Goal: Answer question/provide support: Share knowledge or assist other users

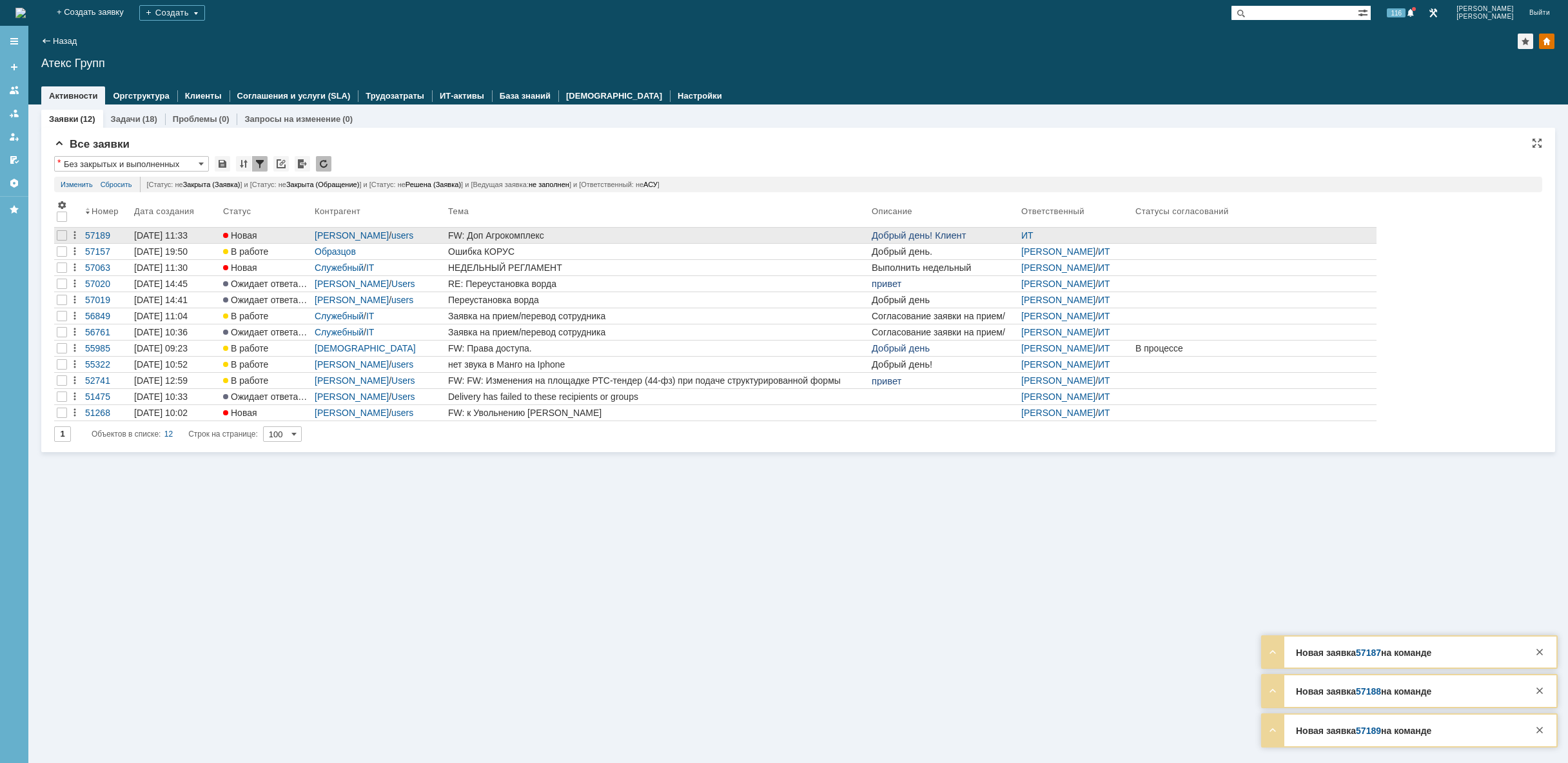
click at [591, 232] on div "FW: Доп Агрокомплекс" at bounding box center [657, 235] width 418 height 10
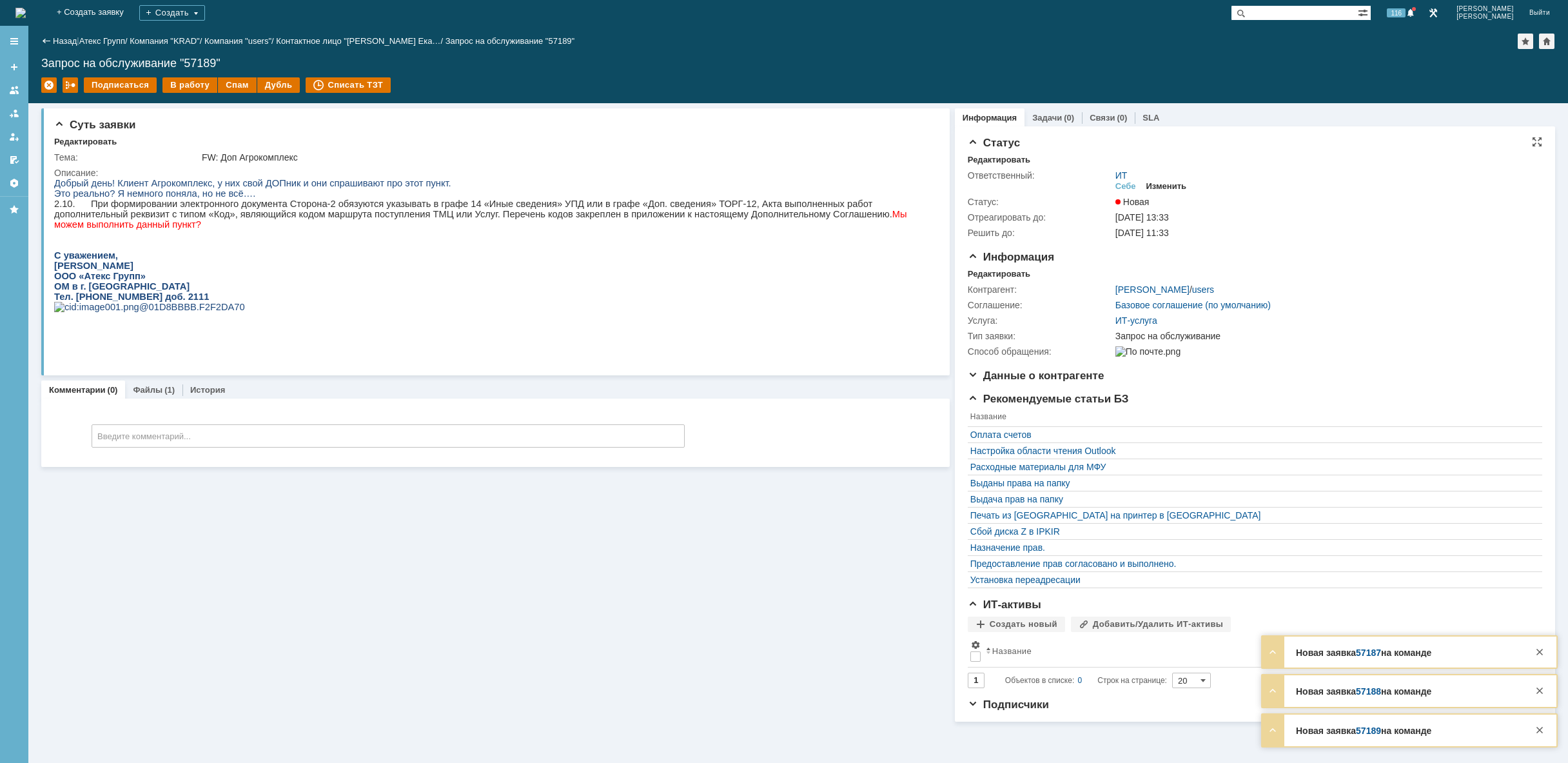
click at [1174, 182] on div "Изменить" at bounding box center [1166, 186] width 40 height 10
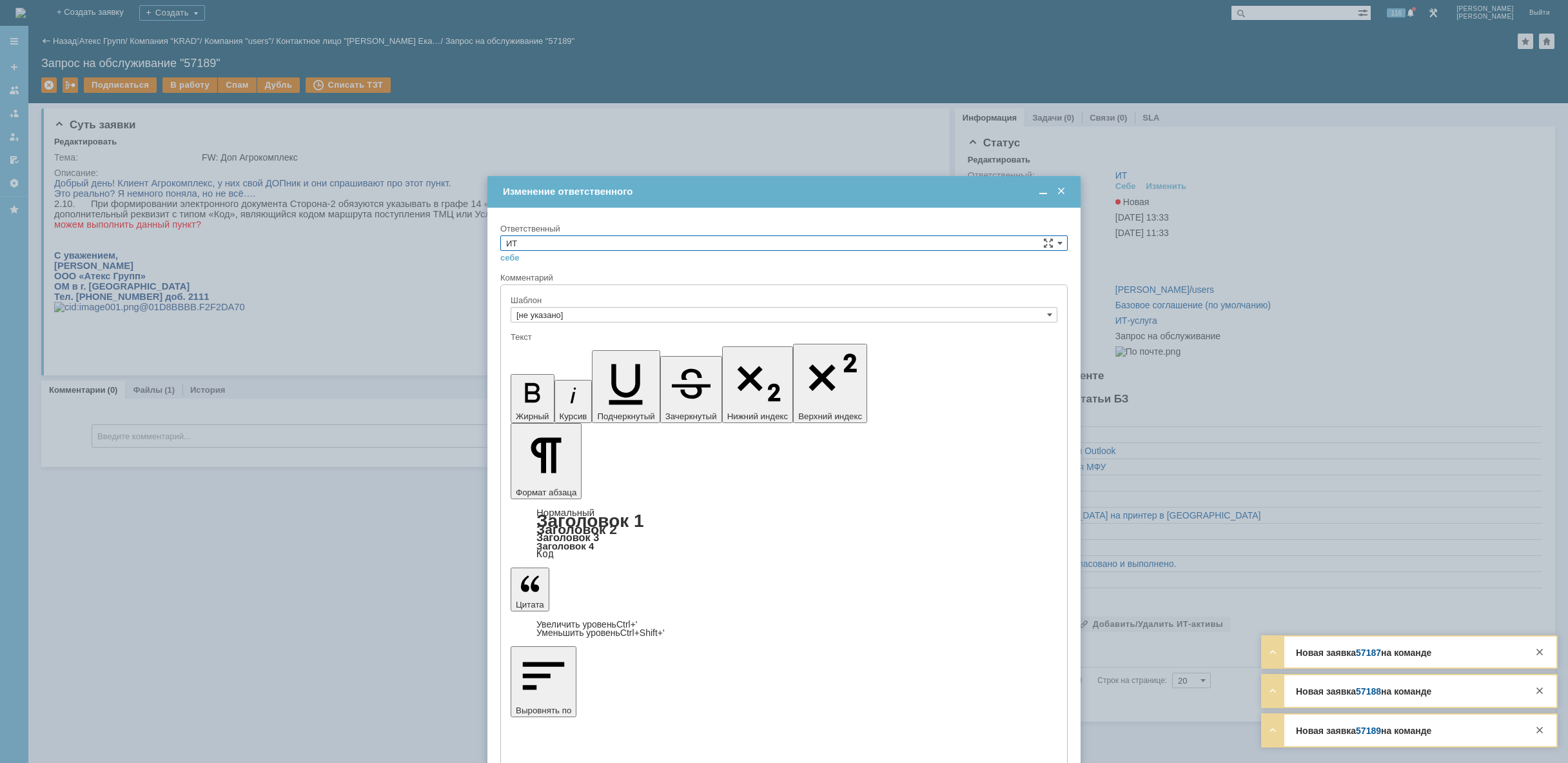
click at [720, 242] on input "ИТ" at bounding box center [784, 243] width 567 height 16
click at [625, 349] on span "АСУ" at bounding box center [783, 349] width 556 height 10
type input "АСУ"
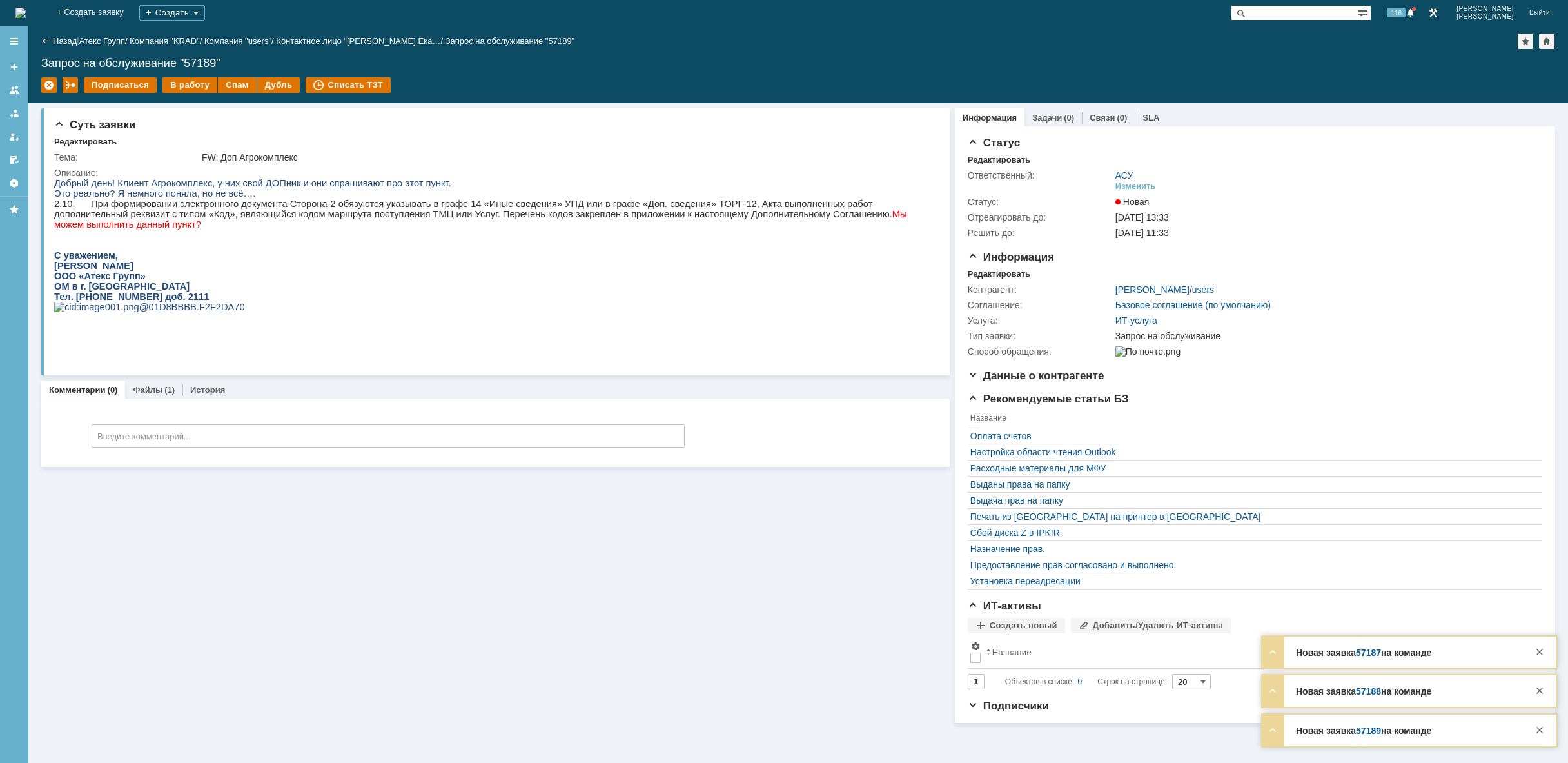
click at [26, 13] on img at bounding box center [21, 12] width 10 height 10
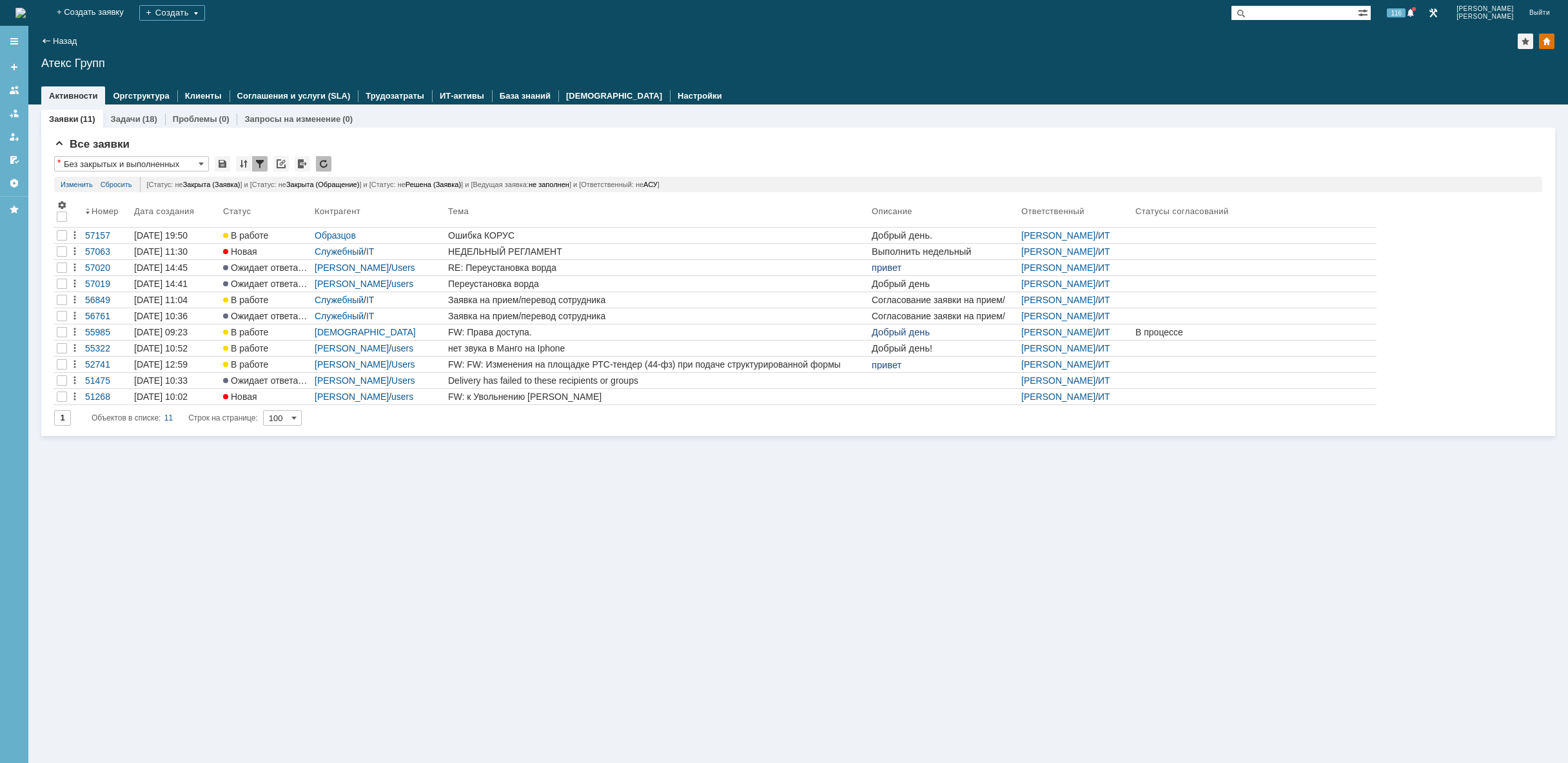
click at [396, 477] on div "Заявки (11) Задачи (18) Проблемы (0) Запросы на изменение (0) Все заявки * Без …" at bounding box center [798, 433] width 1539 height 658
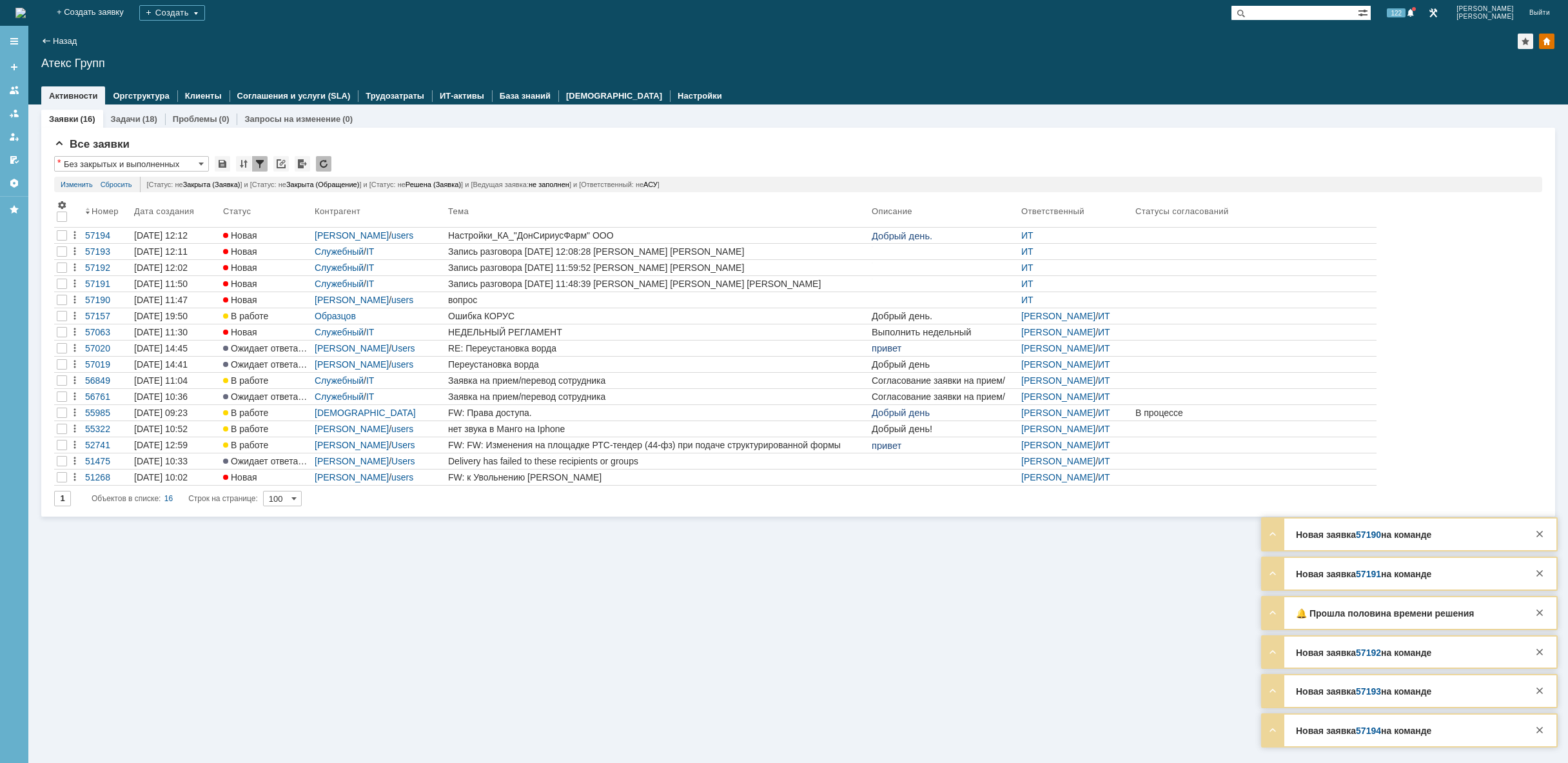
click at [26, 8] on img at bounding box center [21, 12] width 10 height 10
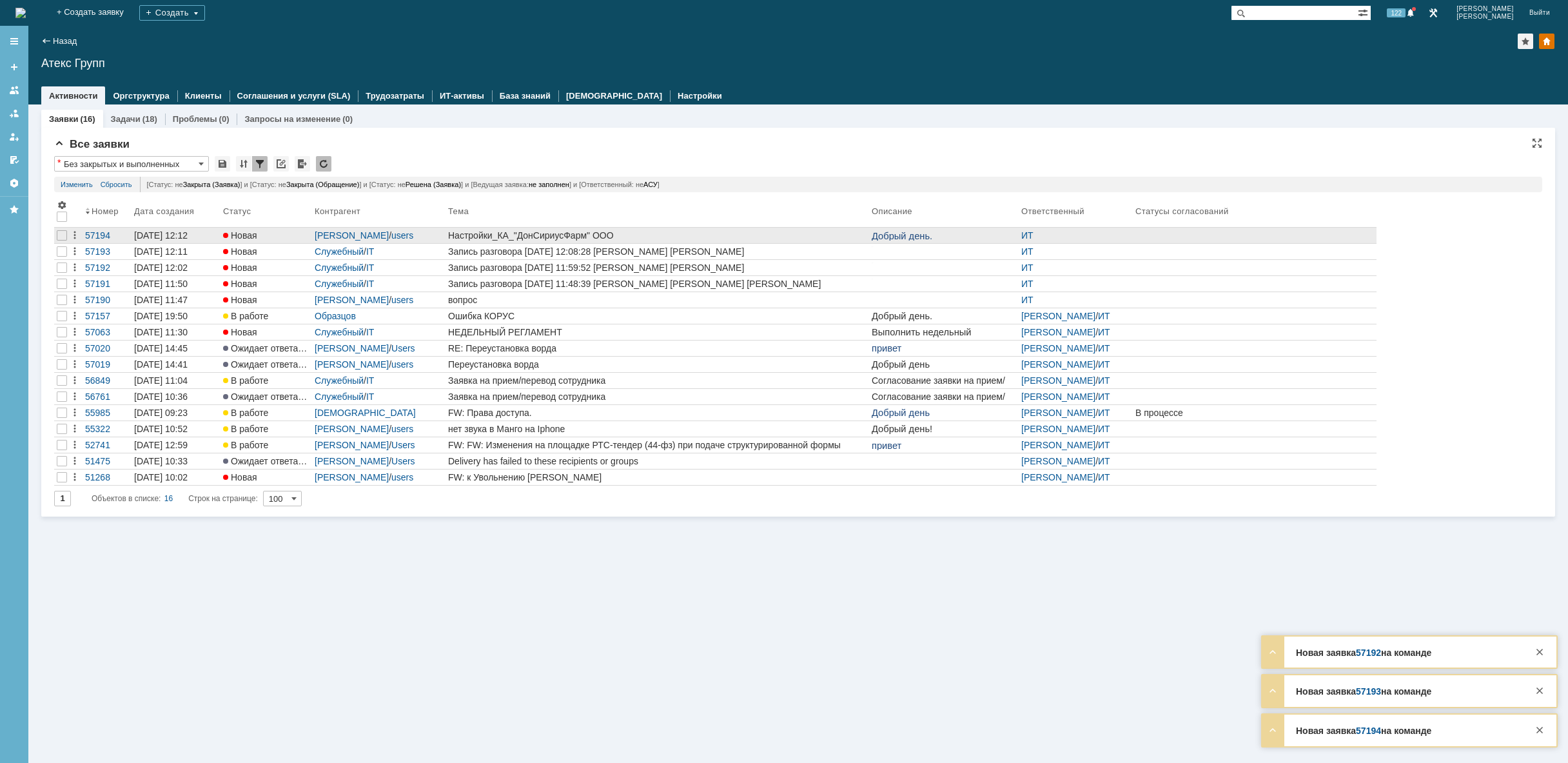
click at [532, 235] on div "Настройки_КА_"ДонСириусФарм" ООО" at bounding box center [657, 235] width 418 height 10
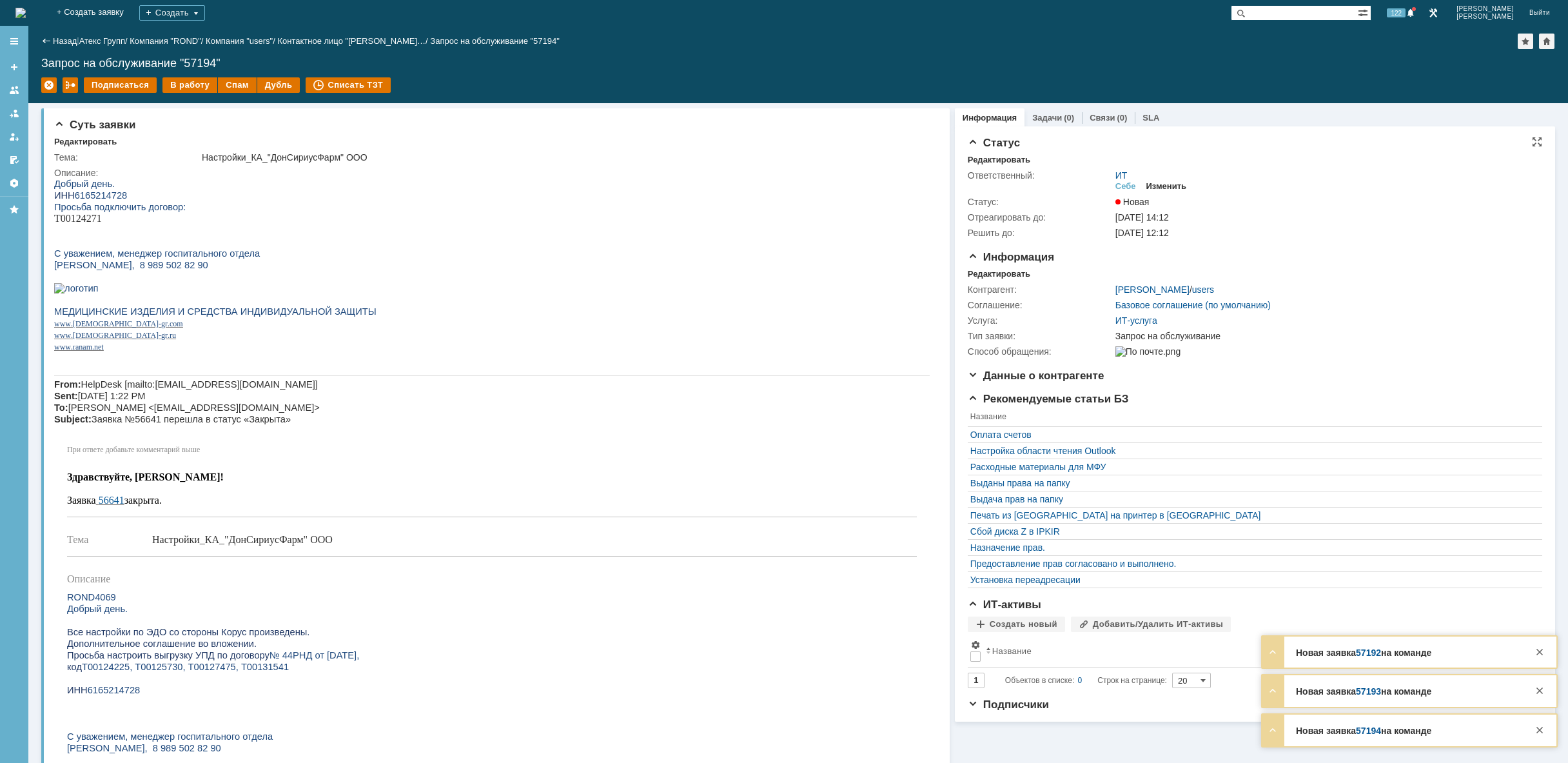
click at [1166, 187] on div "Изменить" at bounding box center [1166, 186] width 40 height 10
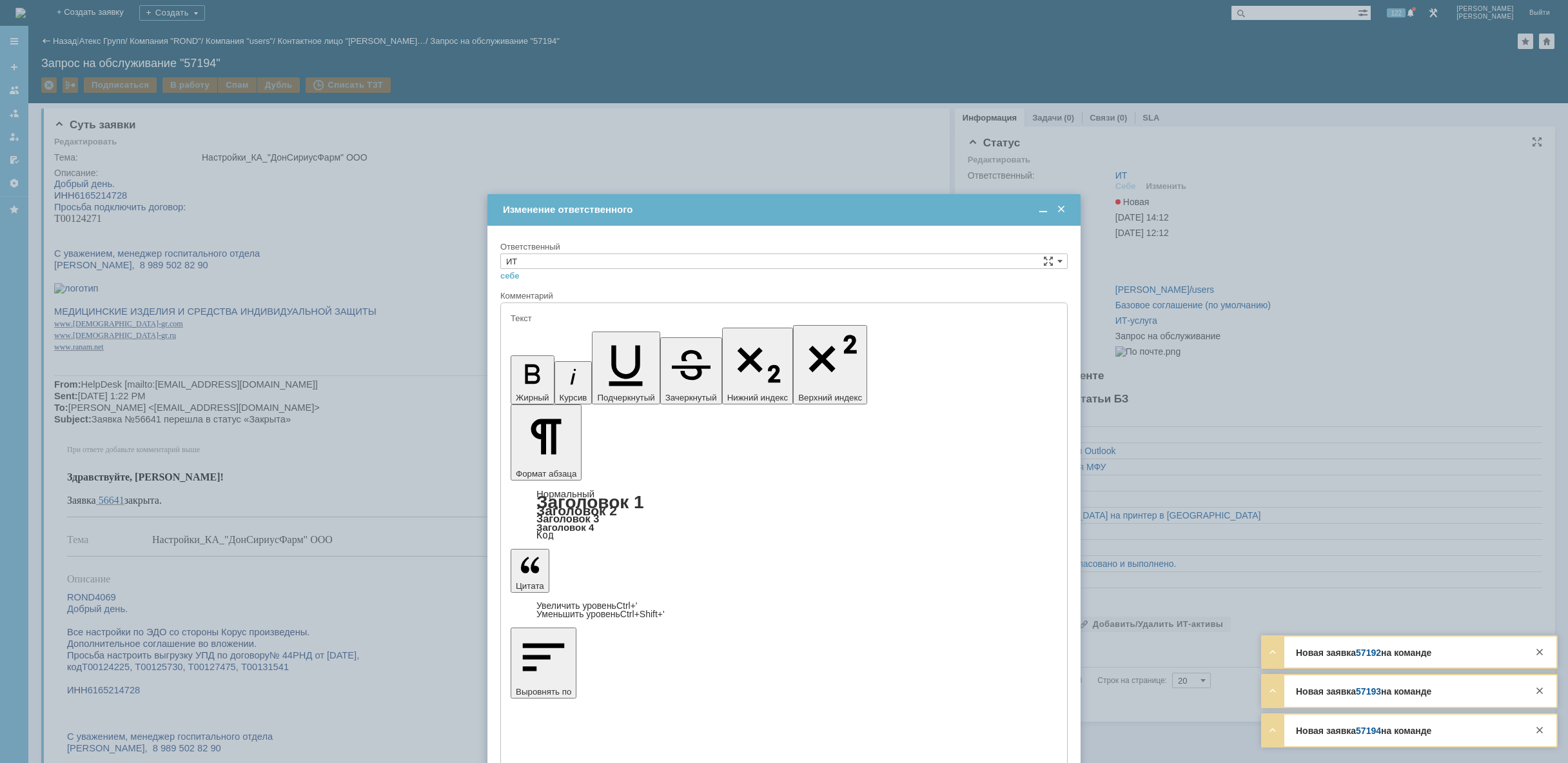
type input "[не указано]"
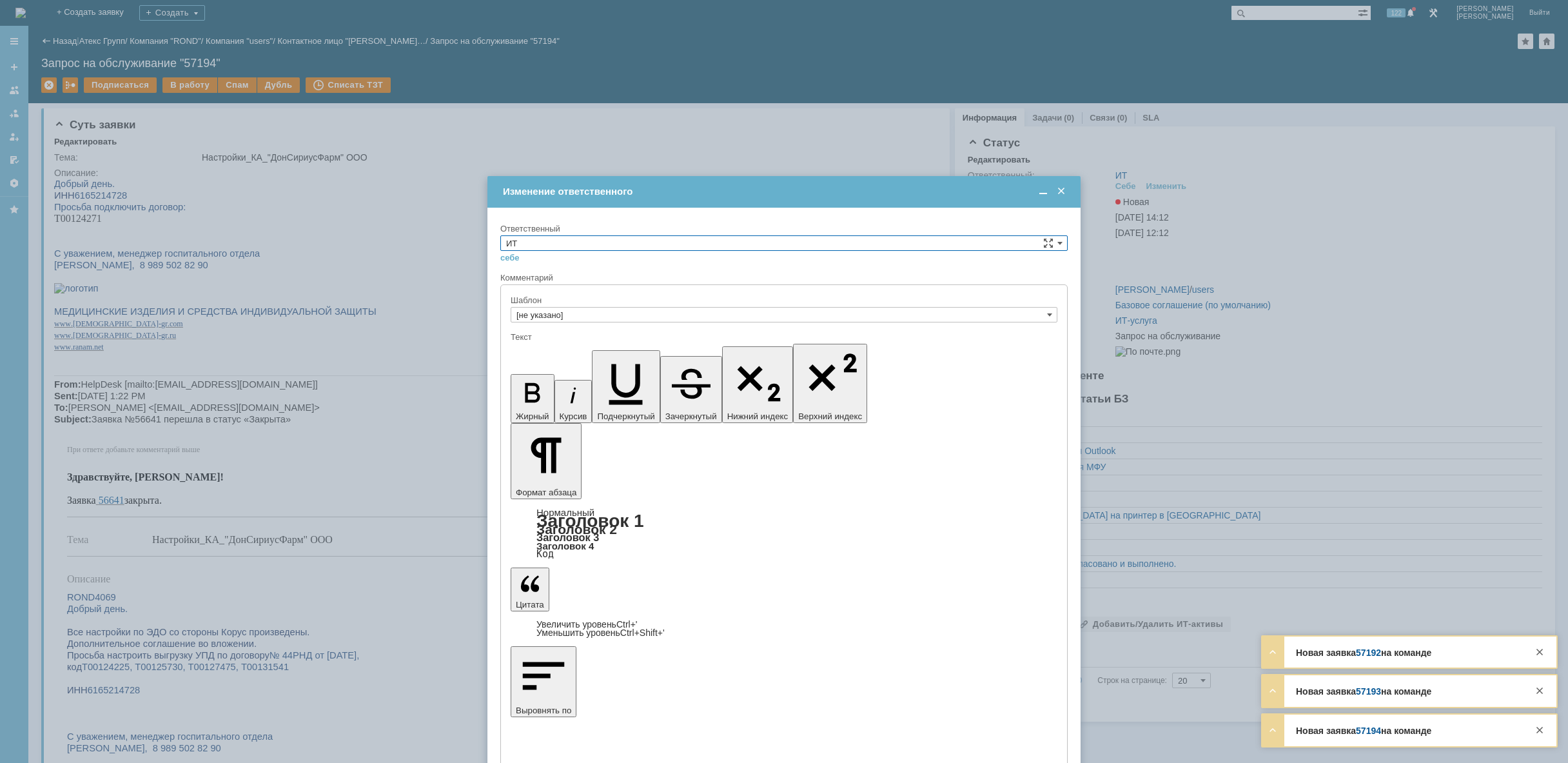
click at [871, 247] on input "ИТ" at bounding box center [784, 243] width 567 height 16
click at [742, 349] on span "АСУ" at bounding box center [783, 349] width 556 height 10
type input "АСУ"
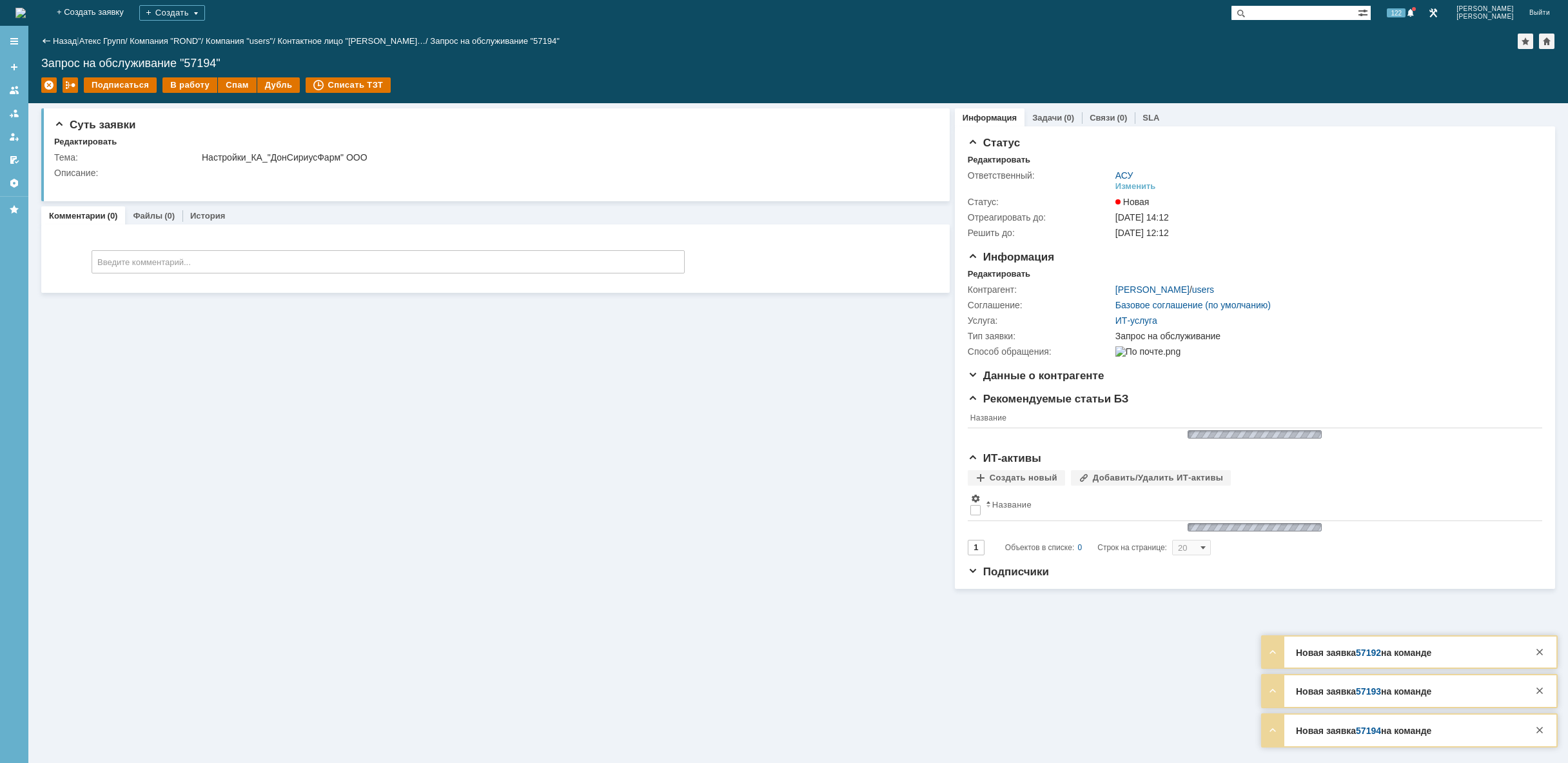
click at [26, 8] on img at bounding box center [21, 12] width 10 height 10
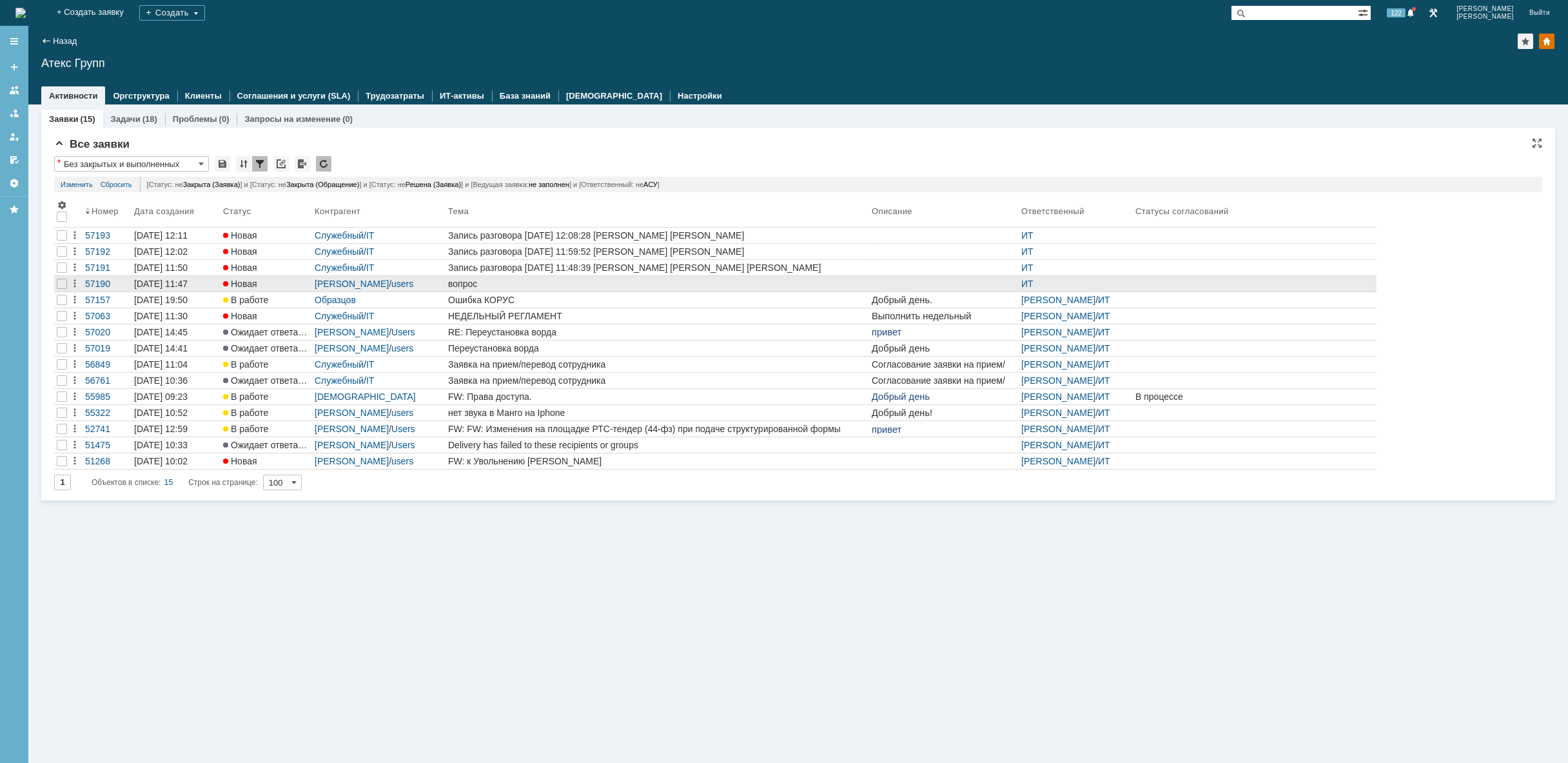
click at [716, 289] on div "вопрос" at bounding box center [657, 283] width 418 height 10
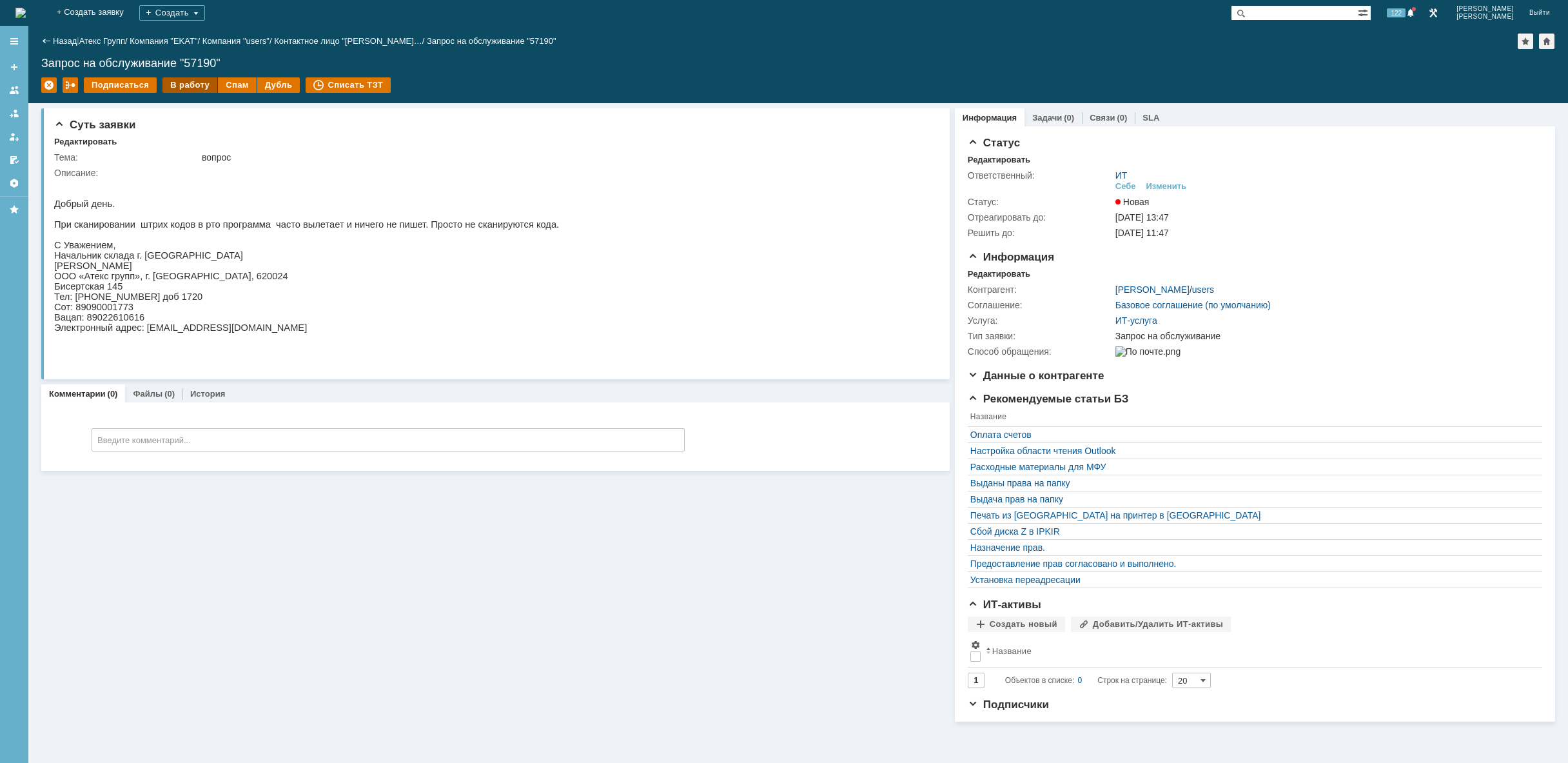
click at [189, 79] on div "В работу" at bounding box center [190, 85] width 55 height 16
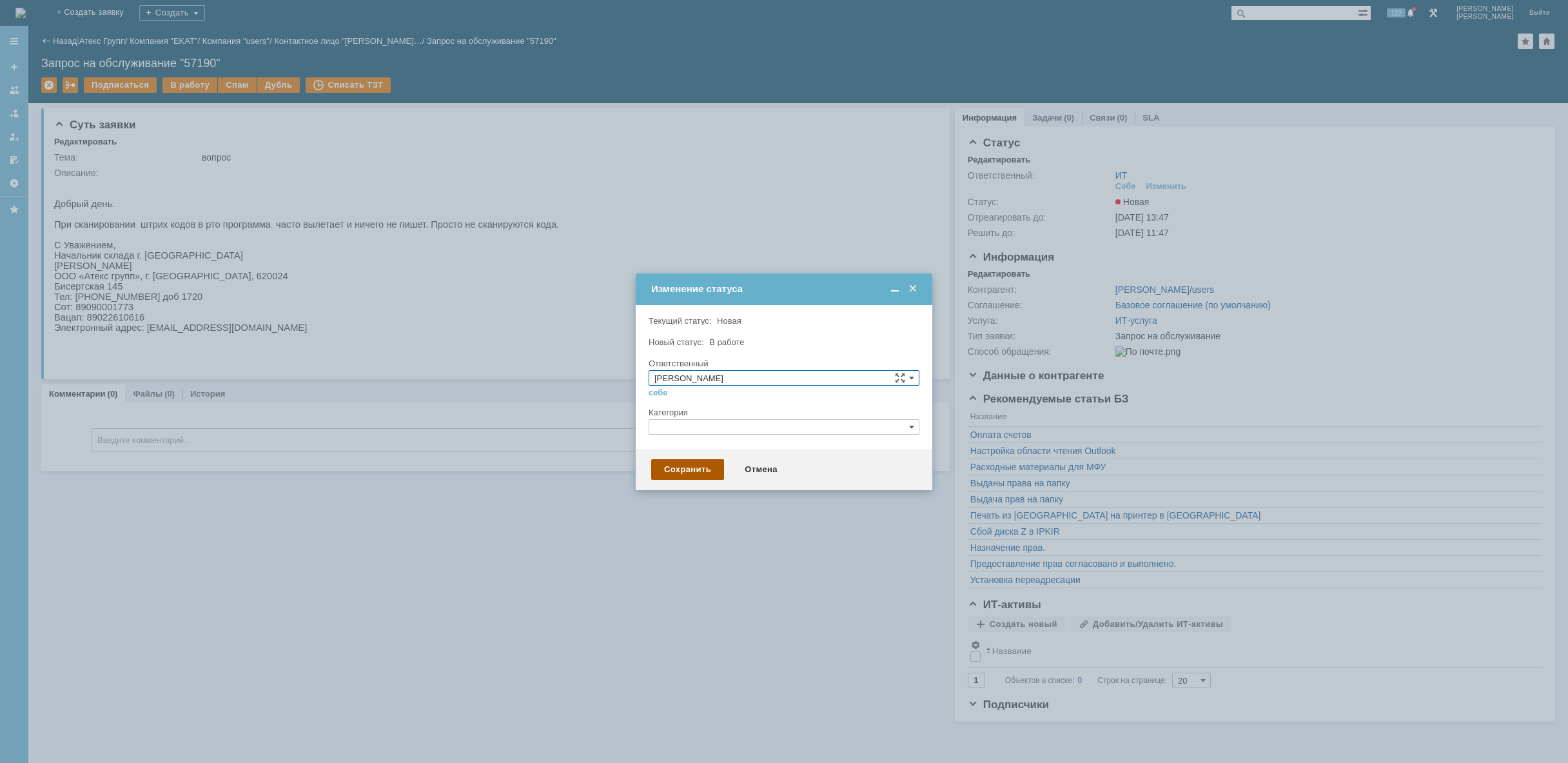
click at [717, 472] on div "Сохранить" at bounding box center [688, 470] width 73 height 21
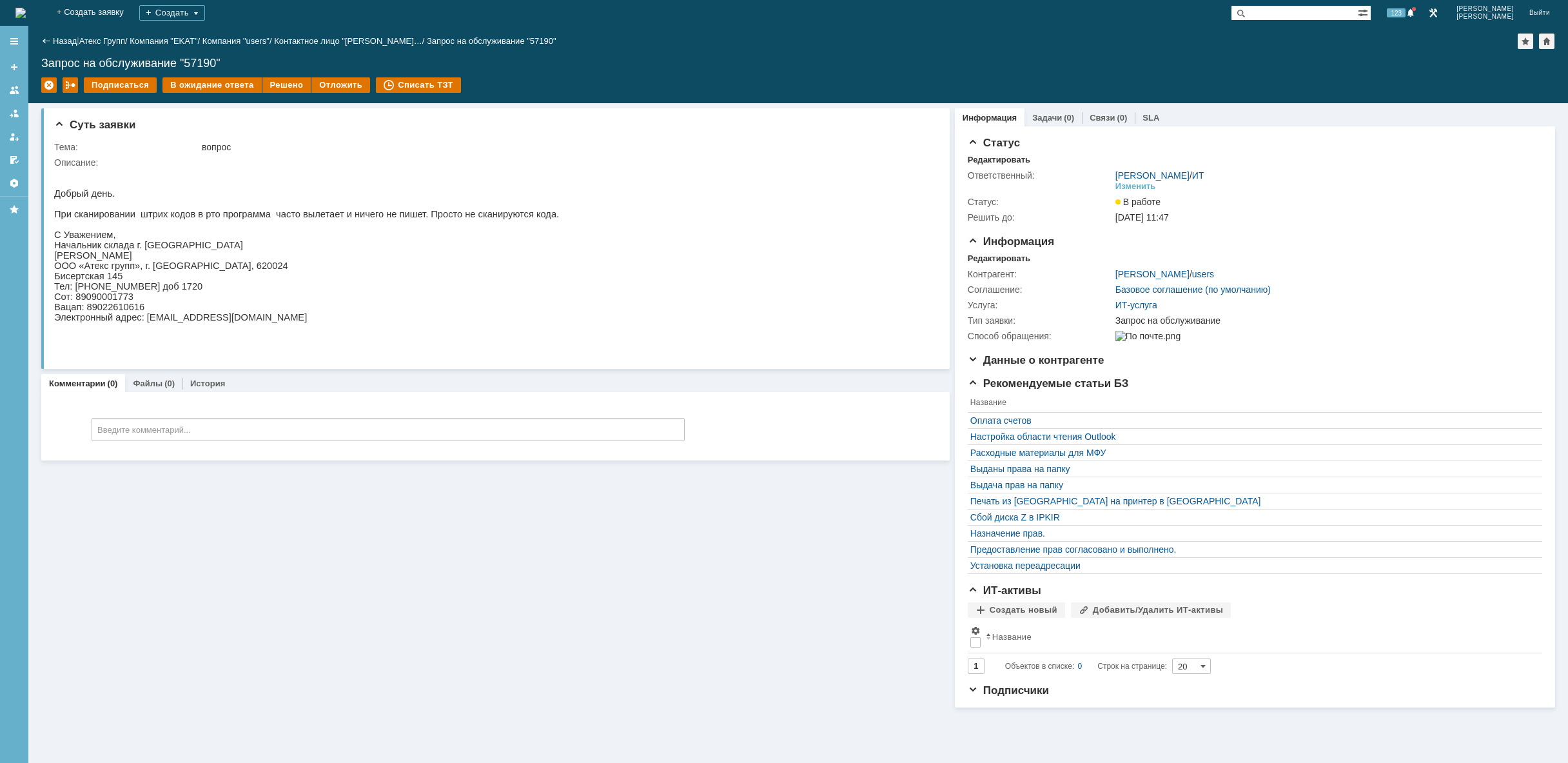
click at [26, 13] on img at bounding box center [21, 12] width 10 height 10
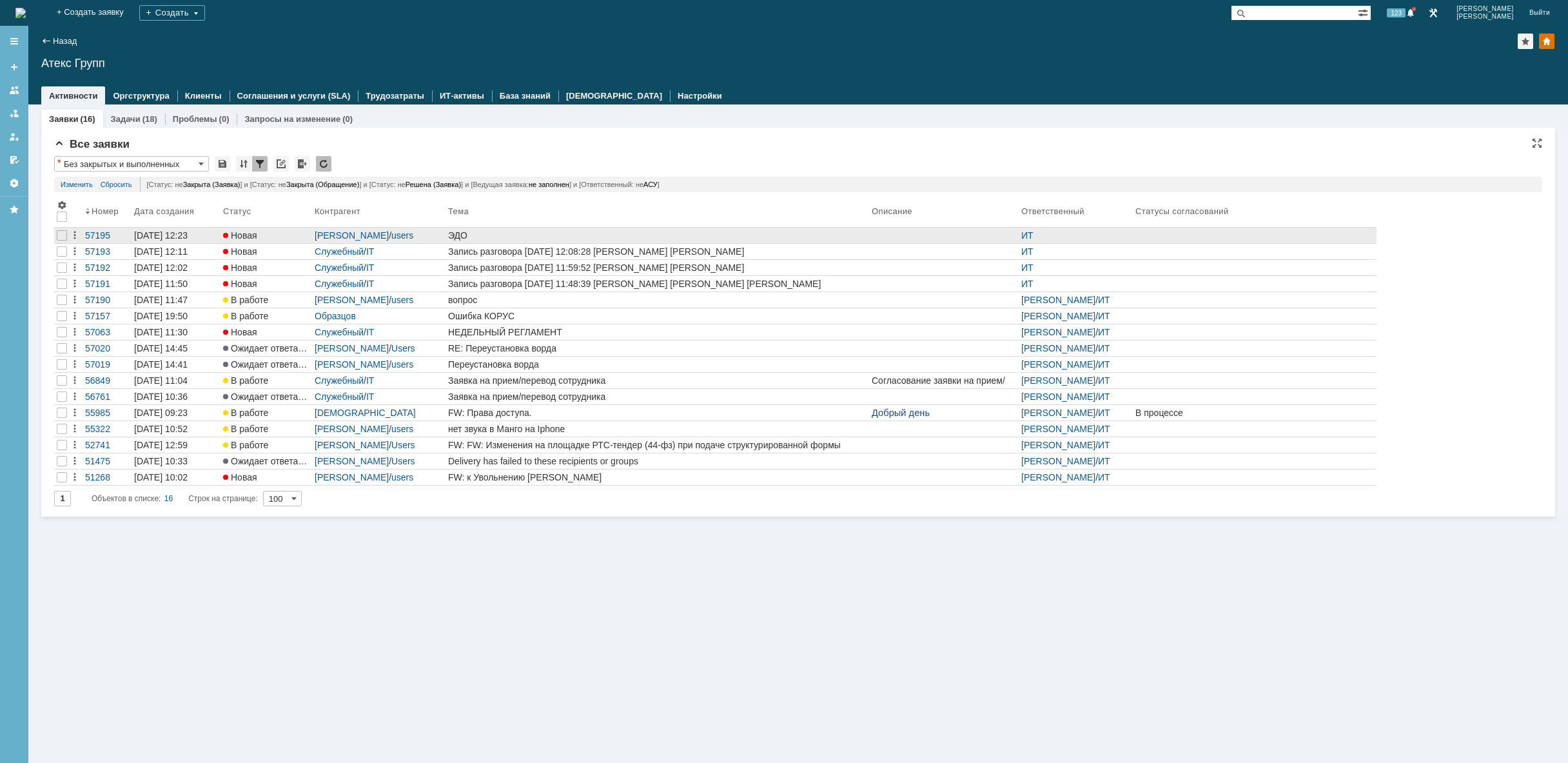
click at [569, 237] on div "ЭДО" at bounding box center [657, 235] width 418 height 10
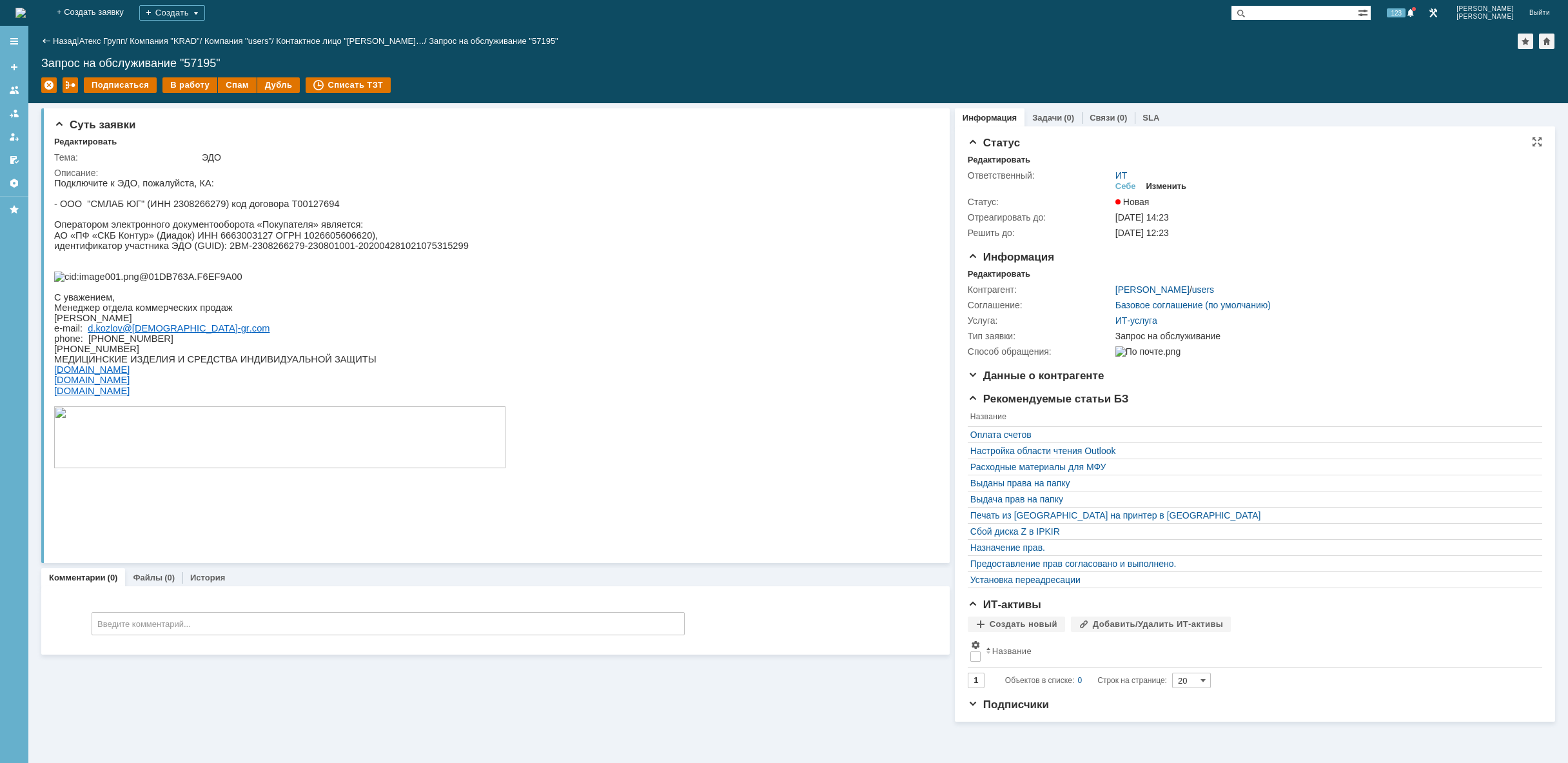
click at [1154, 183] on div "Изменить" at bounding box center [1166, 186] width 40 height 10
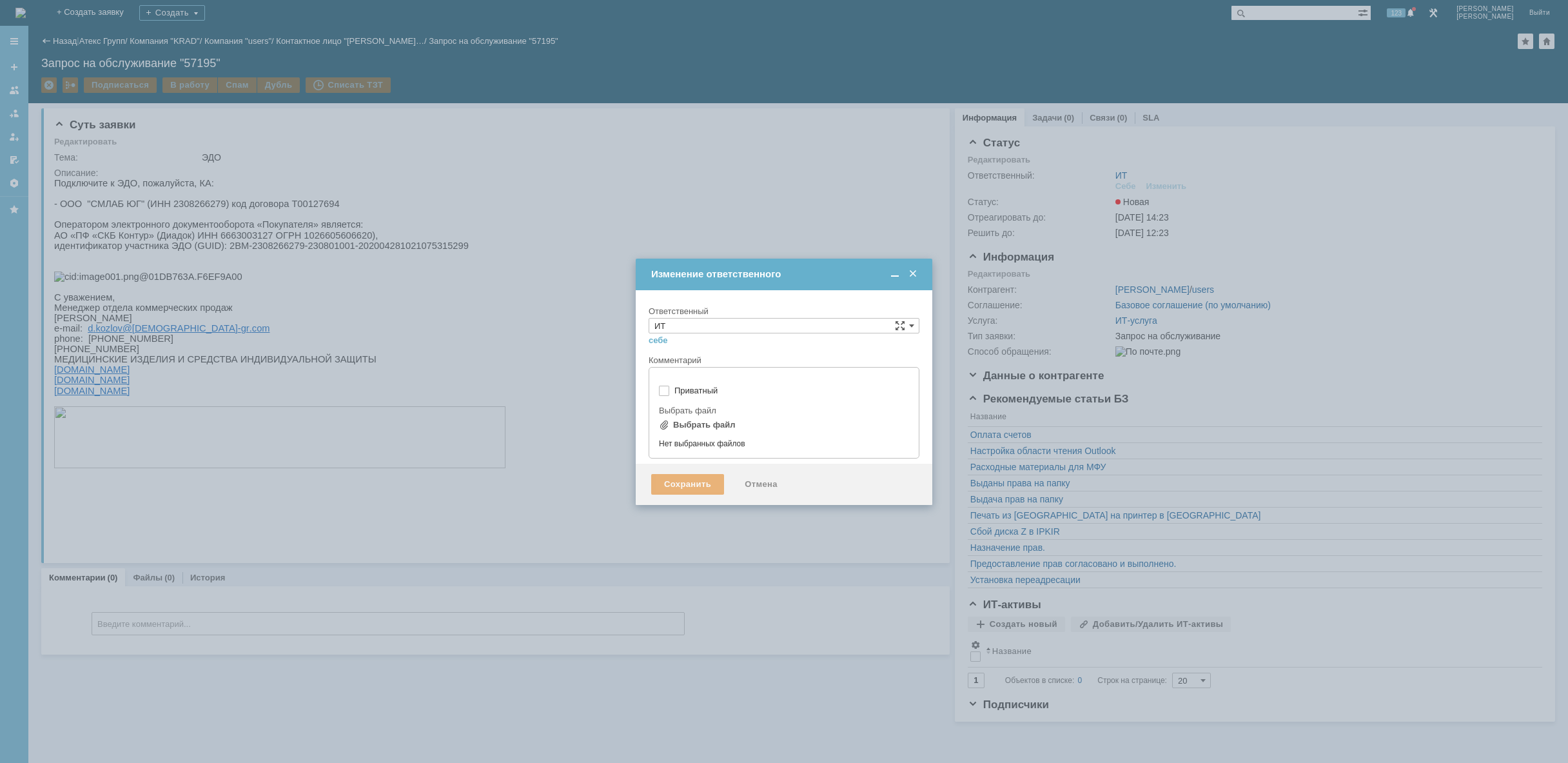
type input "[не указано]"
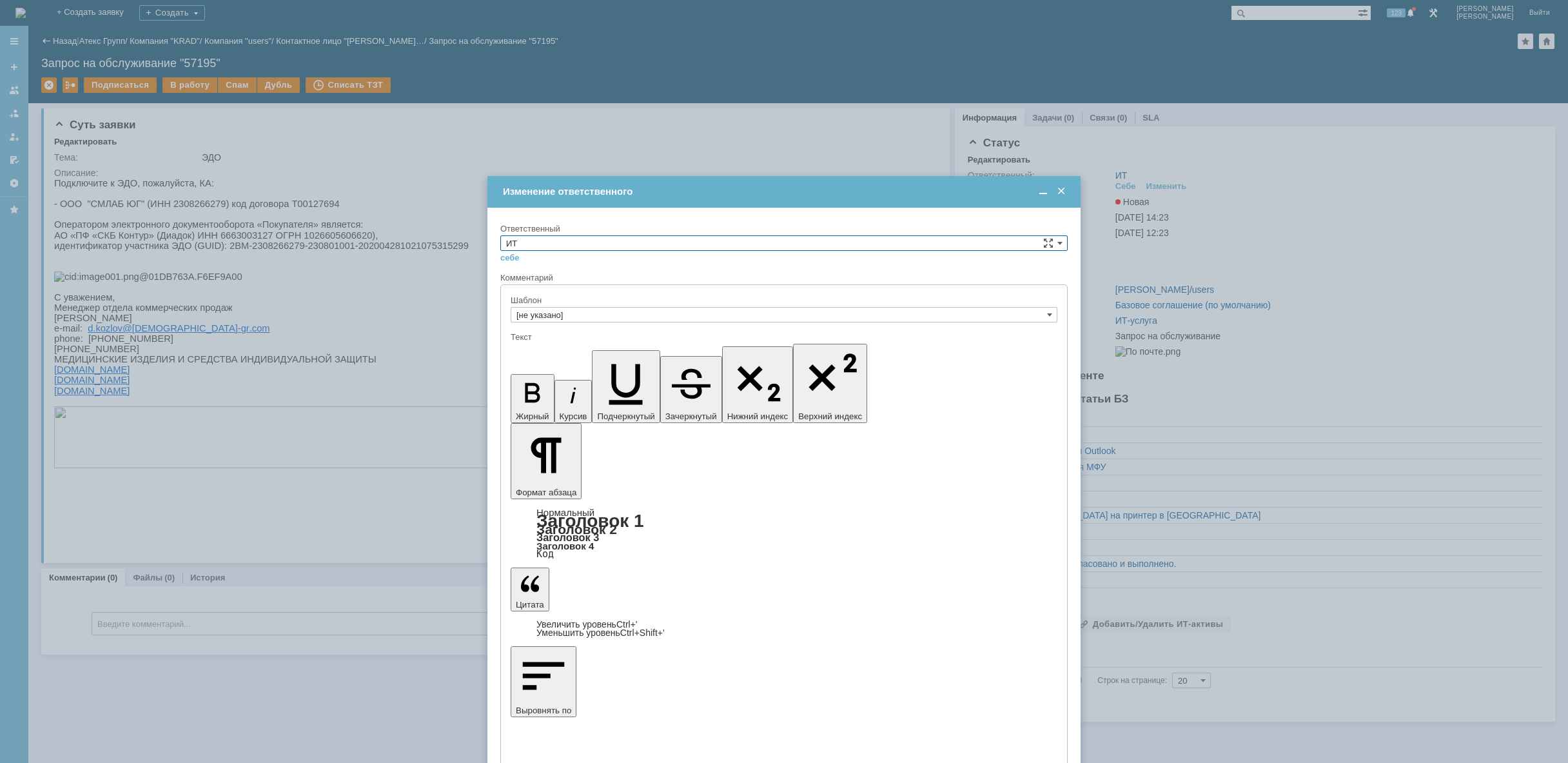
click at [741, 247] on input "ИТ" at bounding box center [784, 243] width 567 height 16
click at [636, 349] on span "АСУ" at bounding box center [783, 349] width 556 height 10
type input "АСУ"
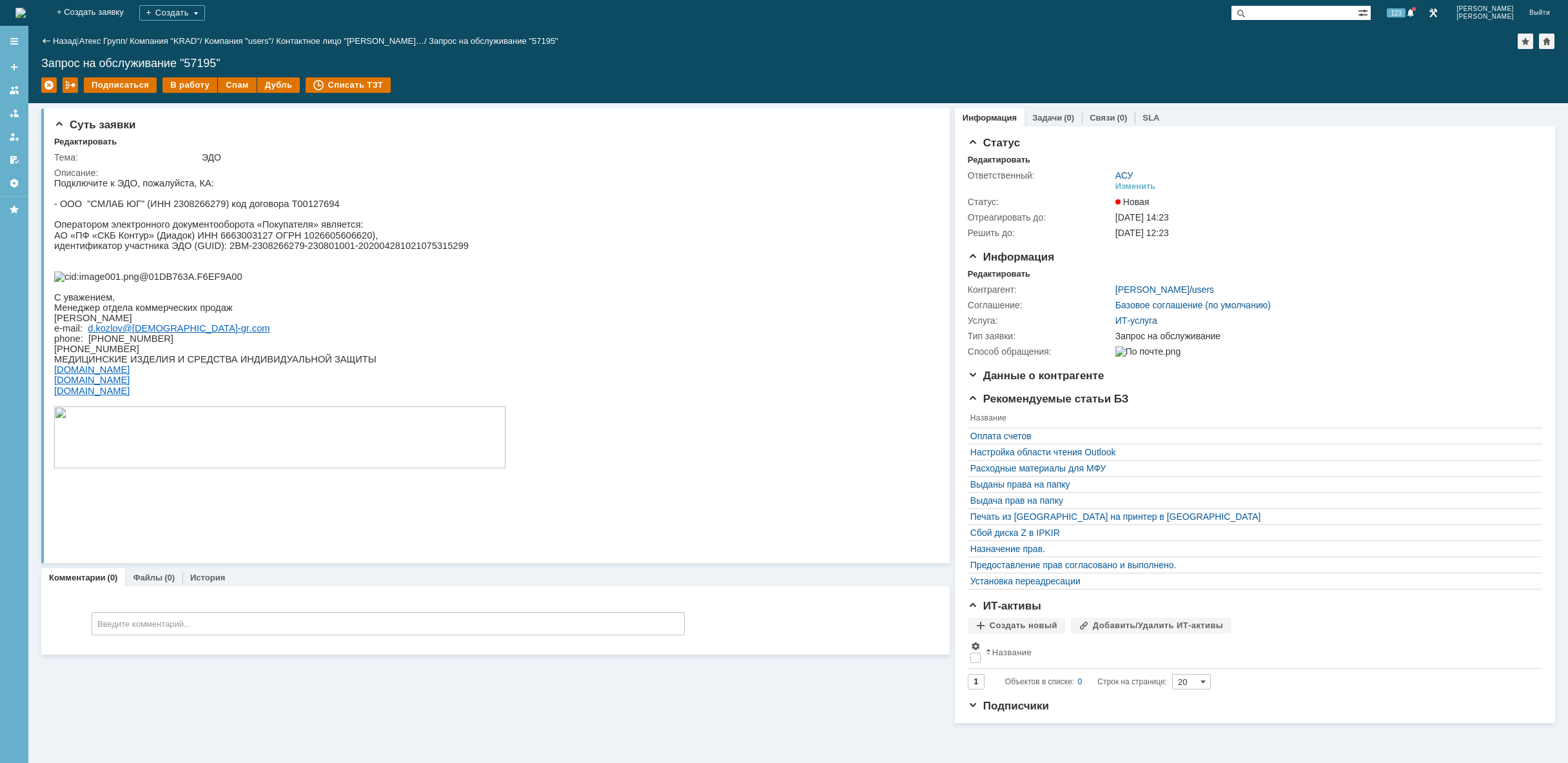
click at [26, 8] on img at bounding box center [21, 12] width 10 height 10
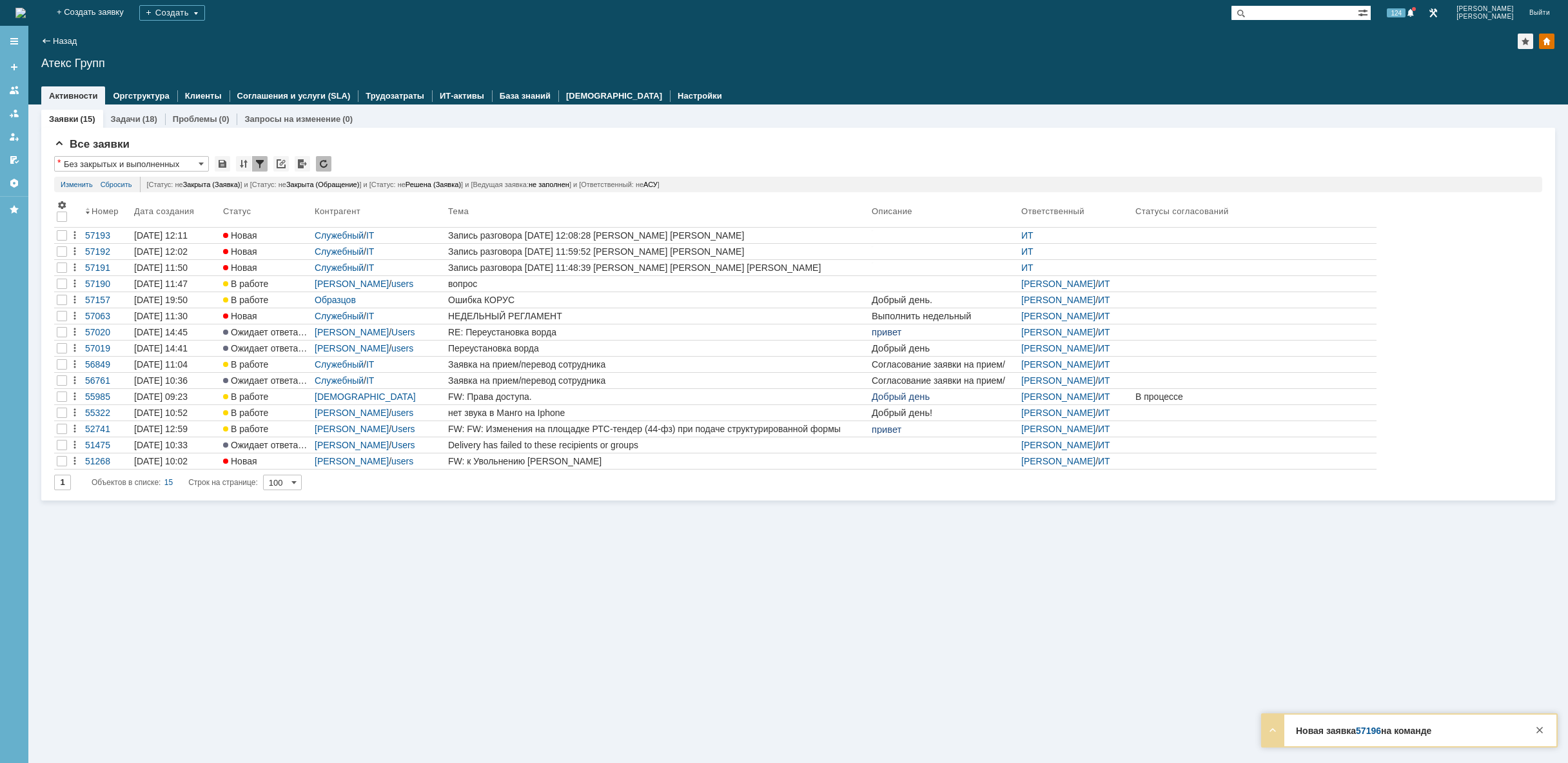
click at [26, 14] on img at bounding box center [21, 12] width 10 height 10
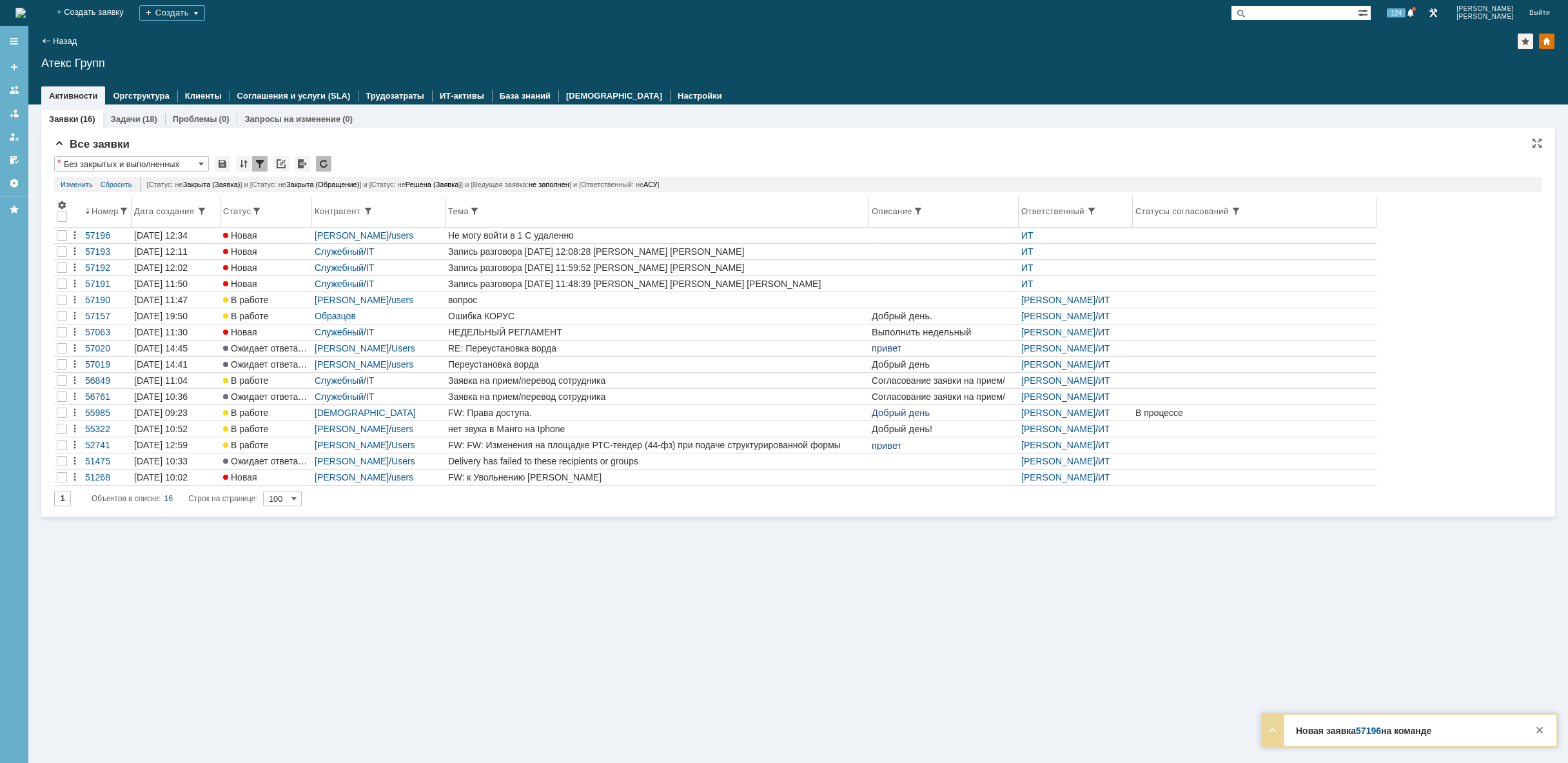
click at [775, 227] on th "Тема" at bounding box center [658, 213] width 424 height 30
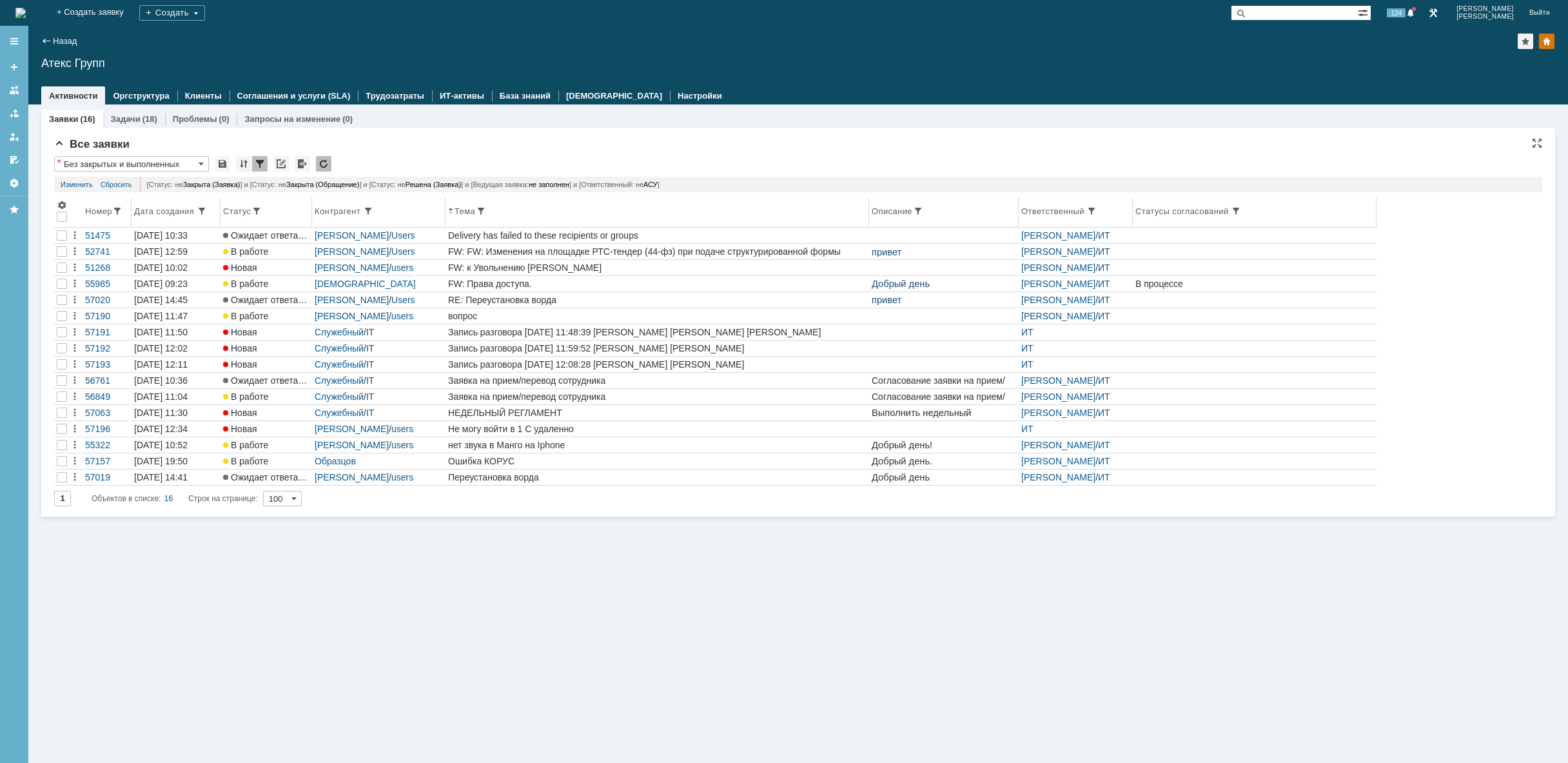
click at [157, 210] on div "Дата создания" at bounding box center [165, 211] width 62 height 10
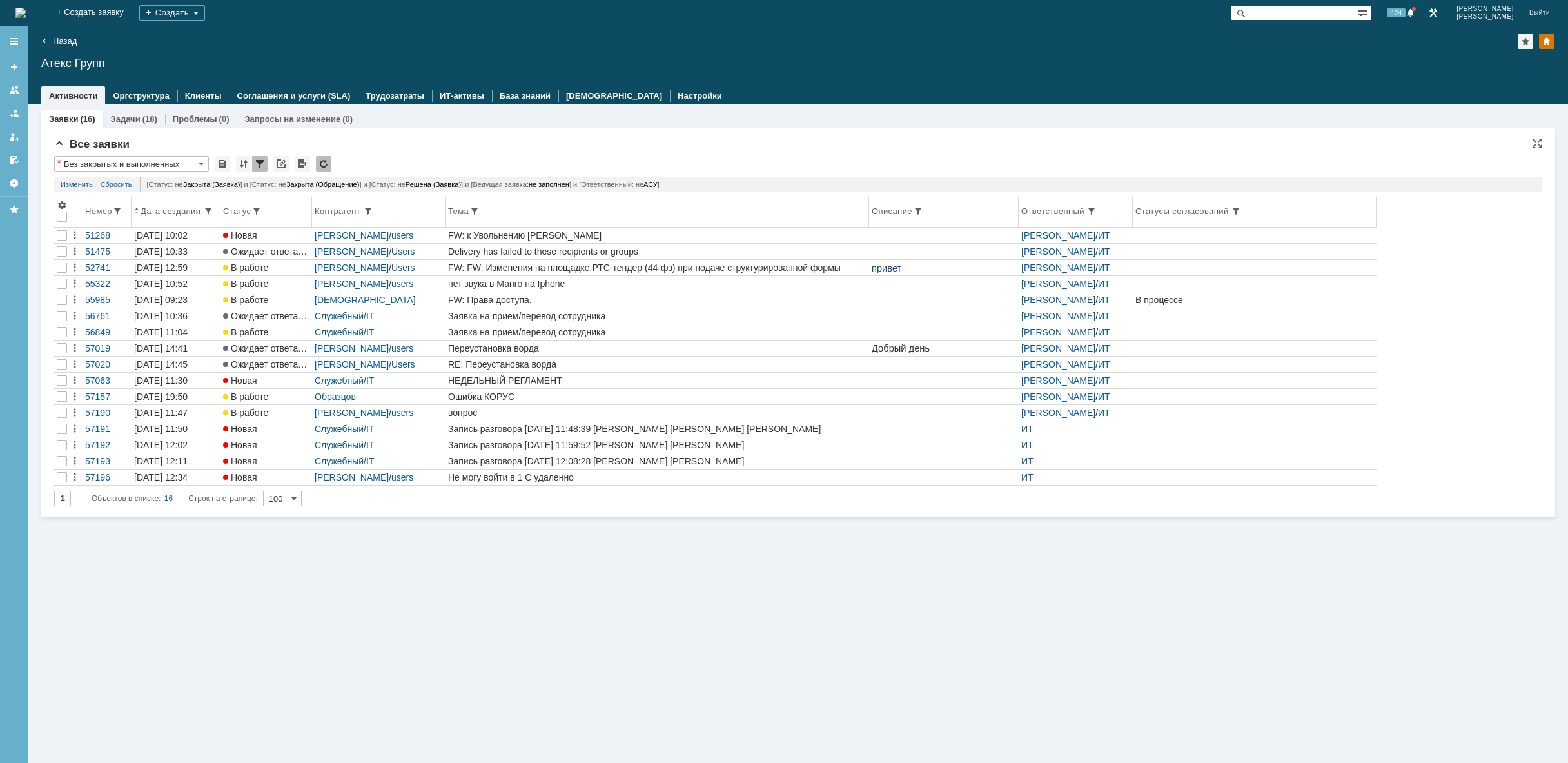
click at [169, 210] on div "Дата создания" at bounding box center [172, 211] width 62 height 10
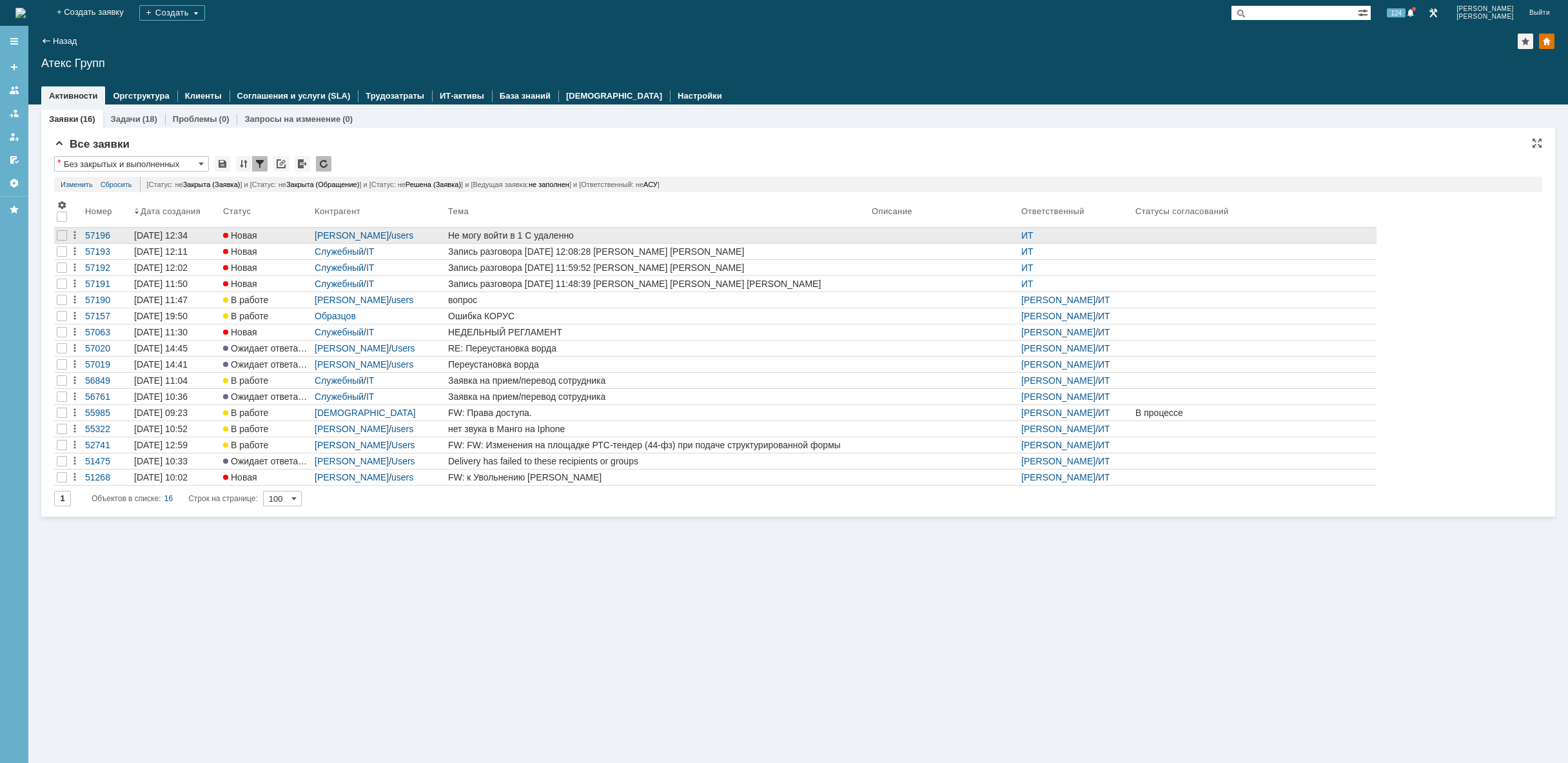
click at [569, 232] on div "Не могу войти в 1 С удаленно" at bounding box center [657, 235] width 418 height 10
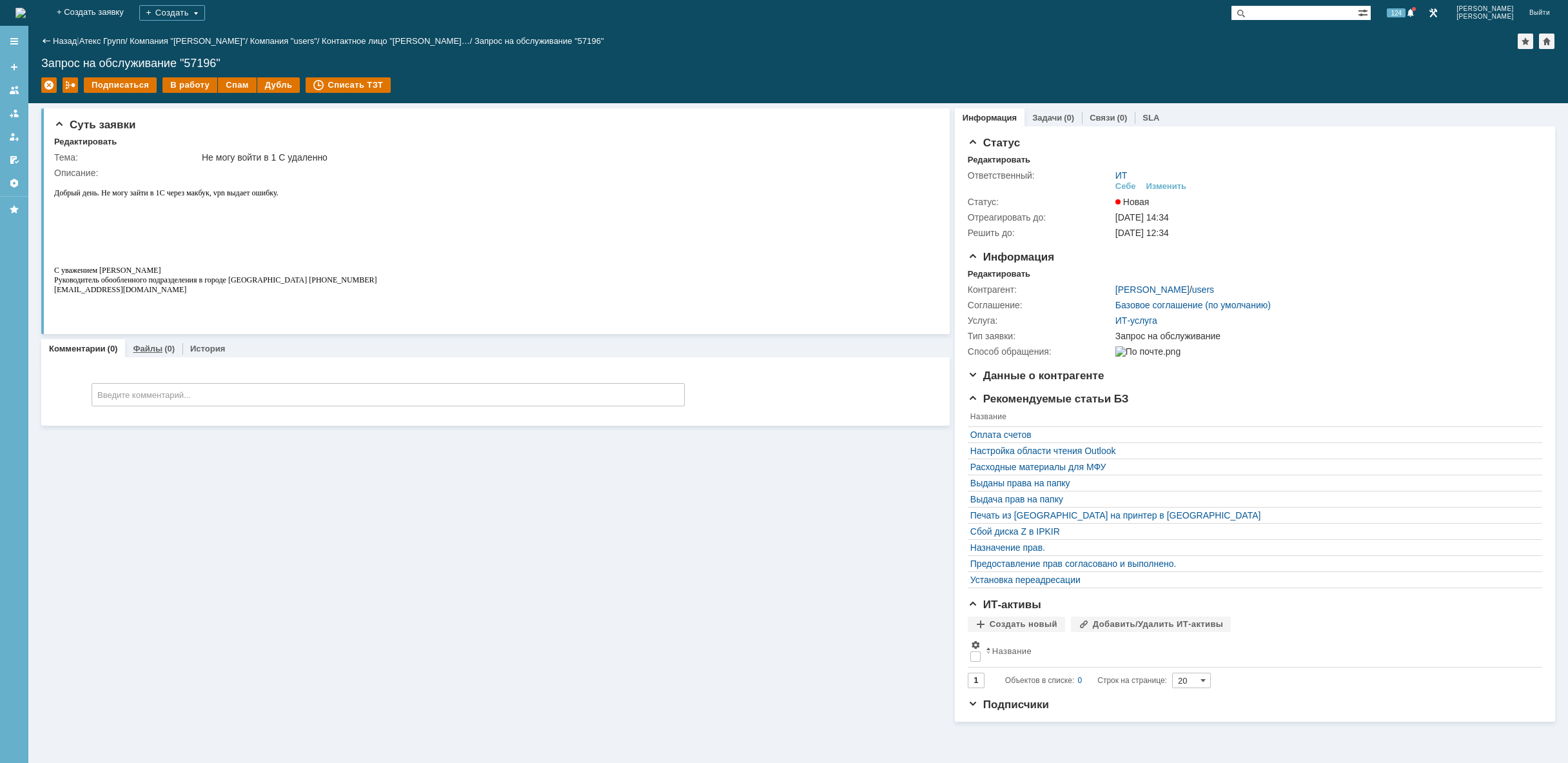
click at [159, 349] on link "Файлы" at bounding box center [147, 349] width 29 height 10
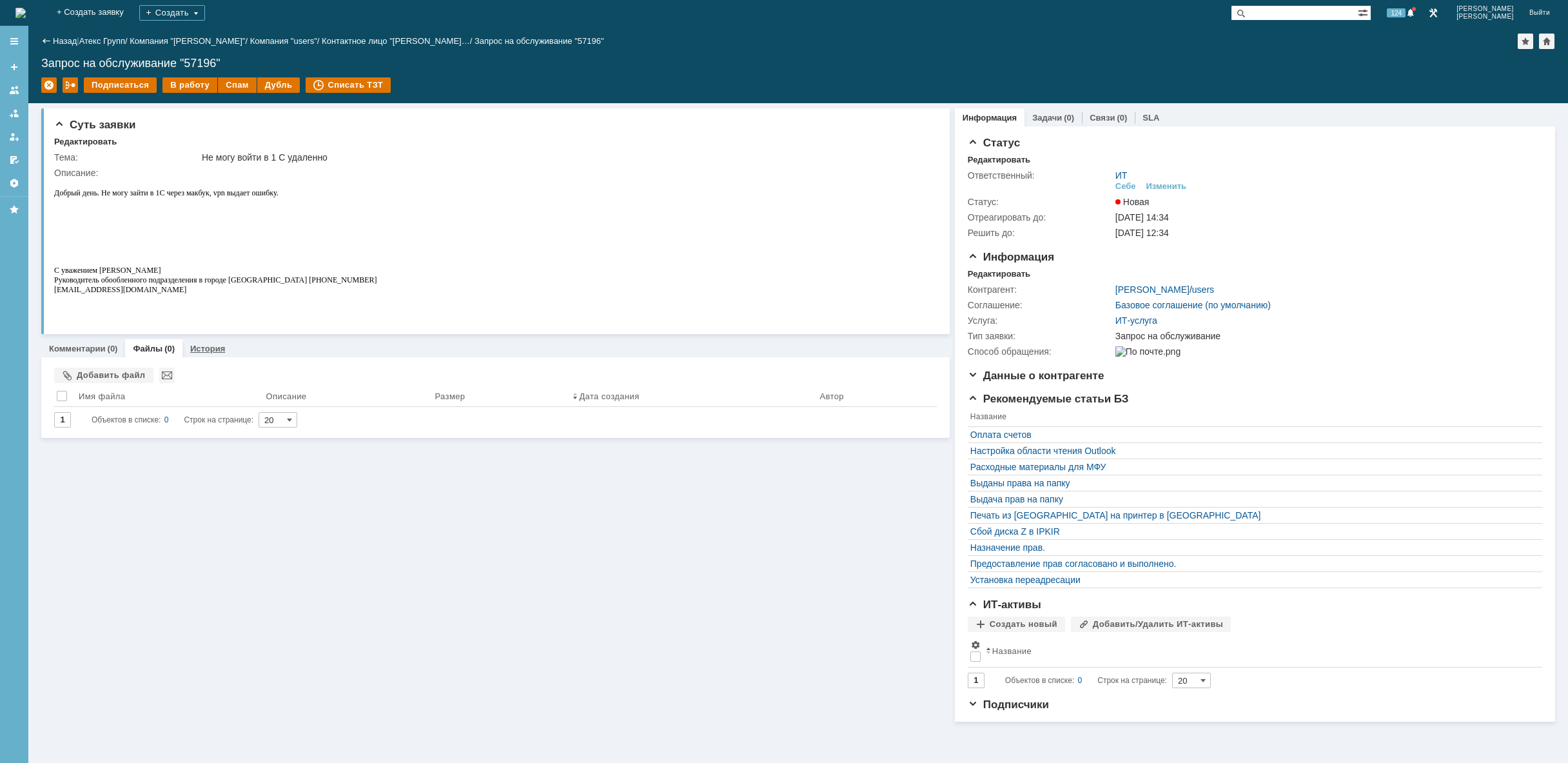
click at [193, 348] on link "История" at bounding box center [207, 349] width 35 height 10
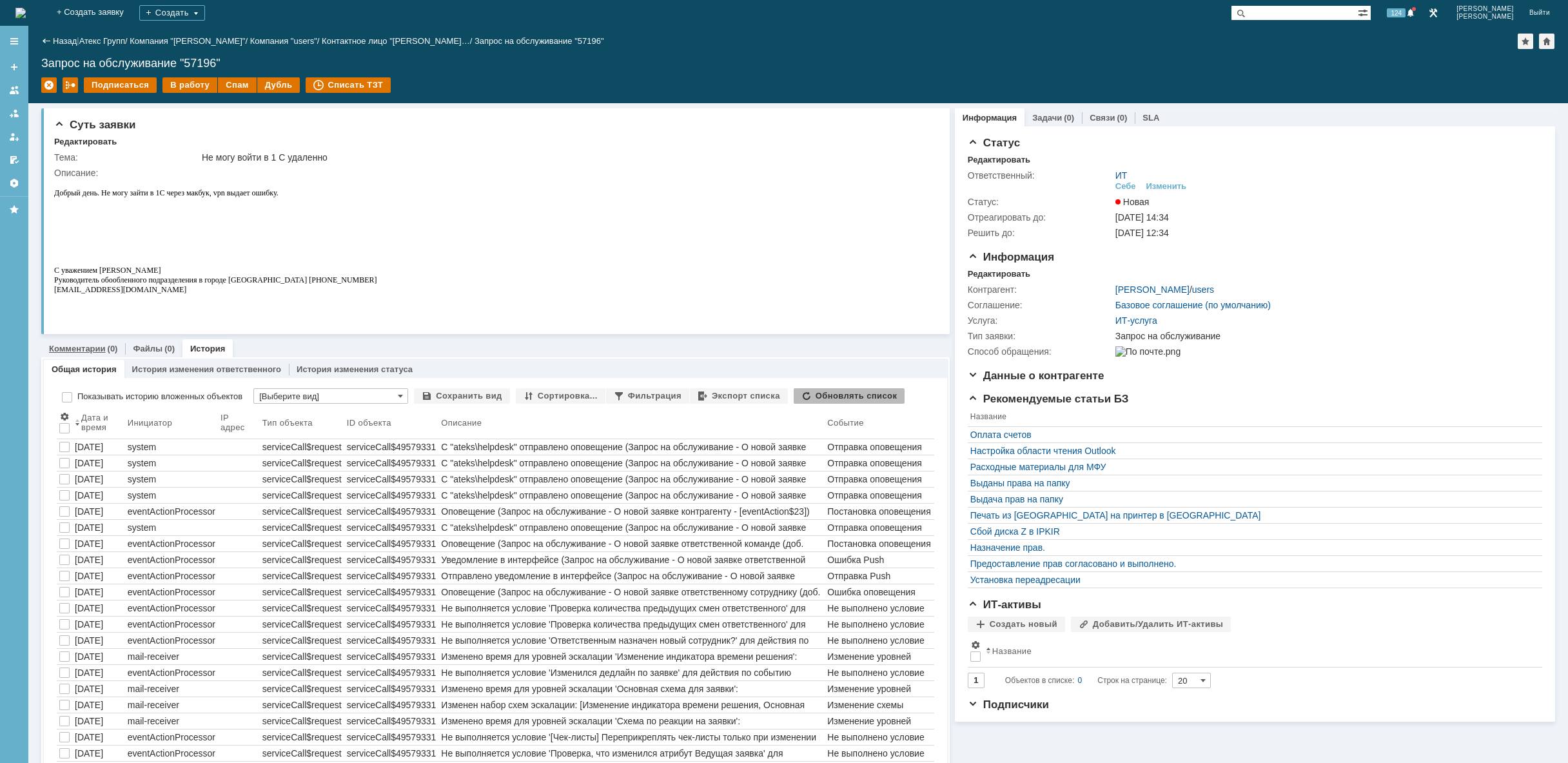
click at [66, 343] on div "Комментарии (0)" at bounding box center [83, 348] width 84 height 18
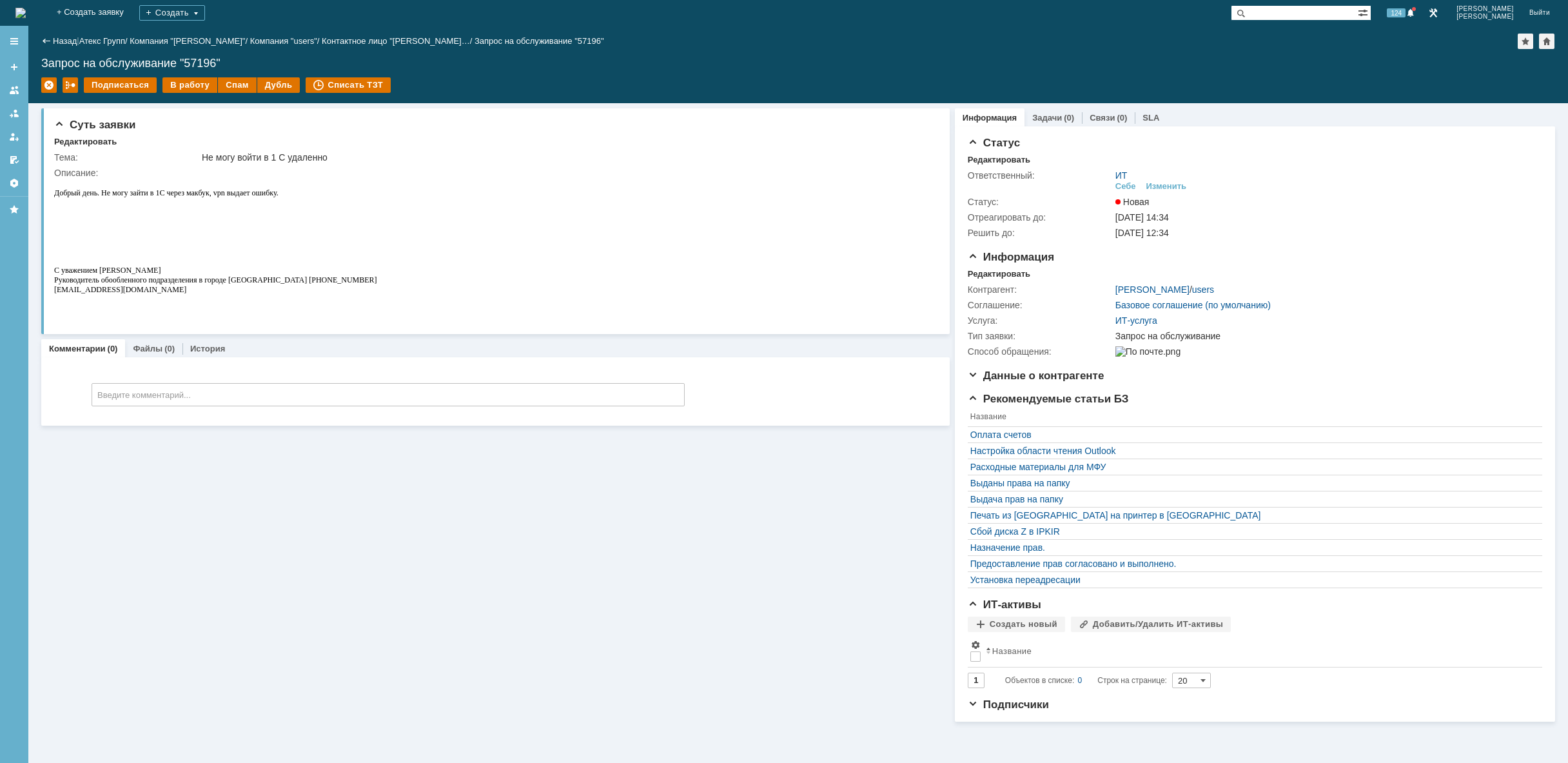
click at [176, 76] on div "Назад | Атекс Групп / Компания "[PERSON_NAME]" / Компания "users" / Контактное …" at bounding box center [798, 64] width 1539 height 77
click at [190, 84] on div "В работу" at bounding box center [190, 85] width 55 height 16
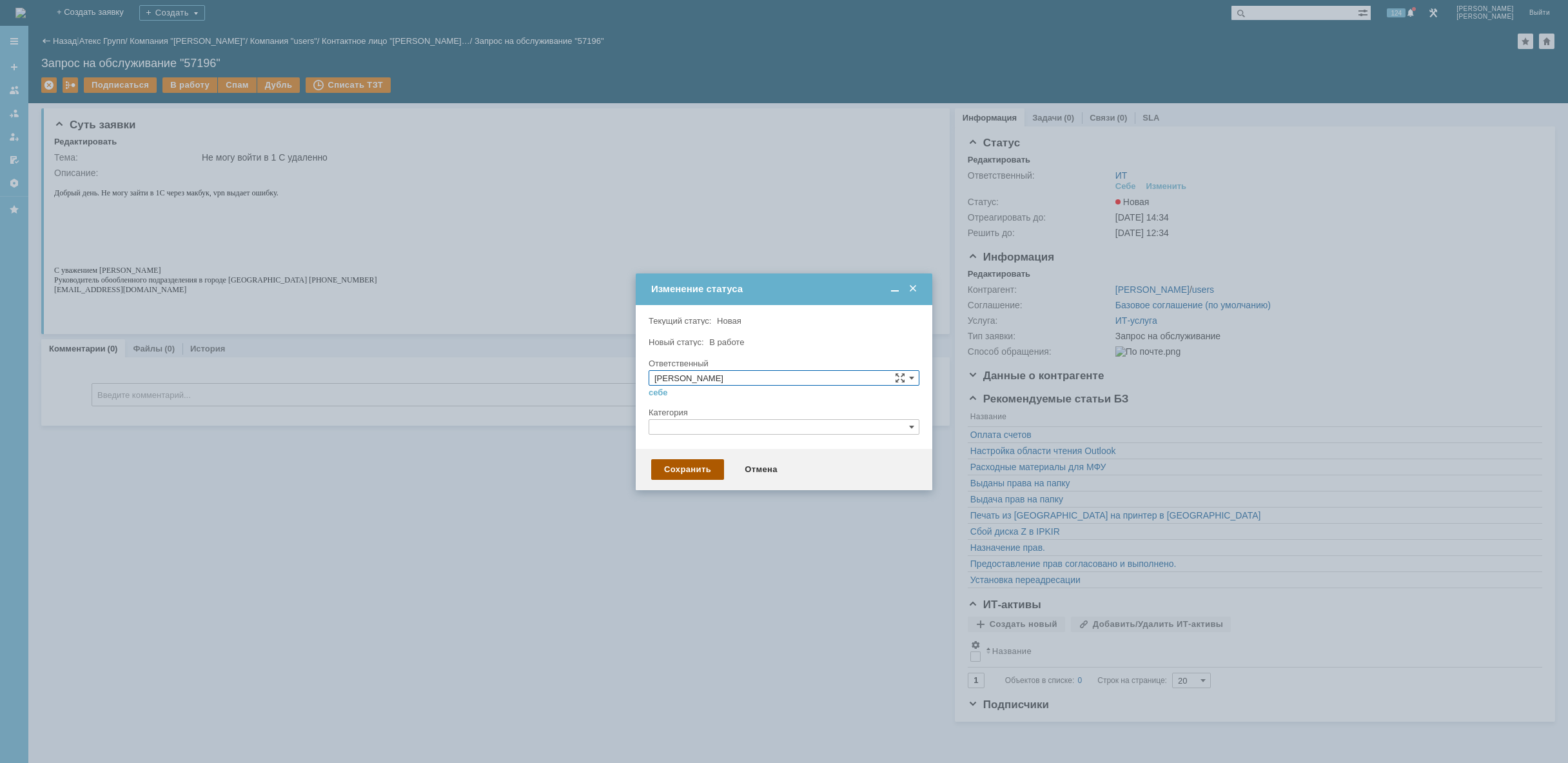
click at [691, 460] on div "Сохранить" at bounding box center [688, 470] width 73 height 21
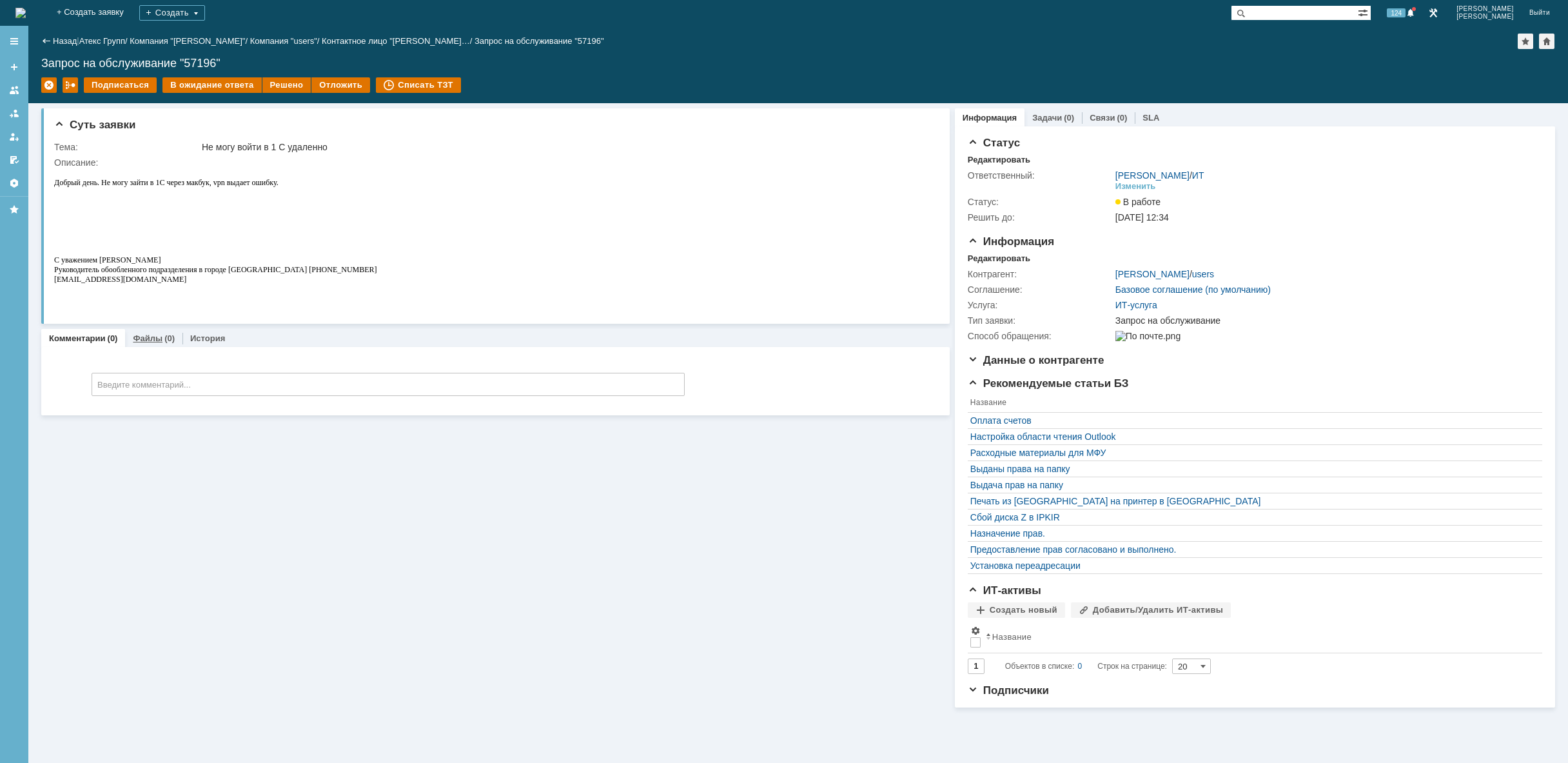
click at [157, 338] on link "Файлы" at bounding box center [147, 338] width 29 height 10
click at [89, 334] on link "Комментарии" at bounding box center [77, 338] width 57 height 10
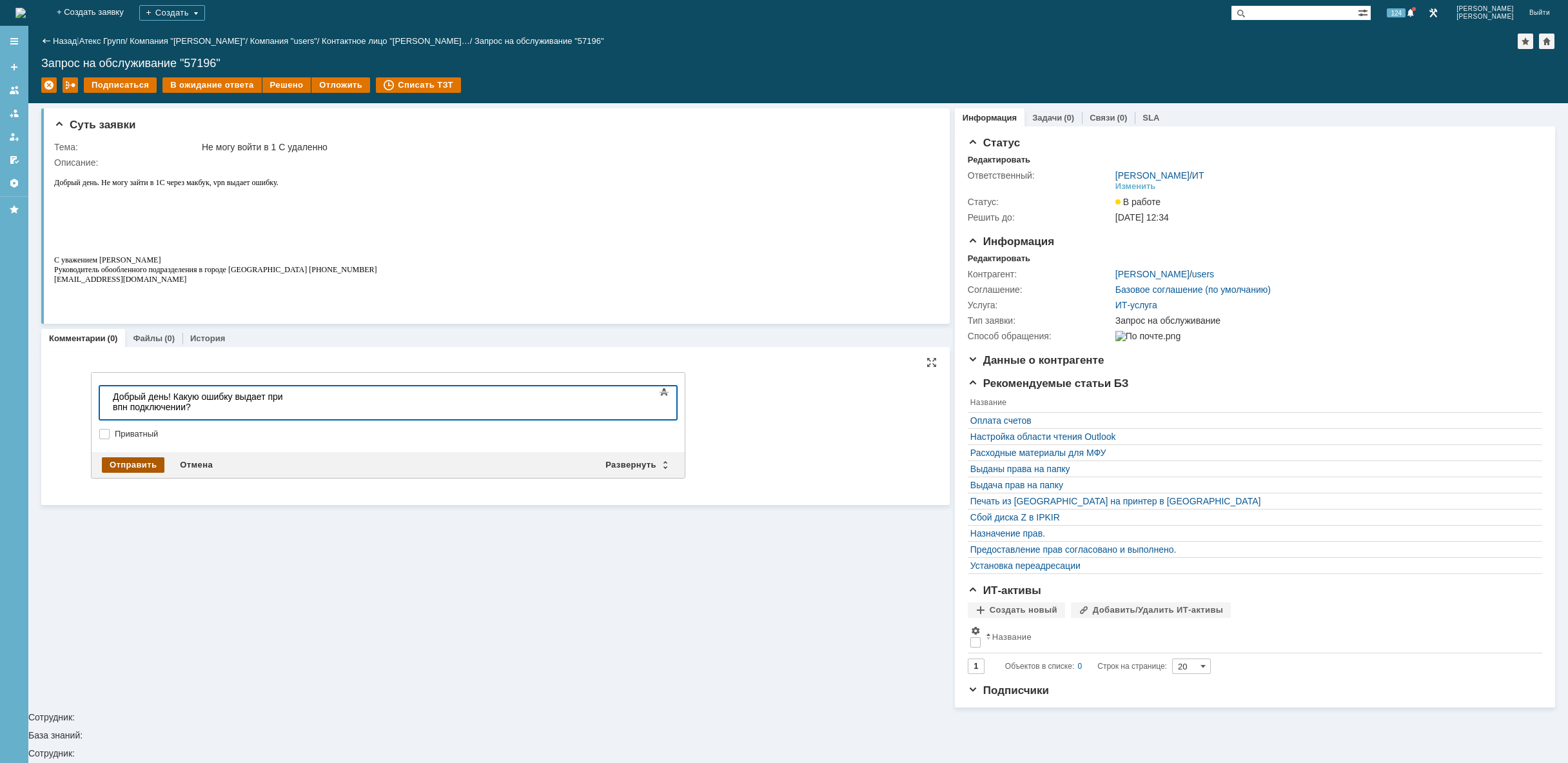
click at [140, 464] on div "Отправить" at bounding box center [133, 465] width 62 height 16
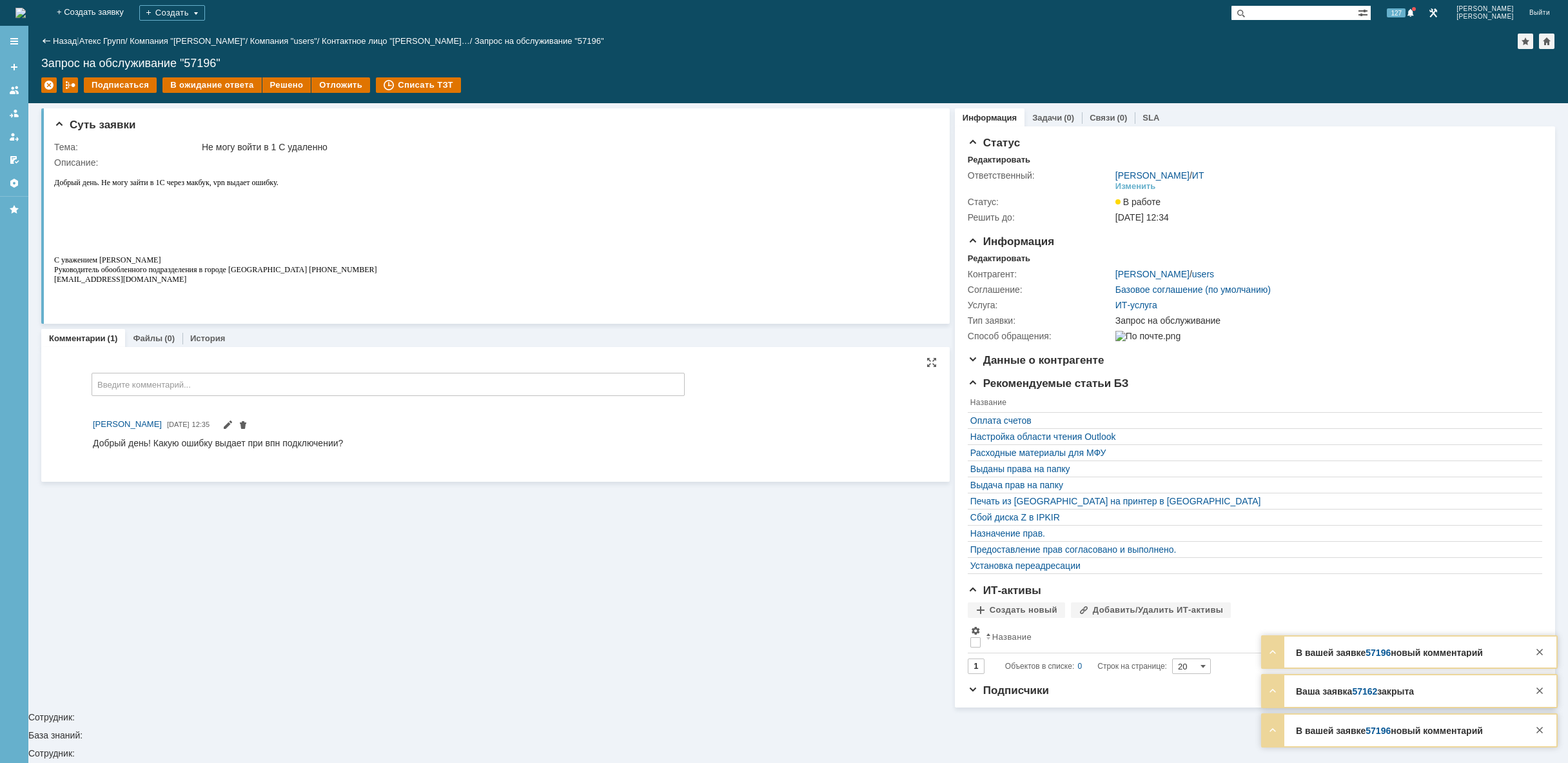
click at [26, 11] on img at bounding box center [21, 12] width 10 height 10
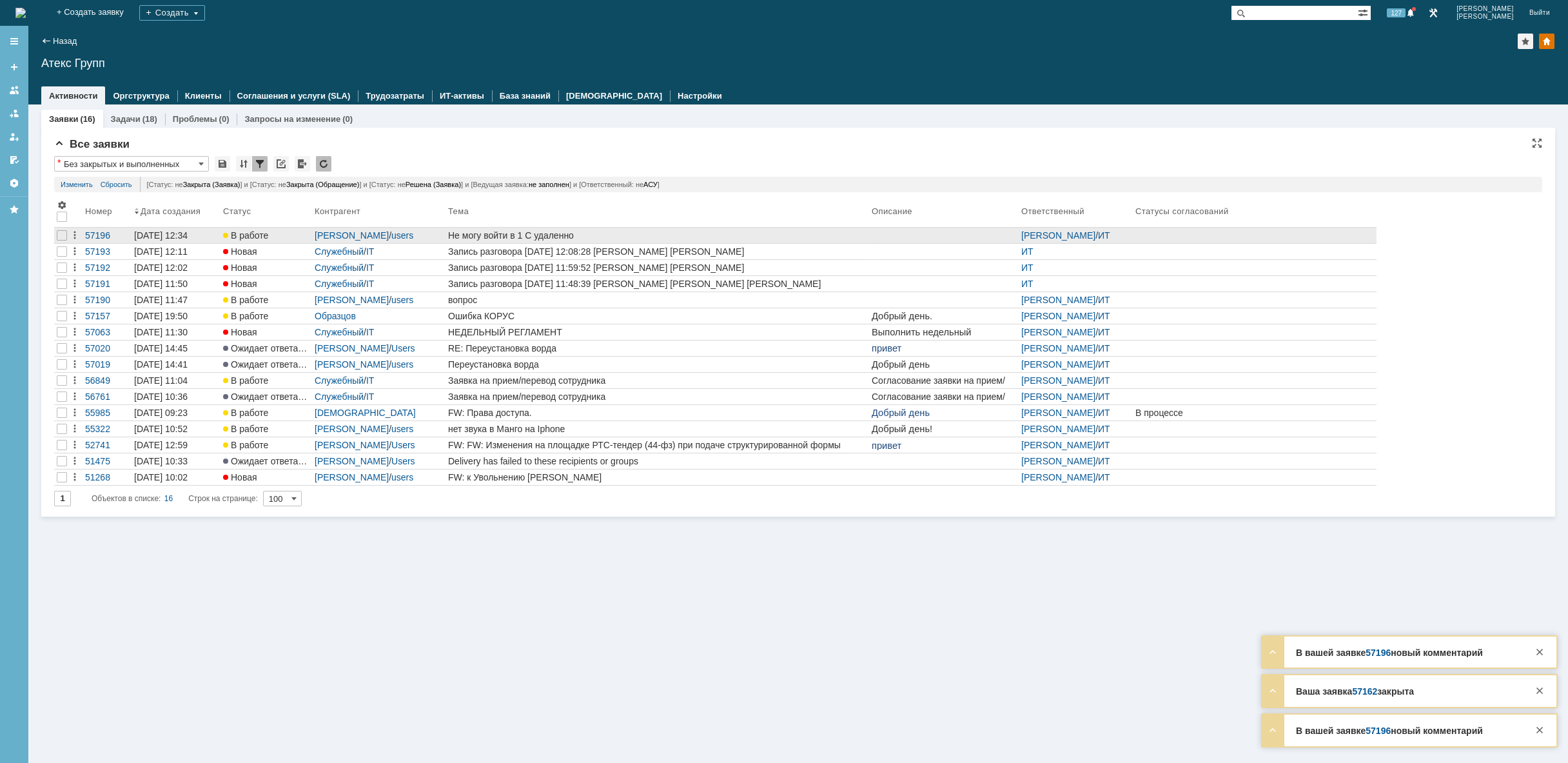
click at [584, 239] on div "Не могу войти в 1 С удаленно" at bounding box center [657, 235] width 418 height 10
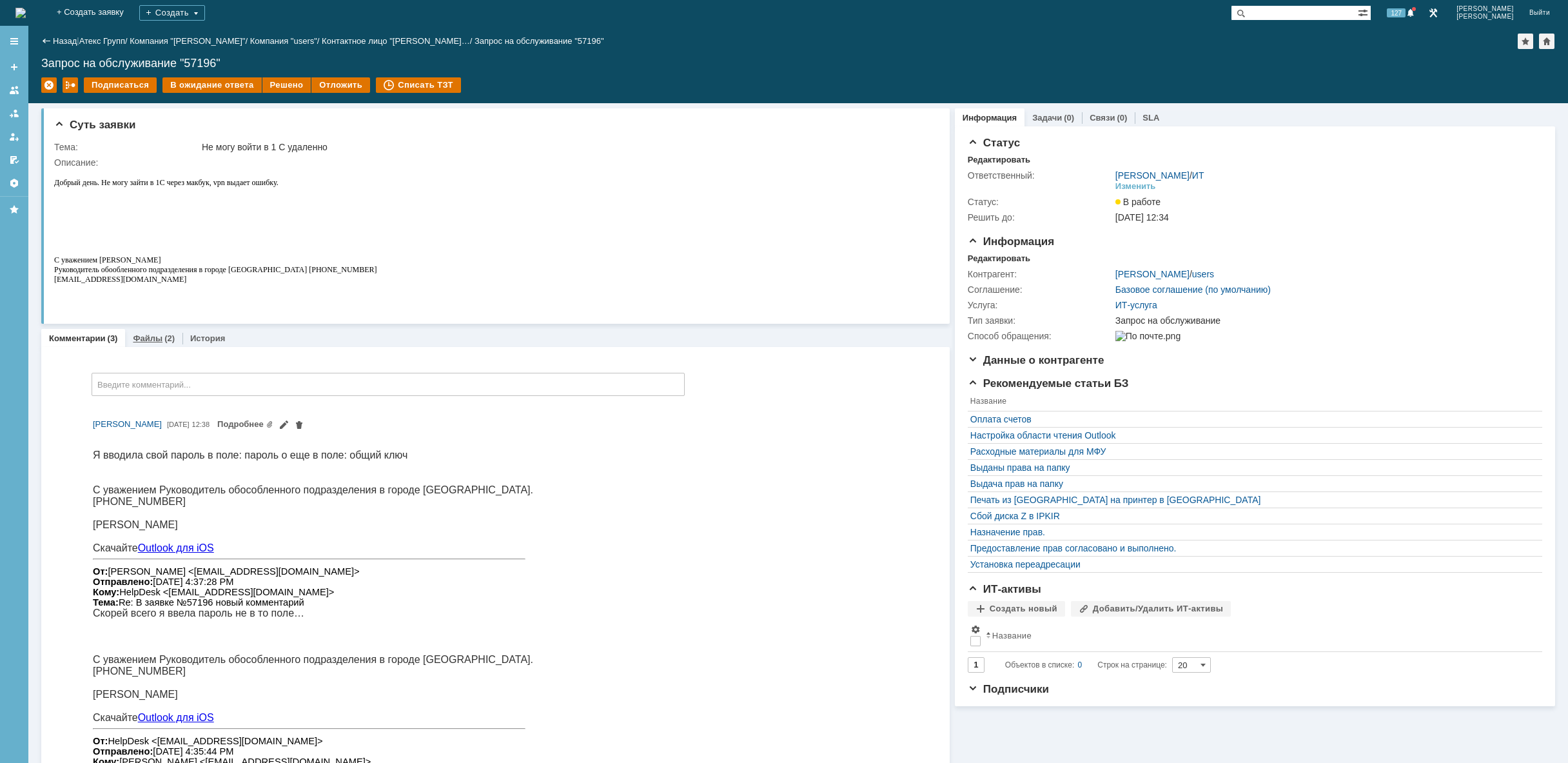
click at [165, 343] on div "(2)" at bounding box center [169, 338] width 10 height 10
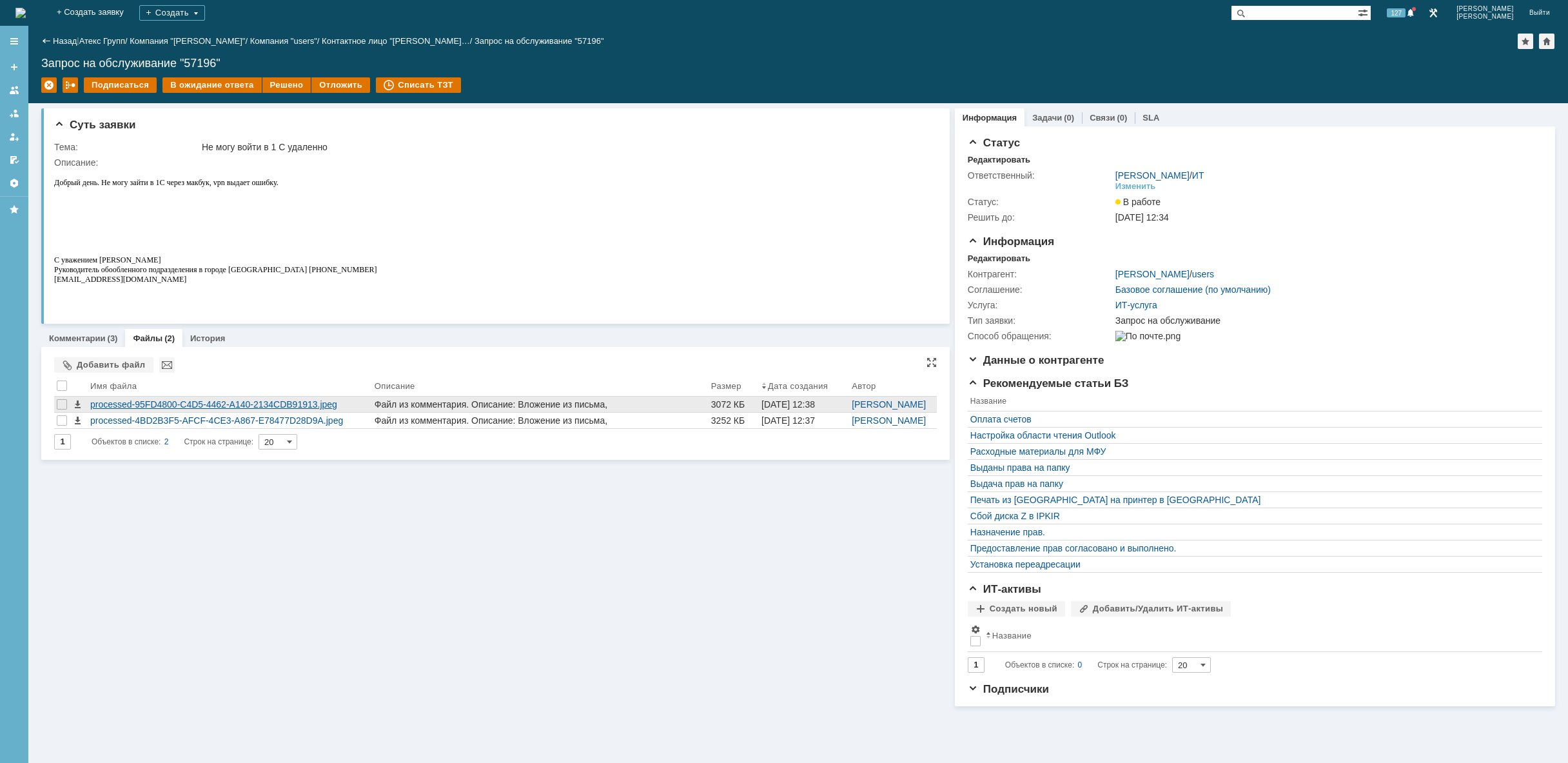
click at [211, 401] on div "processed-95FD4800-C4D5-4462-A140-2134CDB91913.jpeg" at bounding box center [230, 404] width 279 height 10
click at [80, 337] on link "Комментарии" at bounding box center [77, 338] width 57 height 10
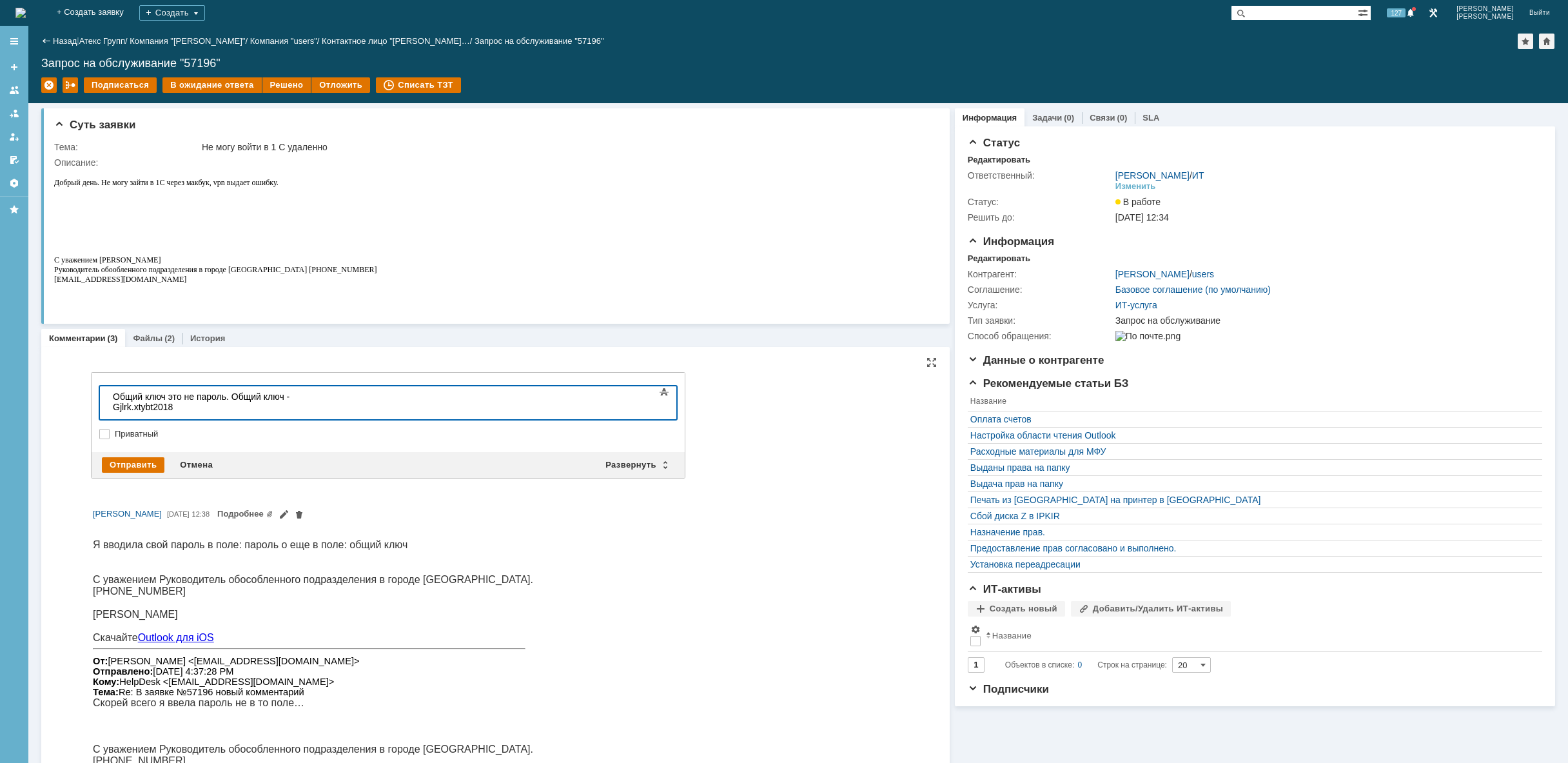
scroll to position [155, 5]
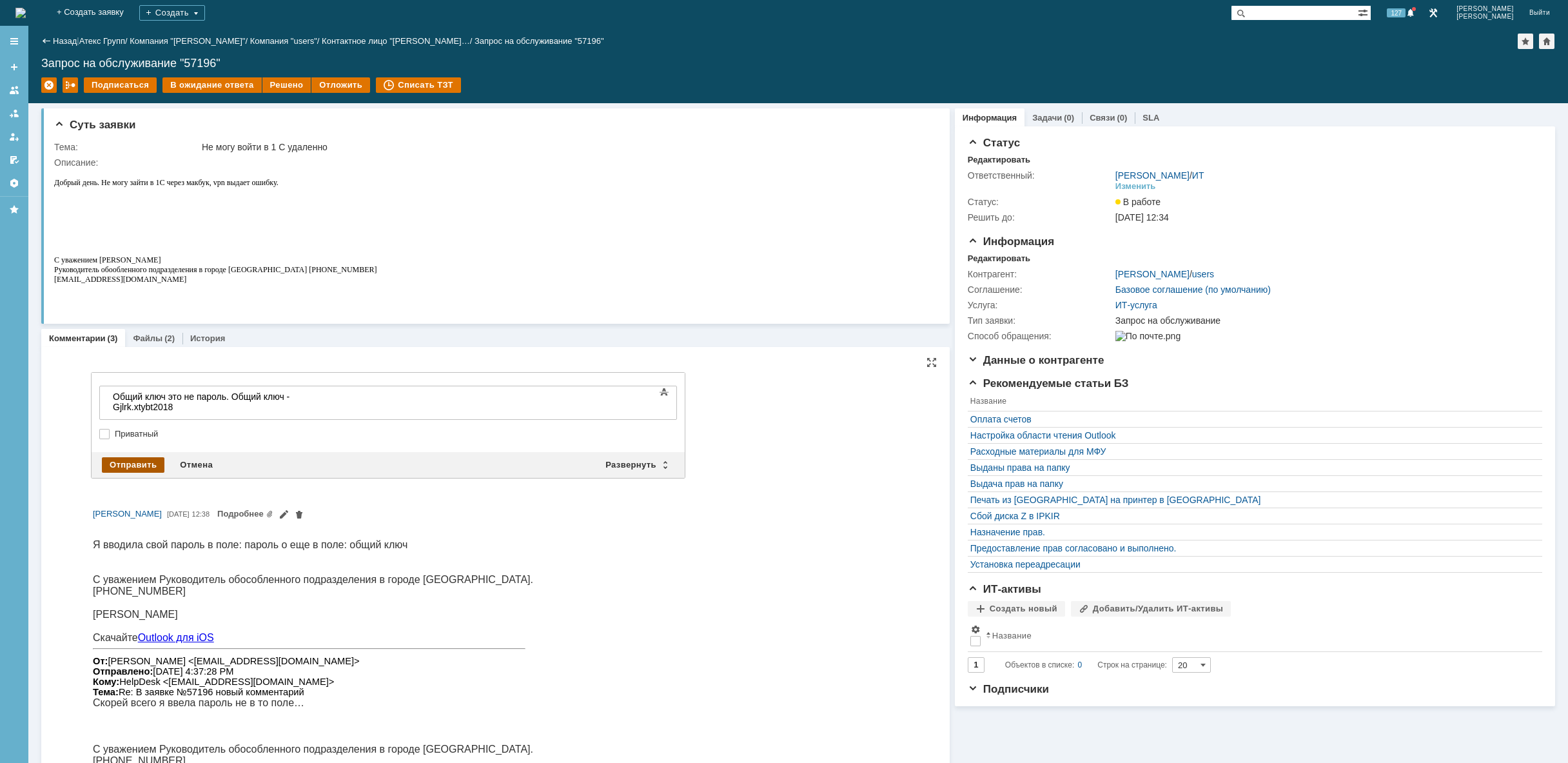
click at [122, 460] on div "Отправить" at bounding box center [133, 465] width 62 height 16
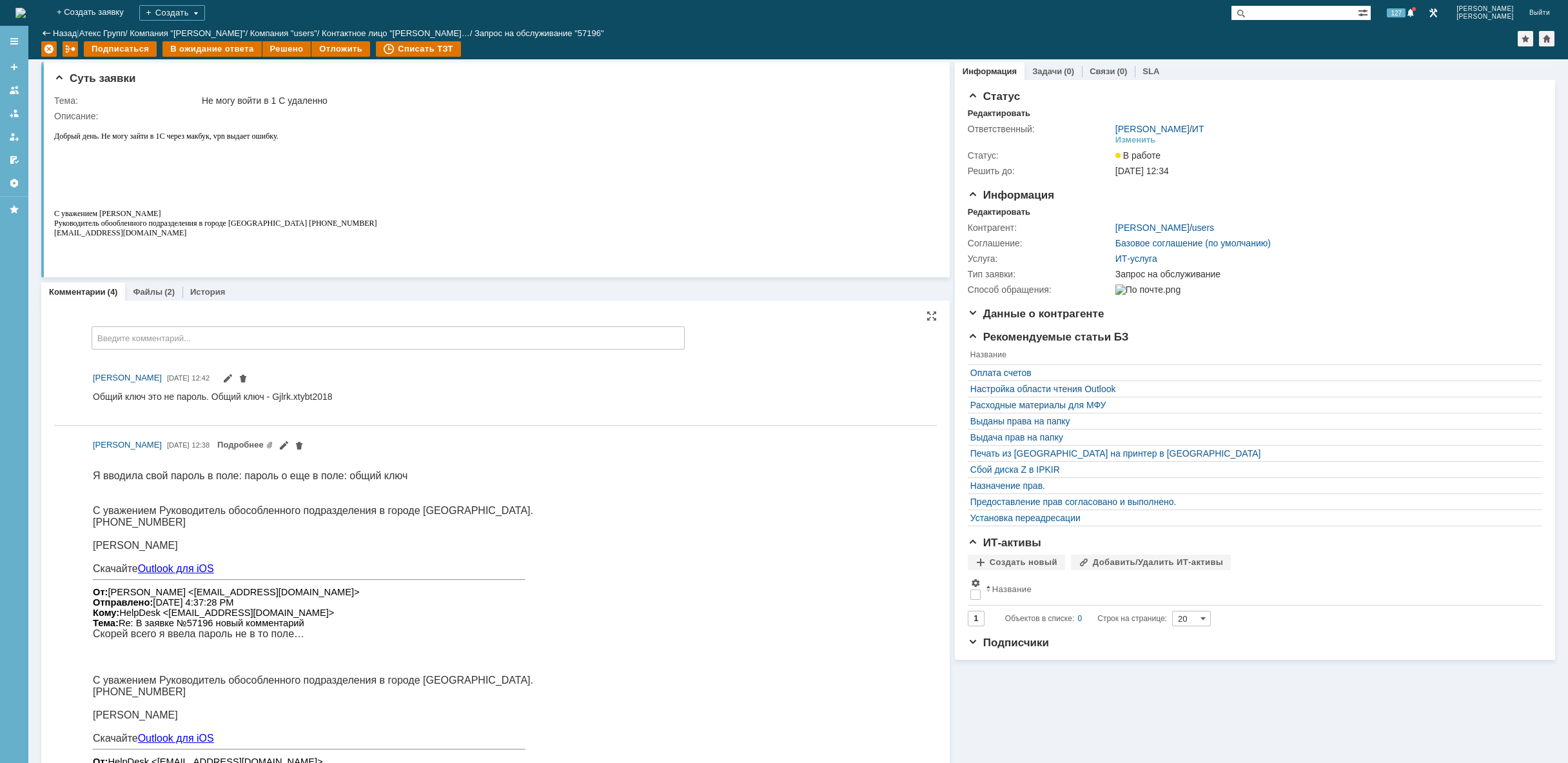
scroll to position [0, 0]
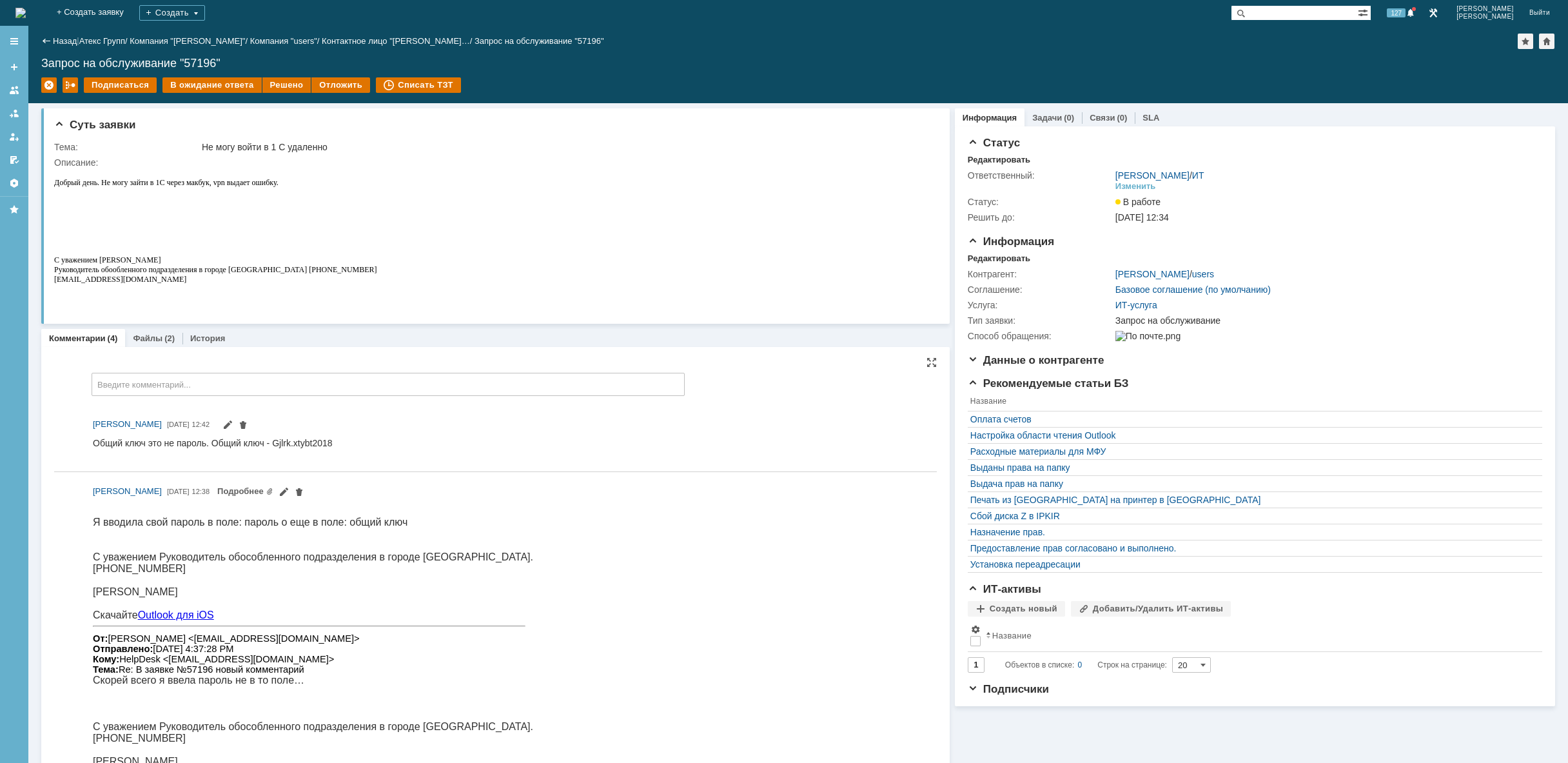
click at [26, 11] on img at bounding box center [21, 12] width 10 height 10
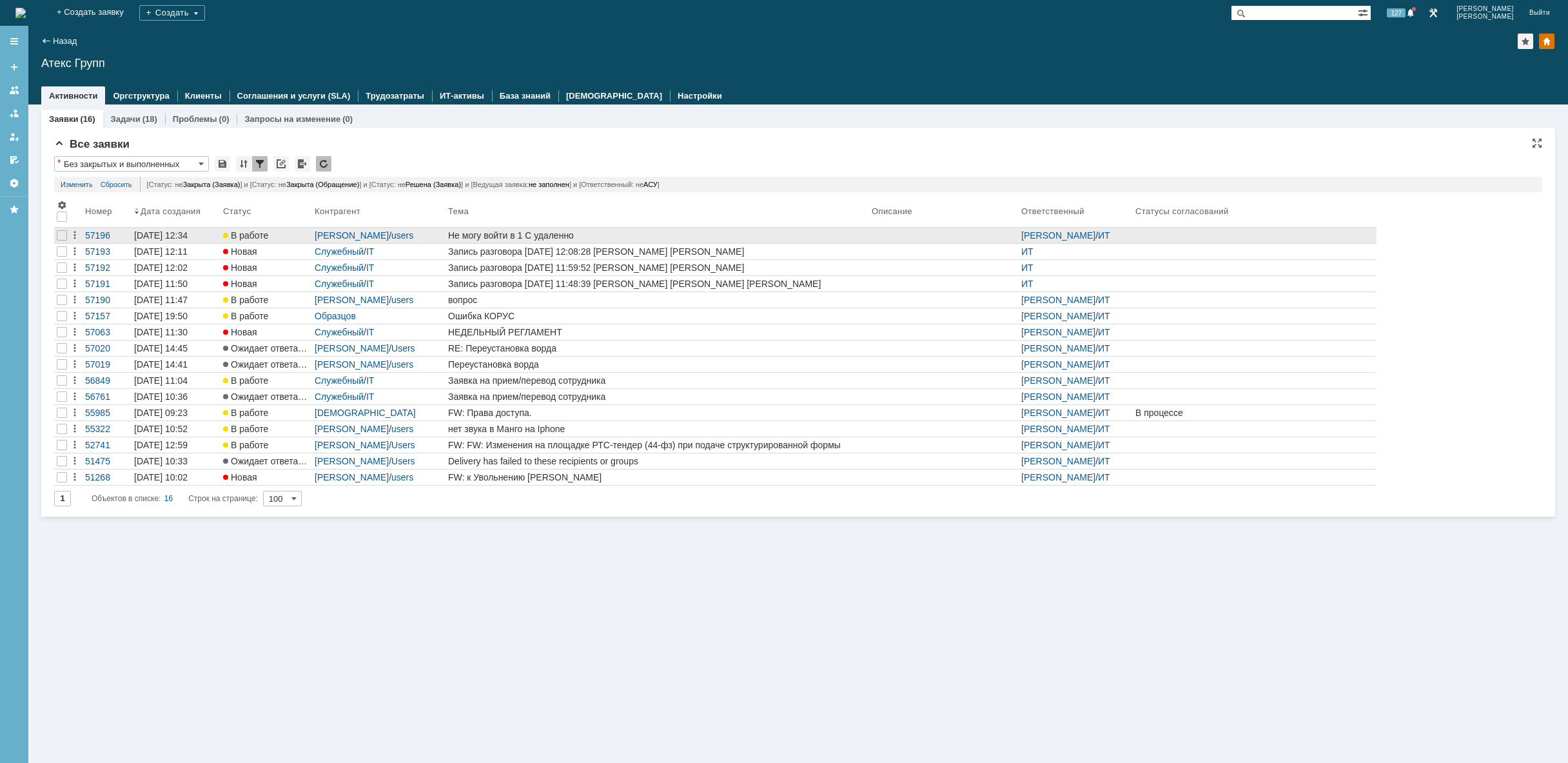
click at [536, 235] on div "Не могу войти в 1 С удаленно" at bounding box center [657, 235] width 418 height 10
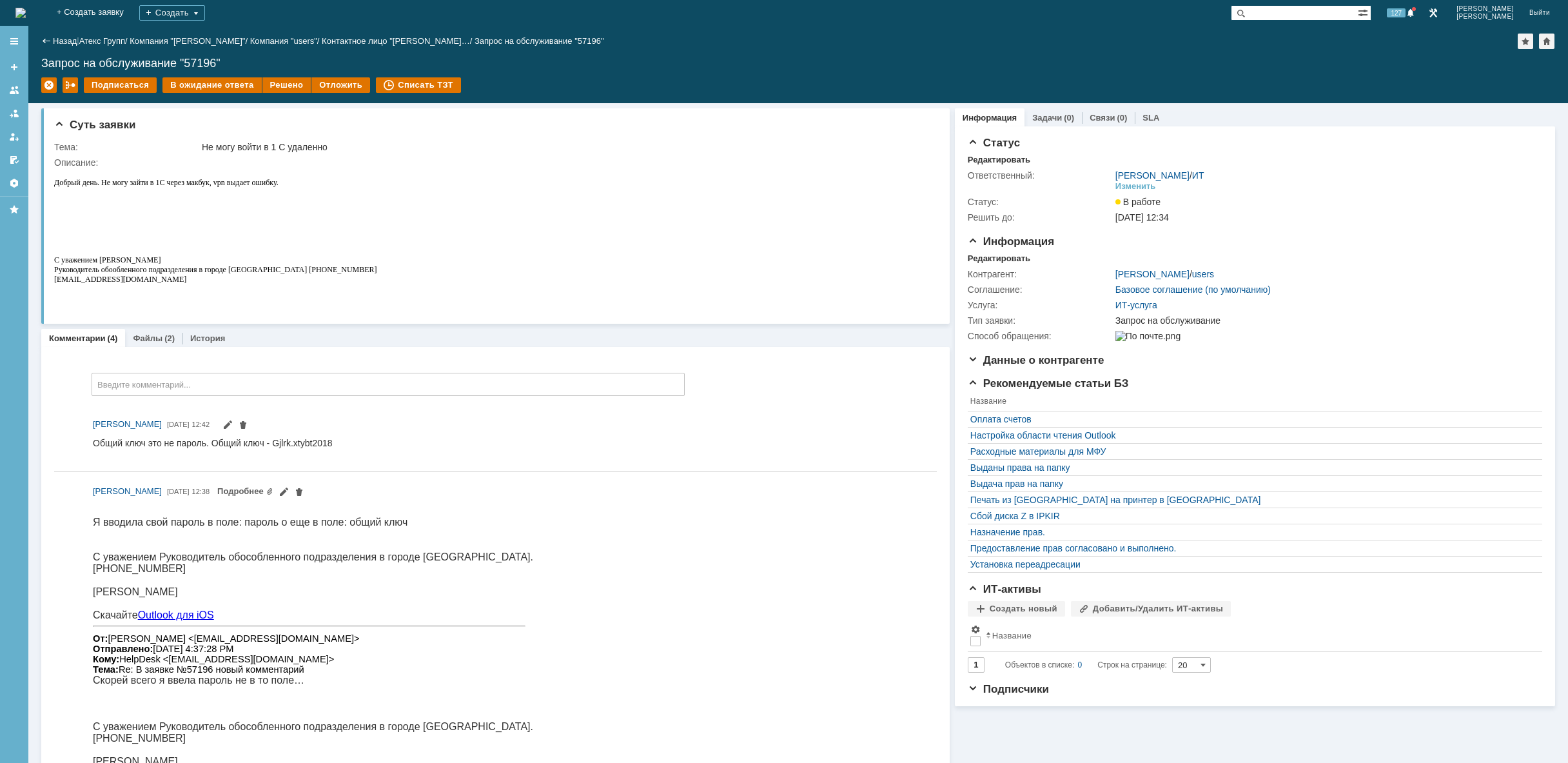
click at [290, 442] on div "Общий ключ это не пароль. Общий ключ - Gjlrk.xtybt2018" at bounding box center [213, 447] width 240 height 21
click at [26, 1] on div "На домашнюю" at bounding box center [21, 13] width 10 height 26
click at [26, 11] on img at bounding box center [21, 12] width 10 height 10
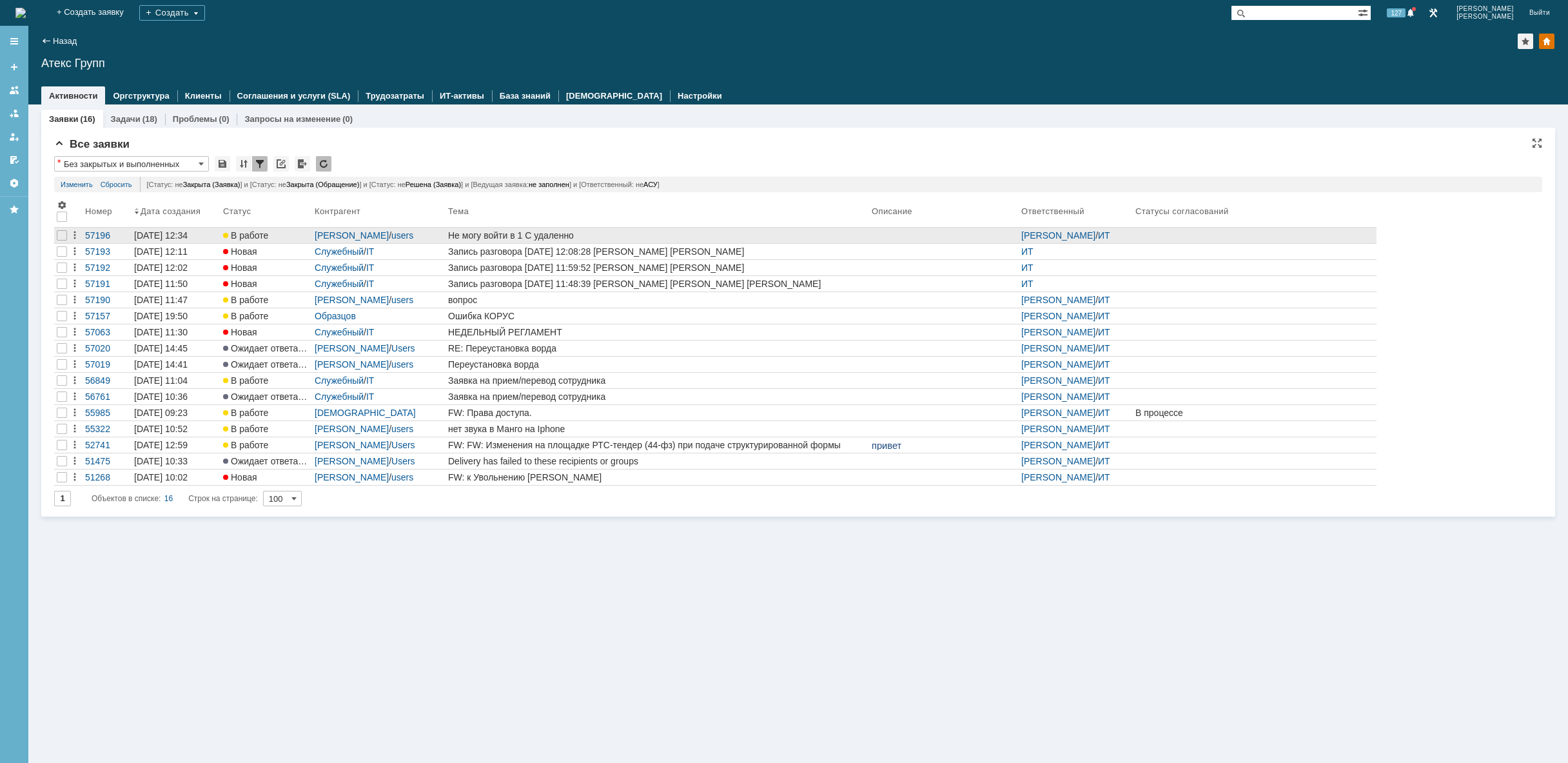
click at [525, 237] on div "Не могу войти в 1 С удаленно" at bounding box center [657, 235] width 418 height 10
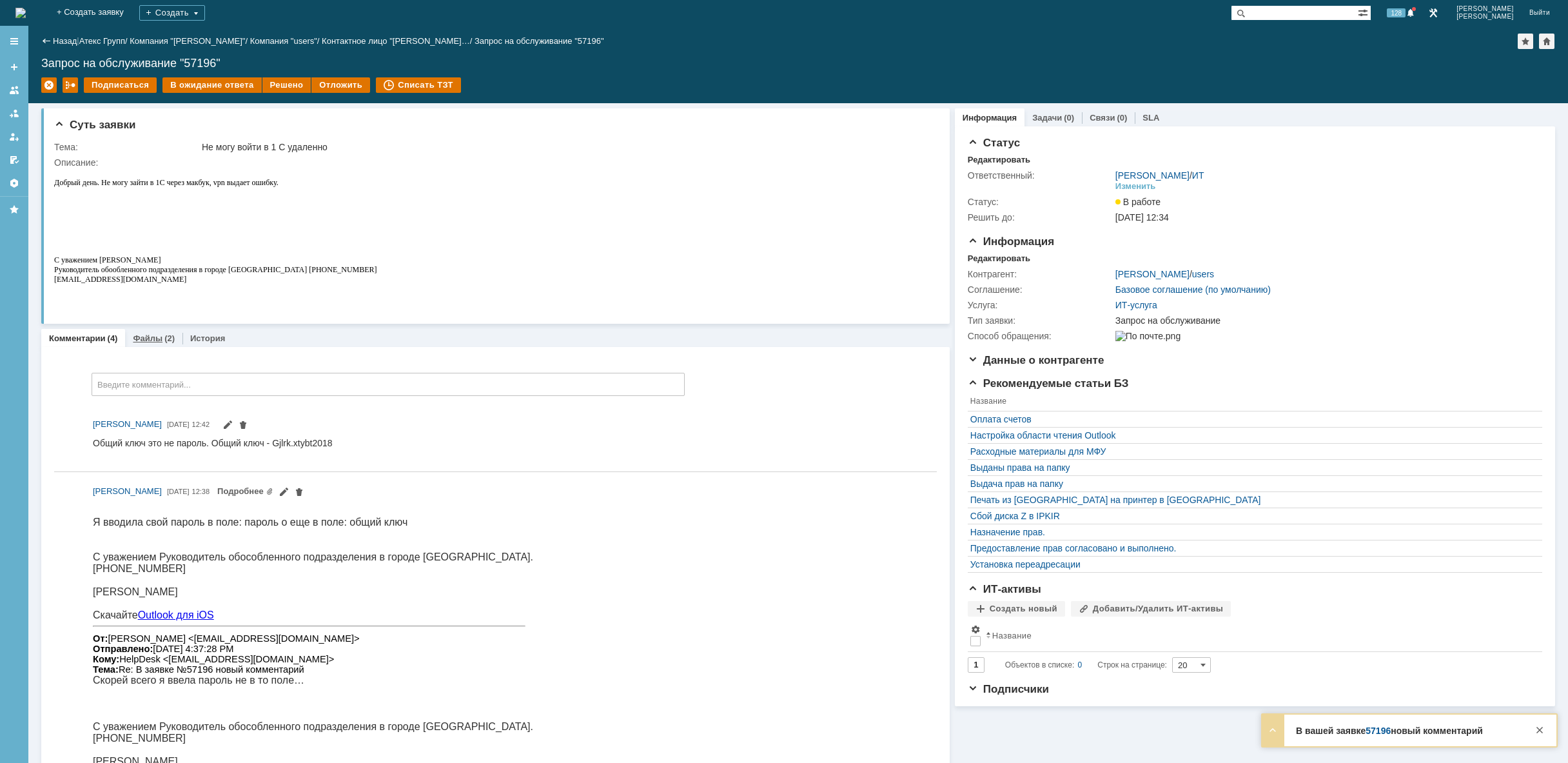
click at [139, 336] on link "Файлы" at bounding box center [147, 338] width 29 height 10
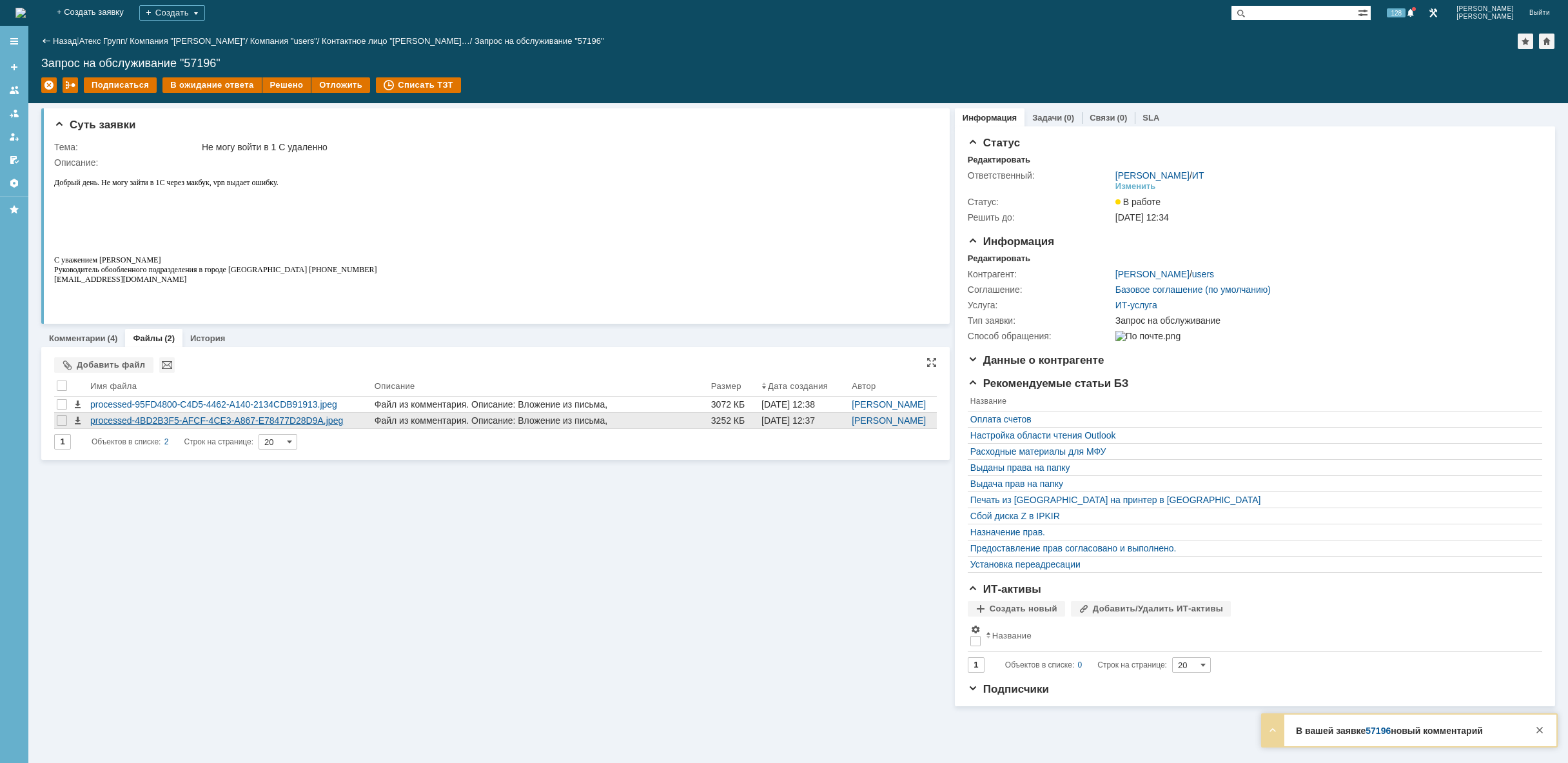
click at [161, 416] on div "processed-4BD2B3F5-AFCF-4CE3-A867-E78477D28D9A.jpeg" at bounding box center [230, 420] width 279 height 10
click at [215, 419] on div "processed-4BD2B3F5-AFCF-4CE3-A867-E78477D28D9A.jpeg" at bounding box center [230, 420] width 279 height 10
click at [108, 337] on div "(4)" at bounding box center [113, 338] width 10 height 10
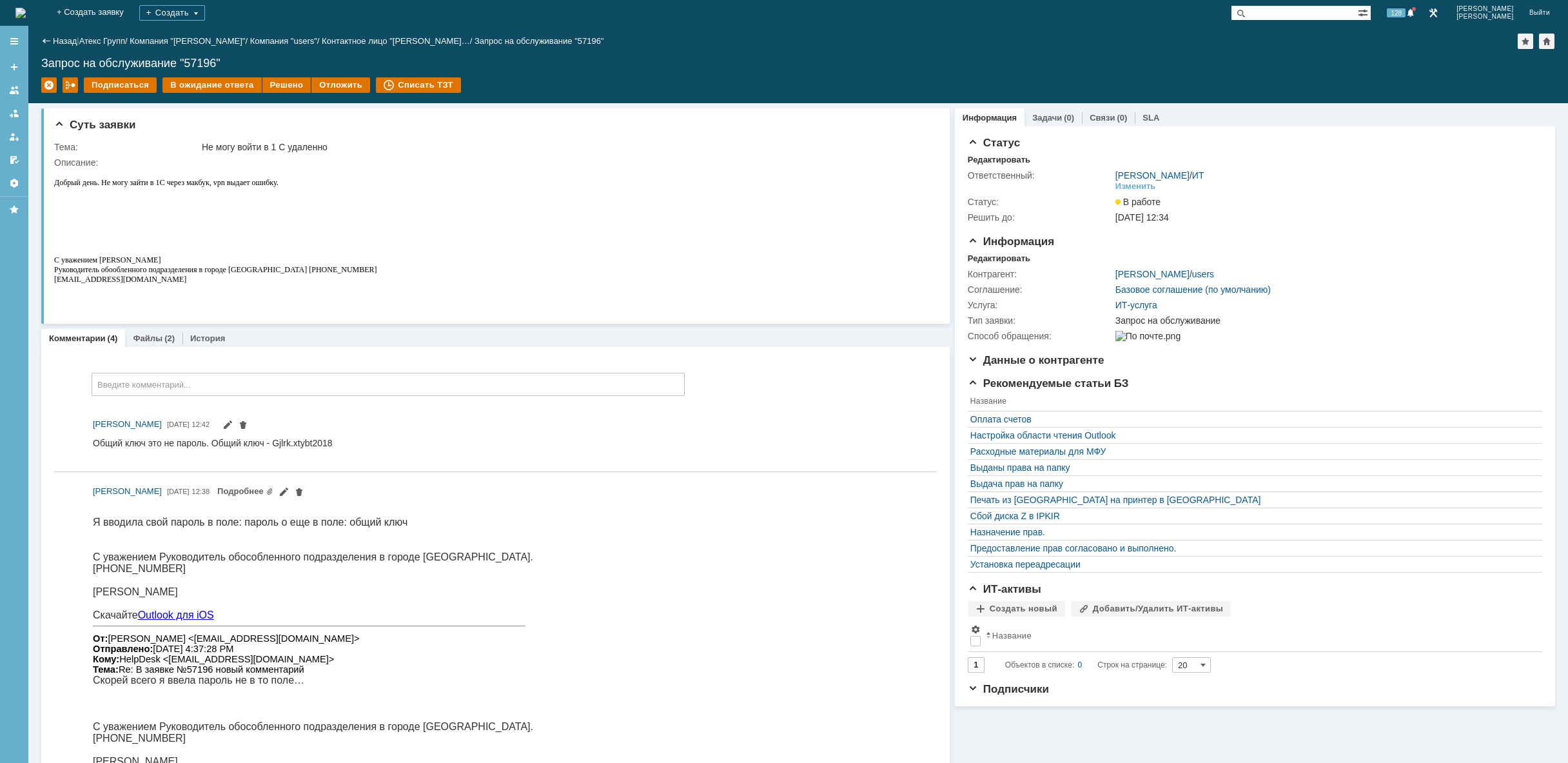
click at [26, 12] on img at bounding box center [21, 12] width 10 height 10
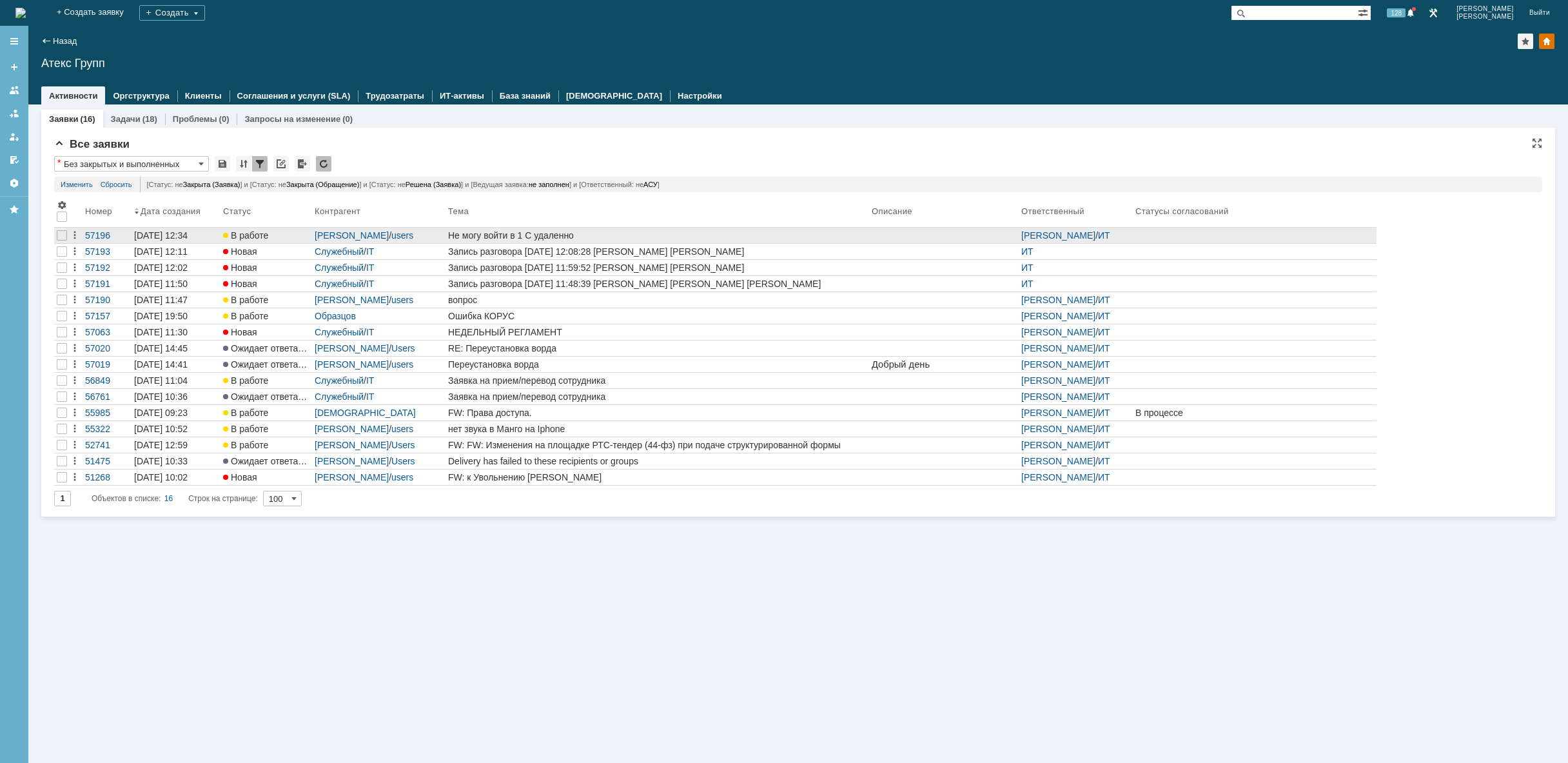
click at [593, 231] on div "Не могу войти в 1 С удаленно" at bounding box center [657, 235] width 418 height 10
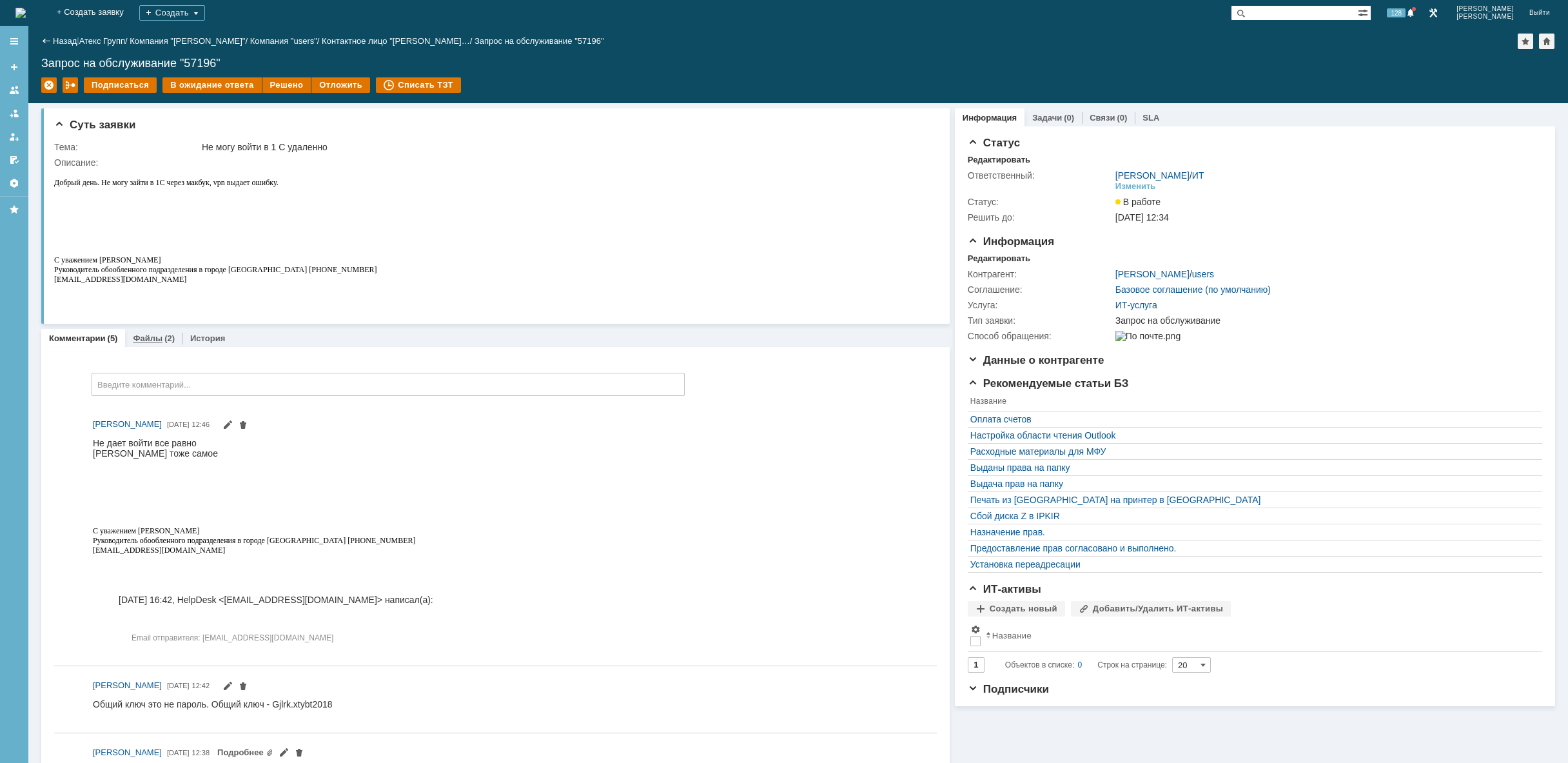
click at [140, 336] on link "Файлы" at bounding box center [147, 338] width 29 height 10
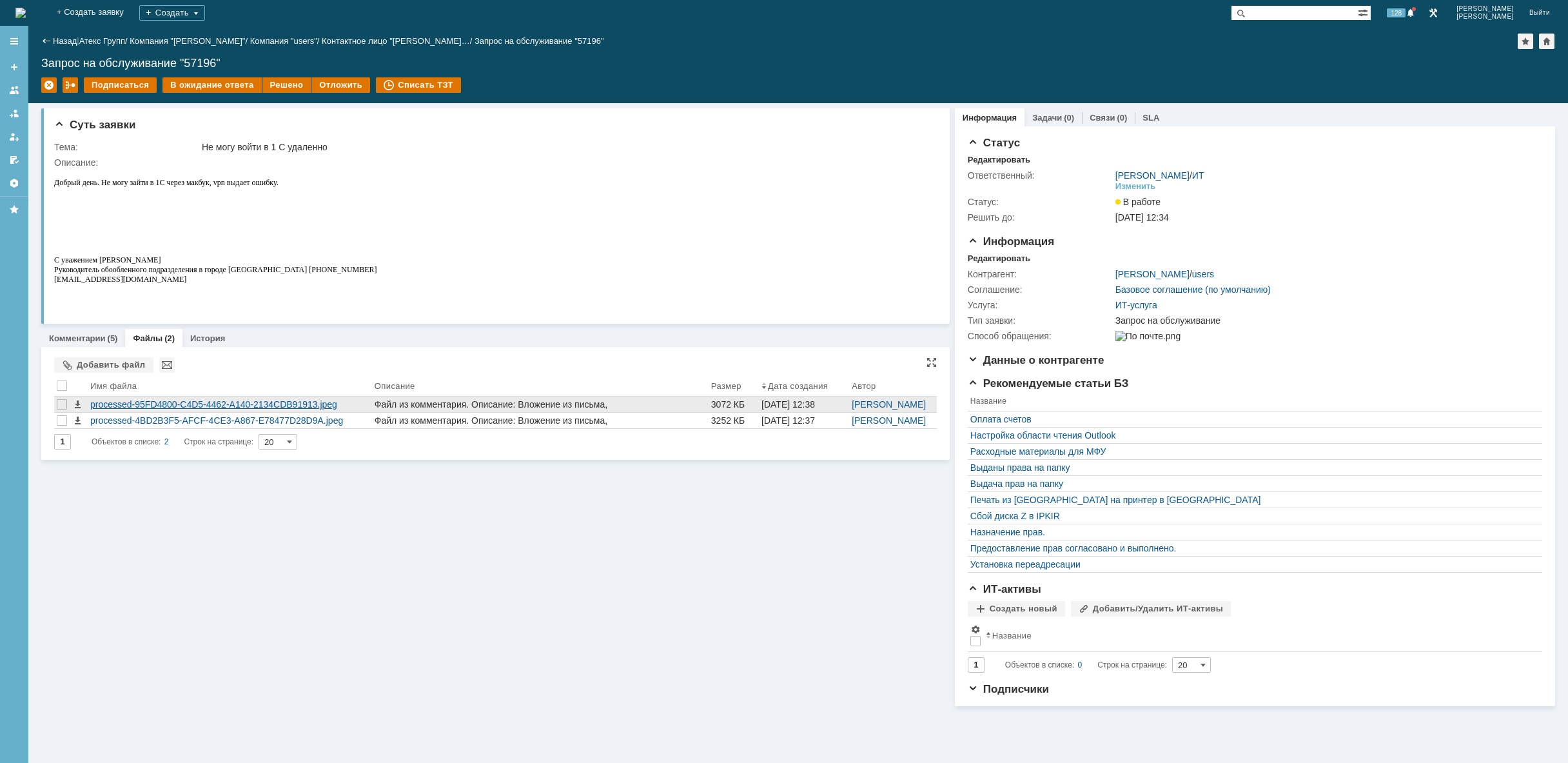
click at [170, 402] on div "processed-95FD4800-C4D5-4462-A140-2134CDB91913.jpeg" at bounding box center [230, 404] width 279 height 10
click at [103, 339] on link "Комментарии" at bounding box center [77, 338] width 57 height 10
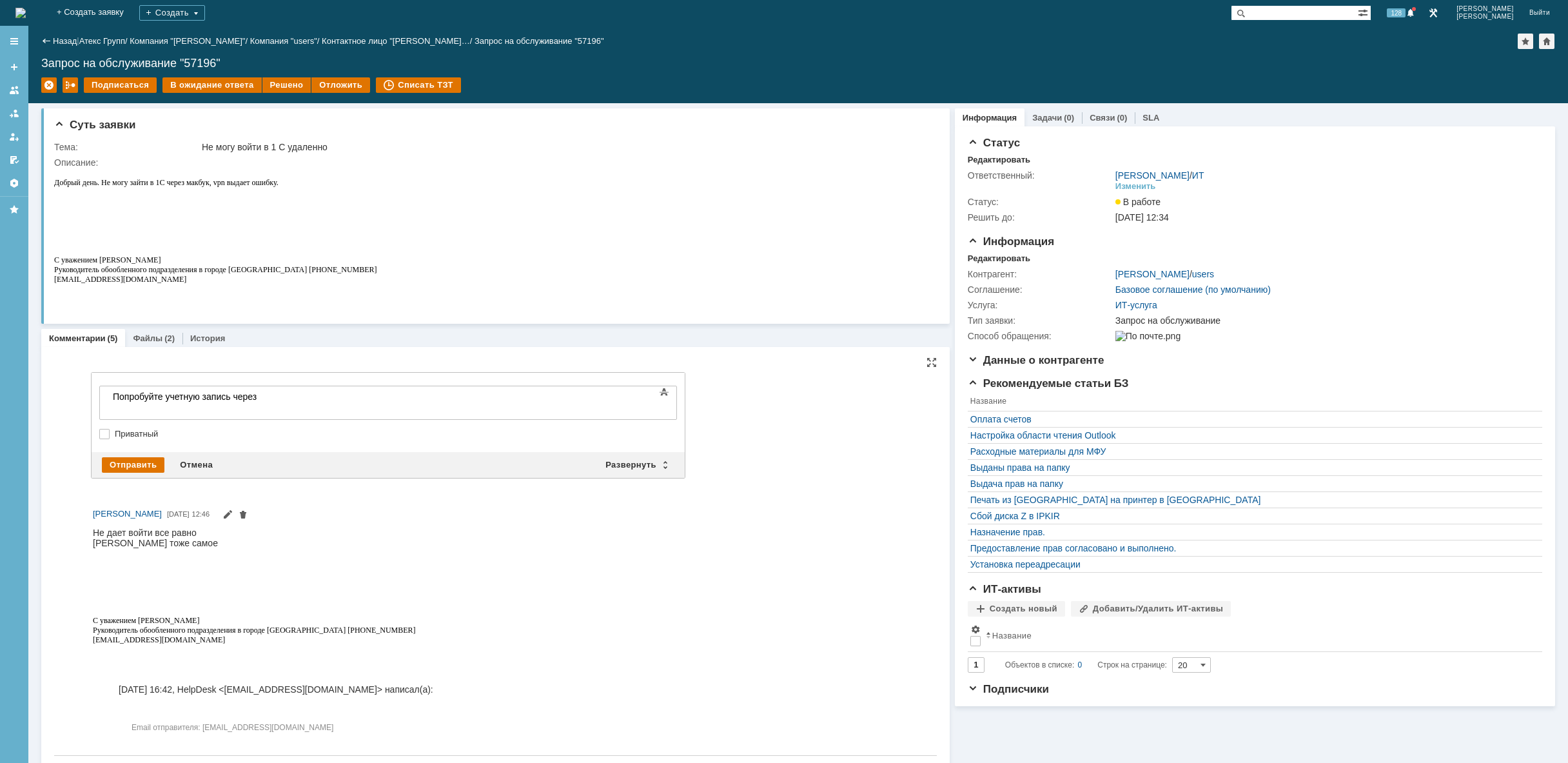
click at [290, 402] on body "Попробуйте учетную запись через" at bounding box center [204, 401] width 193 height 31
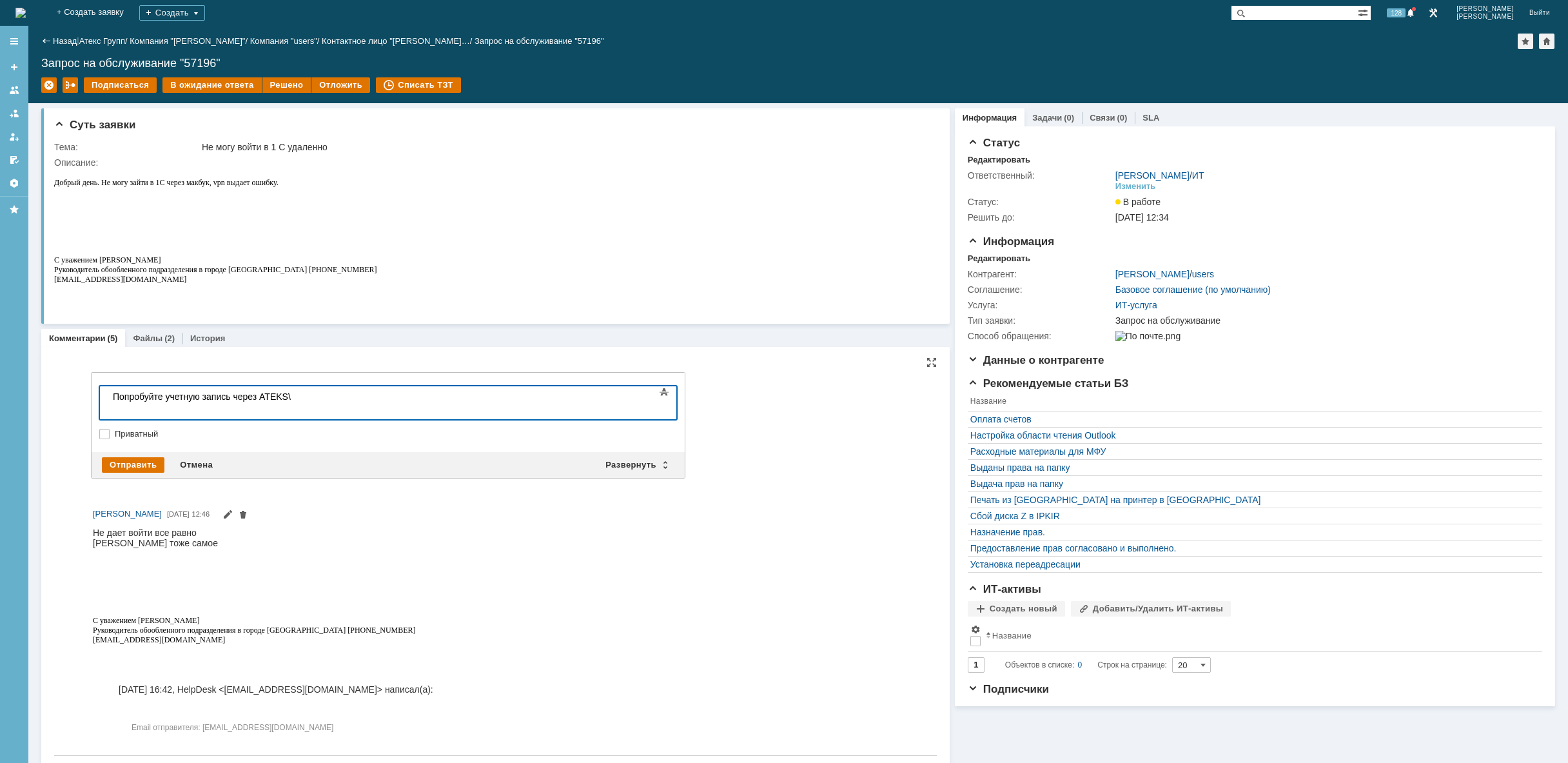
scroll to position [54, 3]
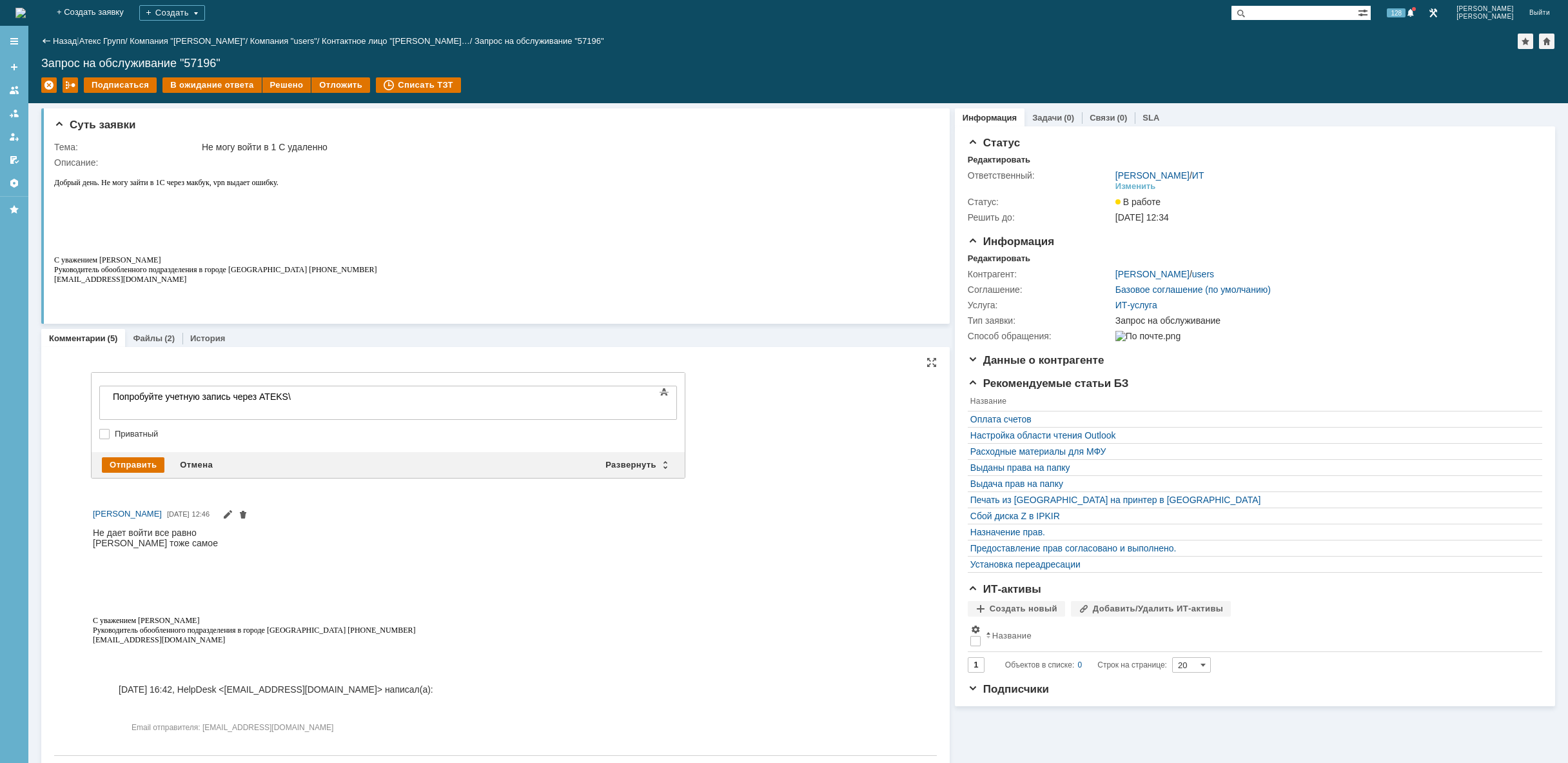
click at [301, 402] on body "Попробуйте учетную запись через ATEKS\" at bounding box center [204, 401] width 193 height 31
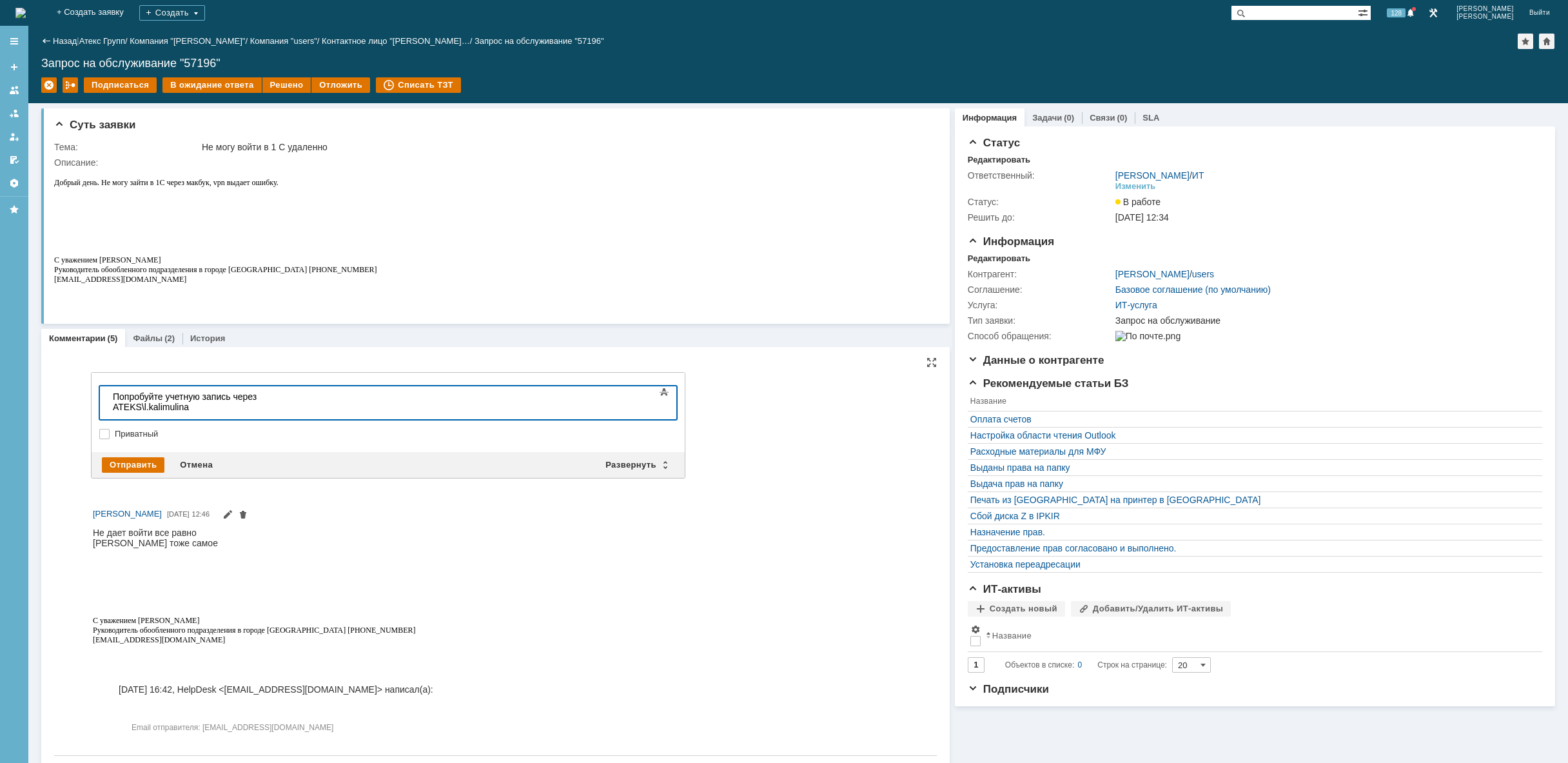
scroll to position [0, 0]
click at [130, 460] on div "Отправить" at bounding box center [133, 465] width 62 height 16
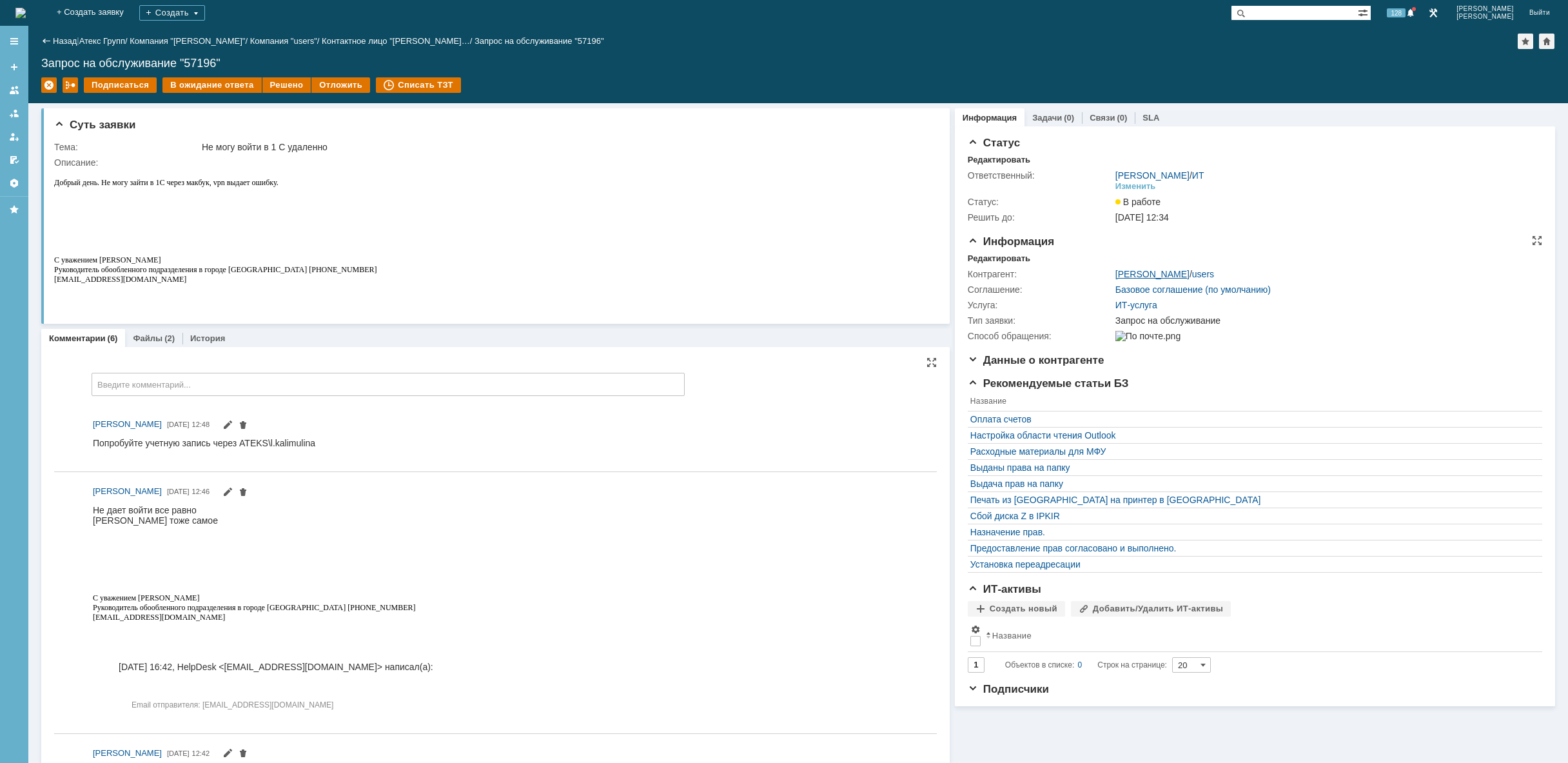
click at [1153, 276] on link "[PERSON_NAME]" at bounding box center [1152, 273] width 74 height 10
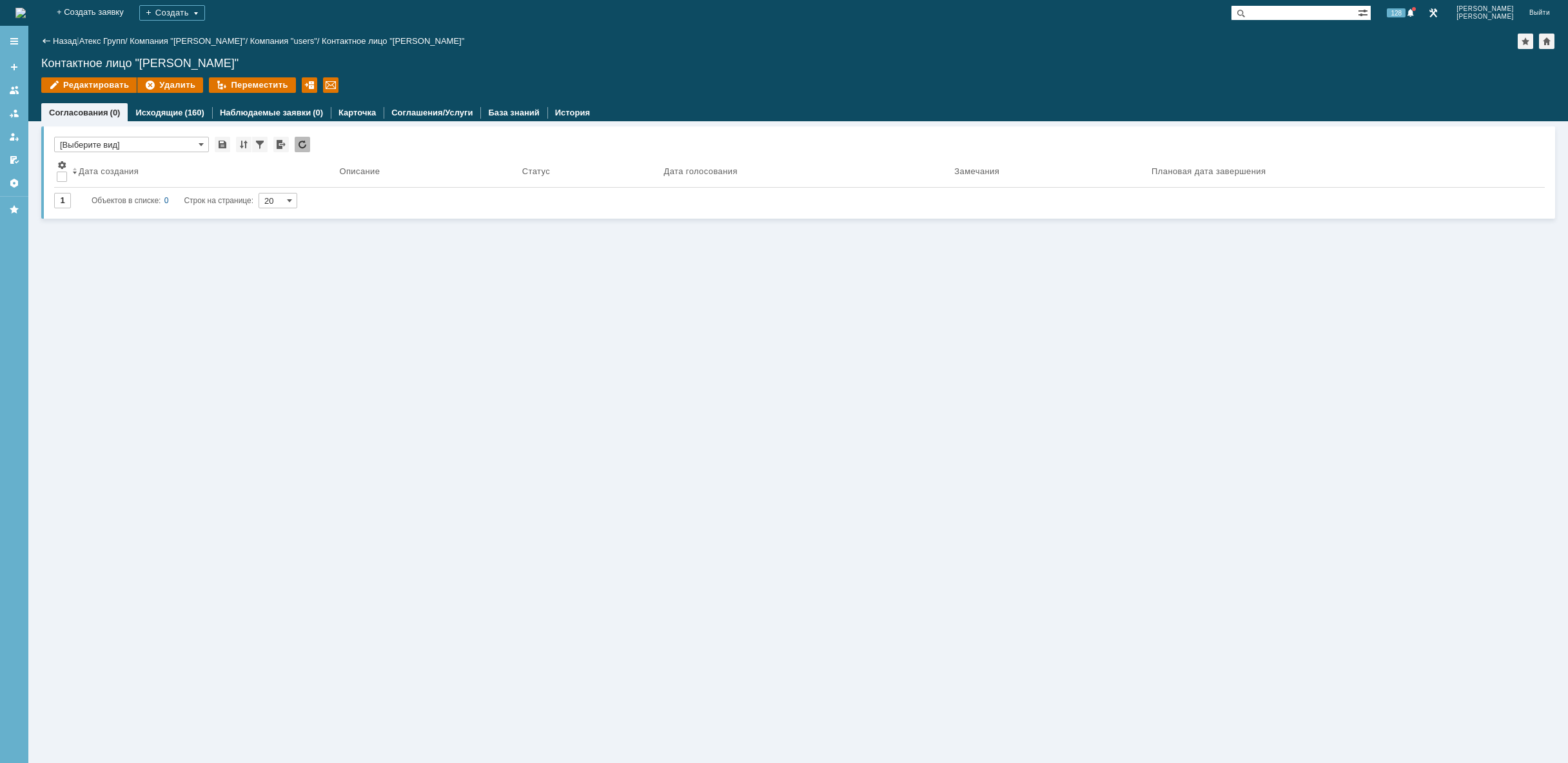
click at [414, 40] on div "Контактное лицо "[PERSON_NAME]"" at bounding box center [393, 41] width 142 height 10
click at [94, 84] on div "Редактировать" at bounding box center [89, 85] width 96 height 16
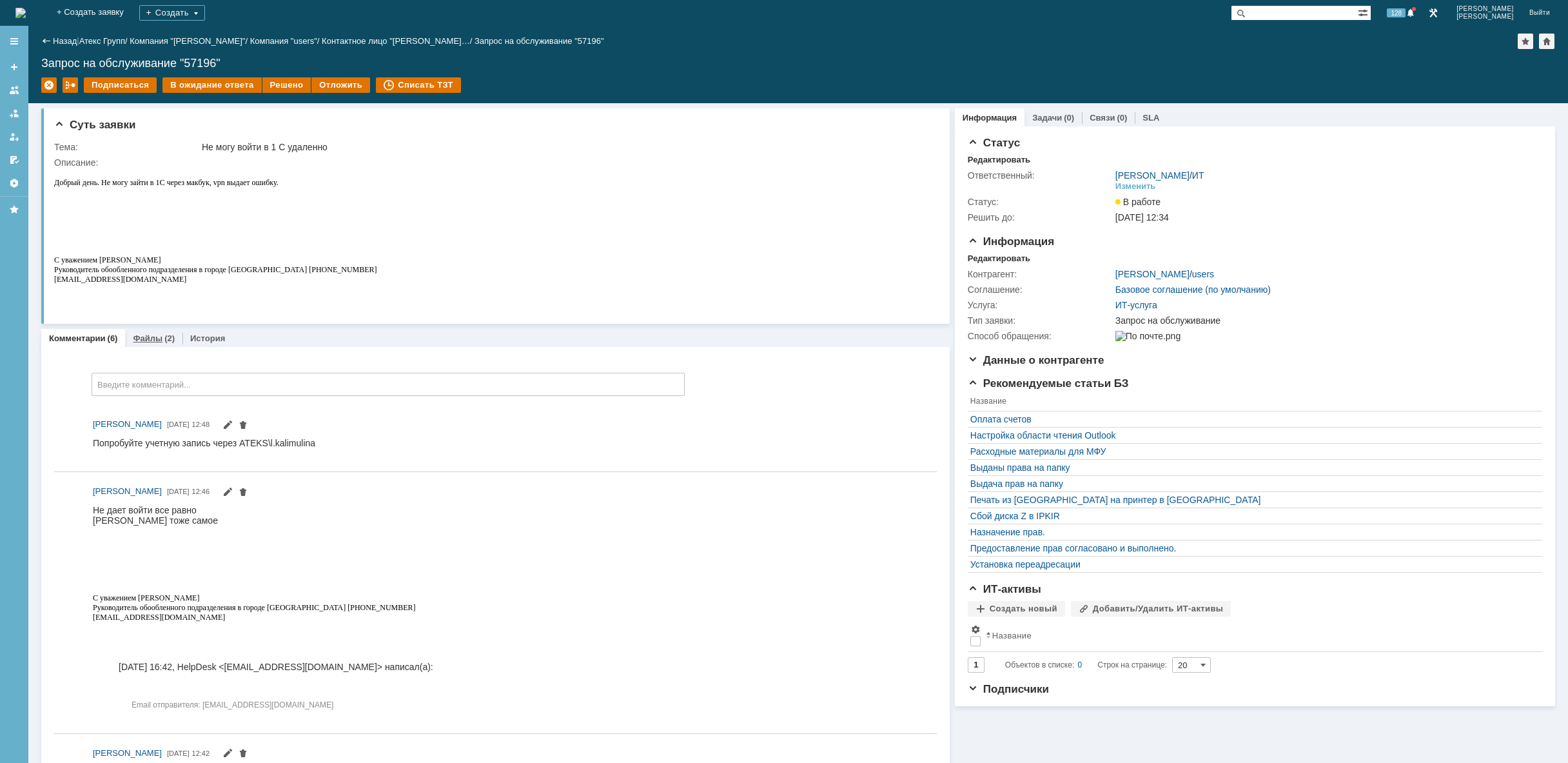
click at [159, 339] on link "Файлы" at bounding box center [147, 338] width 29 height 10
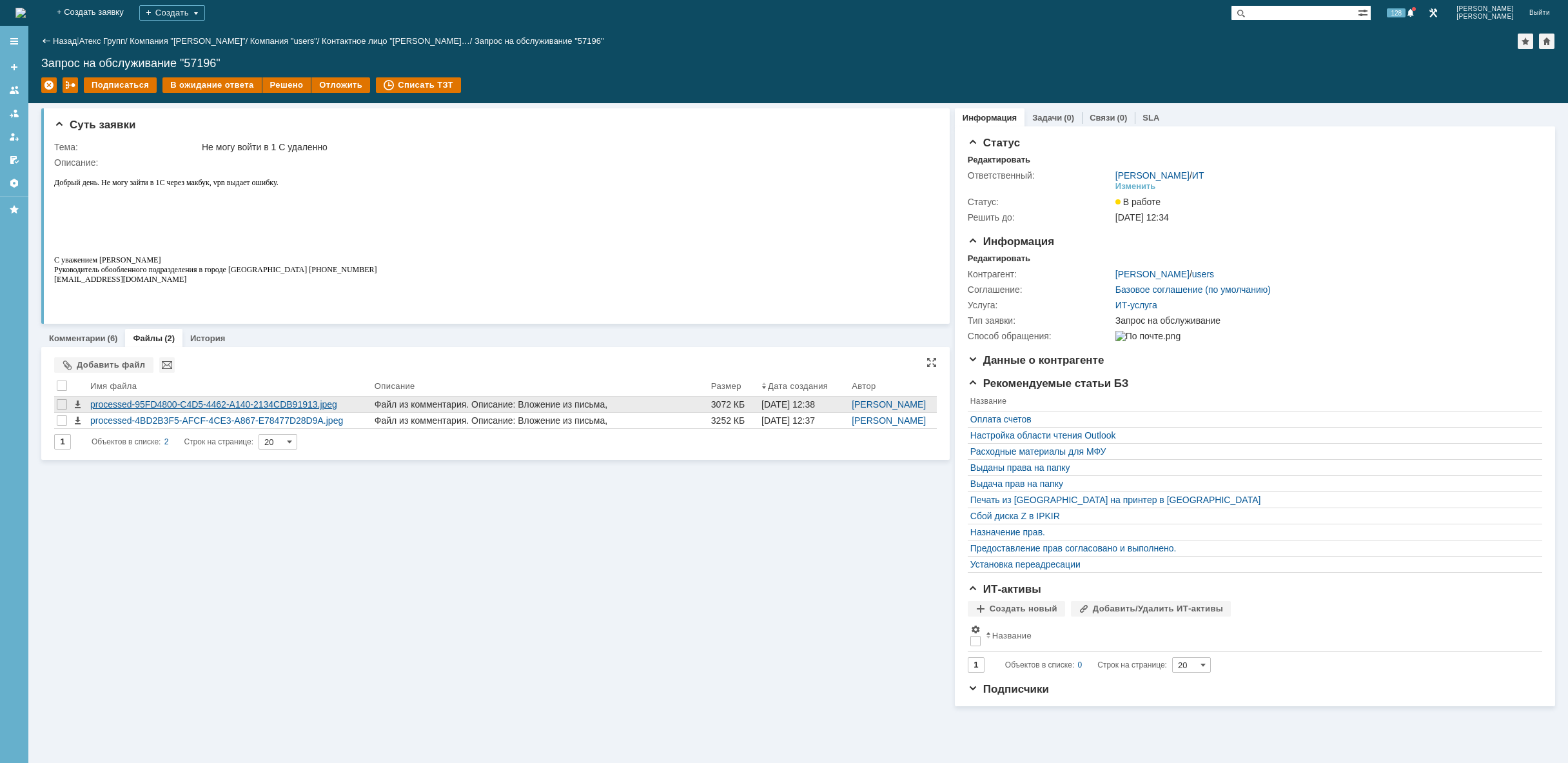
click at [161, 403] on div "processed-95FD4800-C4D5-4462-A140-2134CDB91913.jpeg" at bounding box center [230, 404] width 279 height 10
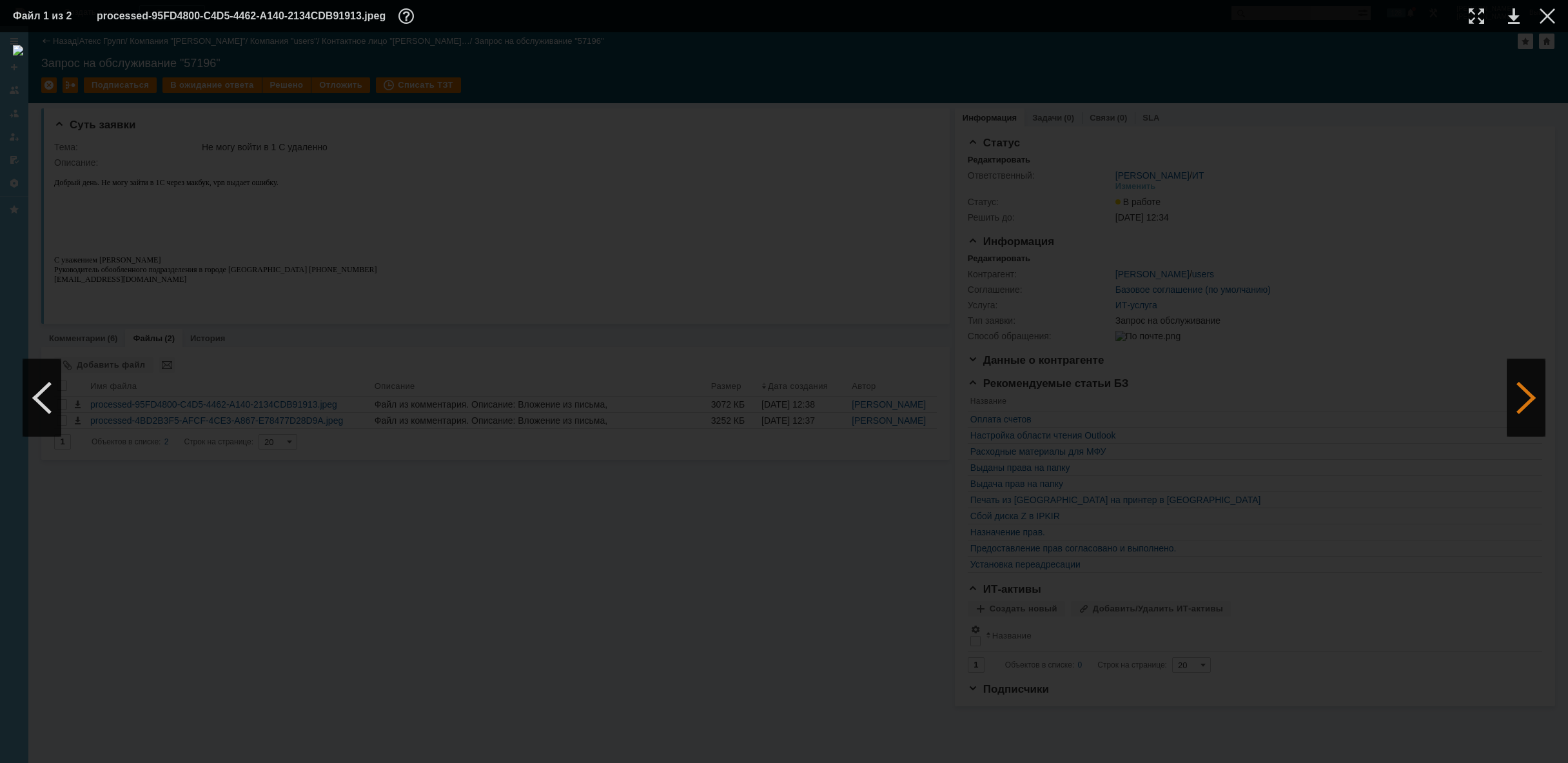
click at [1527, 380] on div at bounding box center [1526, 397] width 39 height 77
click at [1544, 17] on div at bounding box center [1547, 16] width 16 height 16
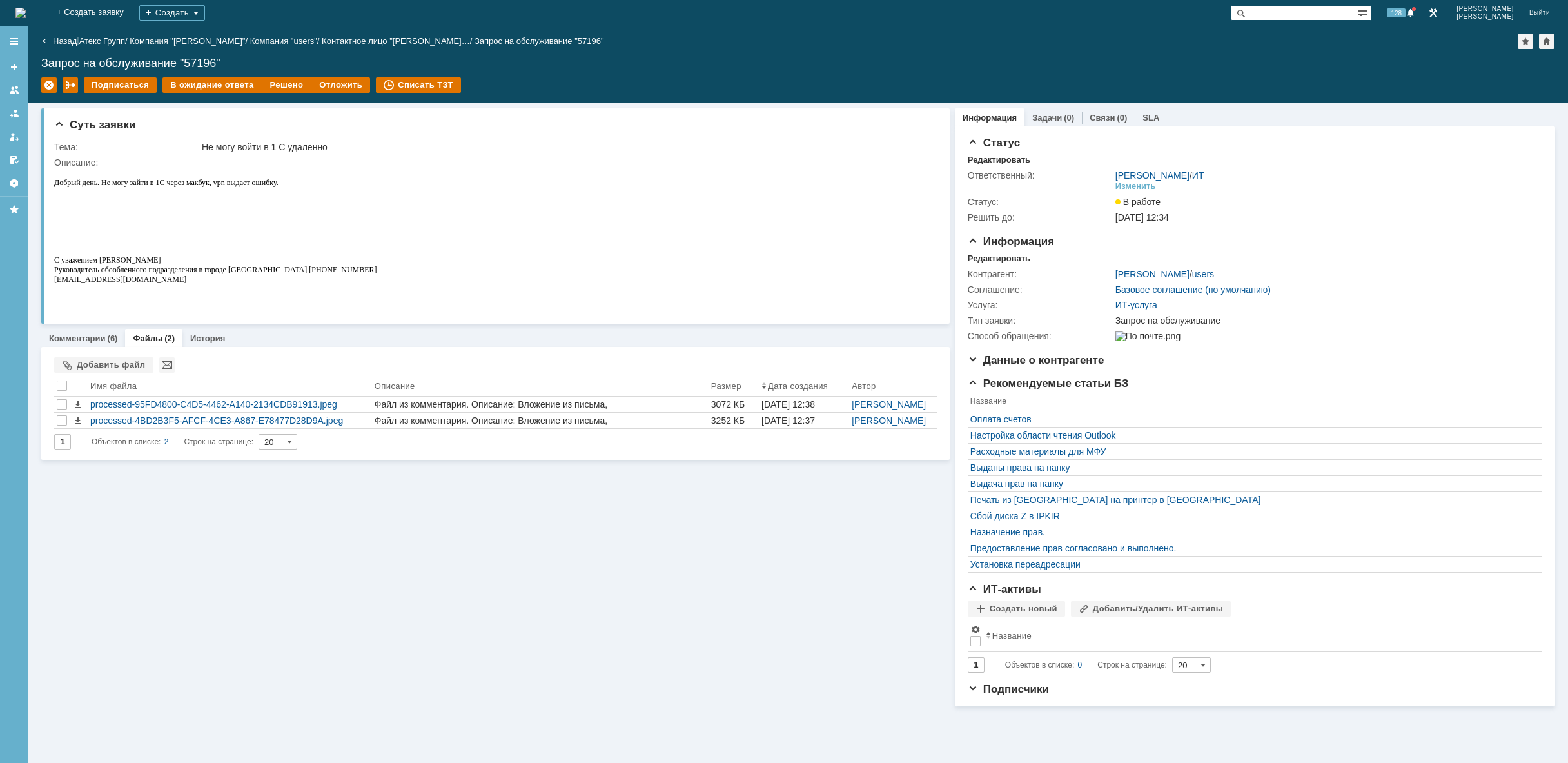
click at [26, 12] on img at bounding box center [21, 12] width 10 height 10
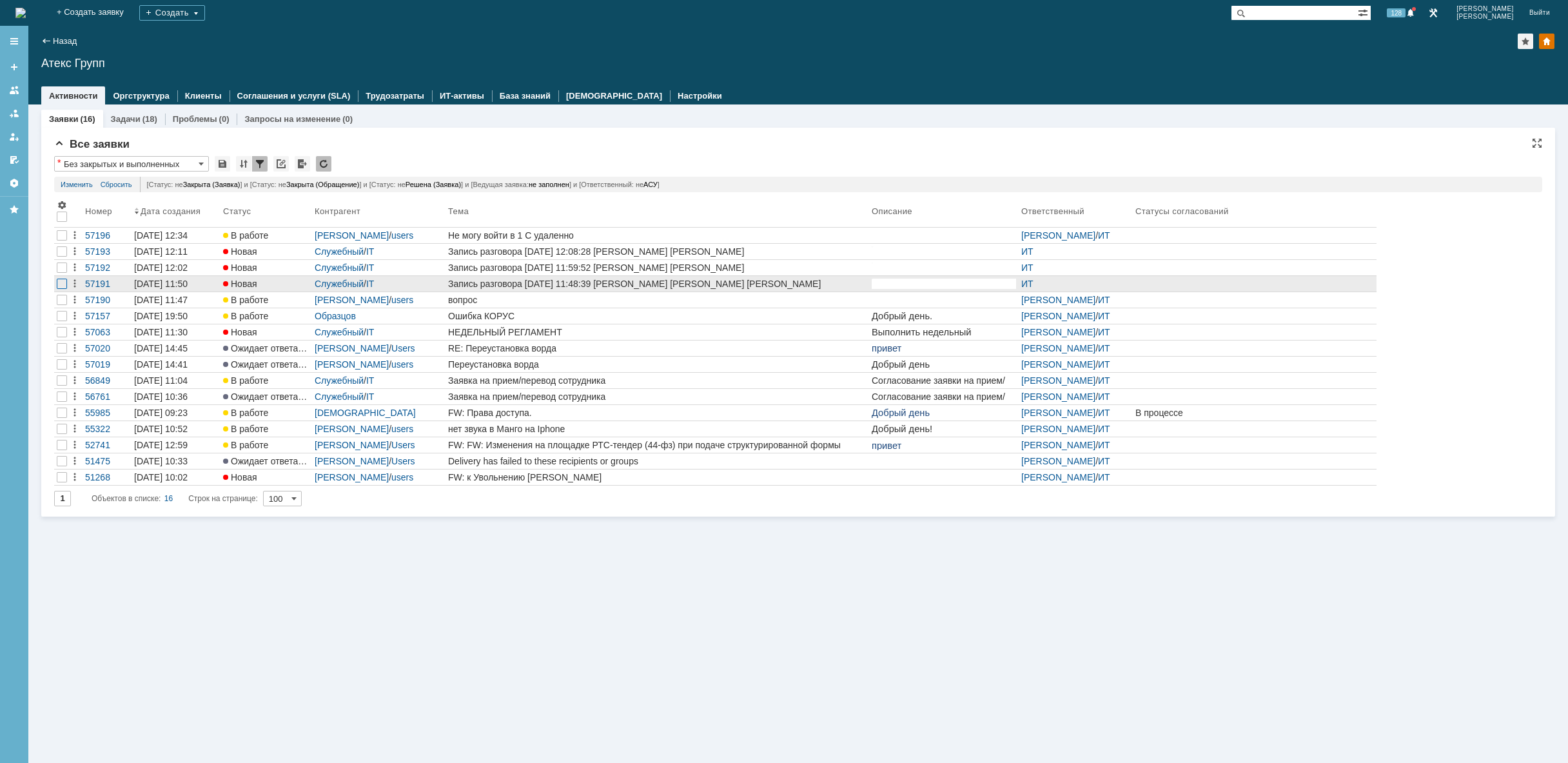
click at [63, 256] on div at bounding box center [62, 251] width 10 height 10
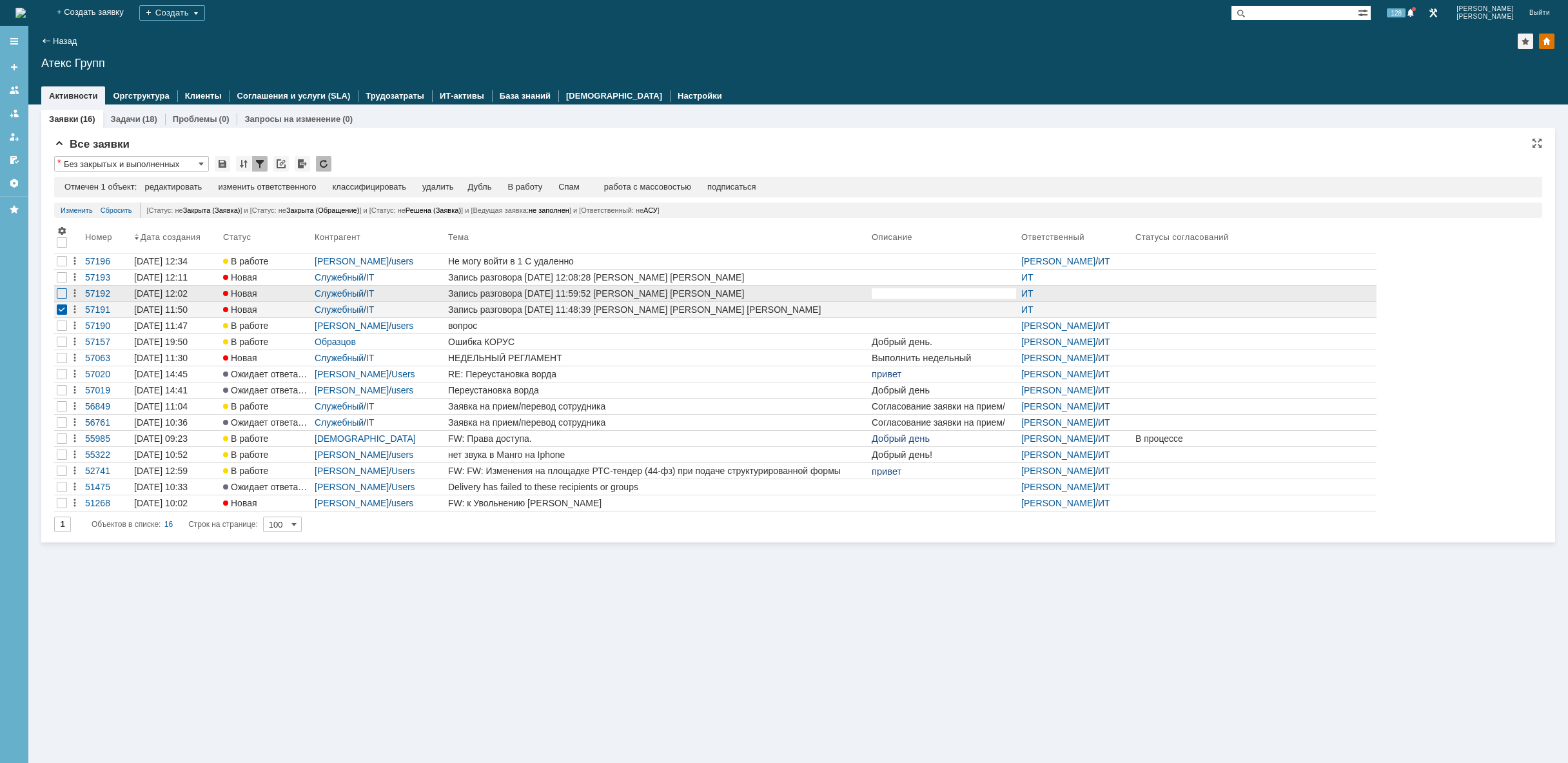
click at [61, 267] on div at bounding box center [62, 260] width 10 height 10
click at [62, 280] on div at bounding box center [62, 277] width 10 height 10
click at [418, 191] on div "удалить" at bounding box center [409, 187] width 31 height 10
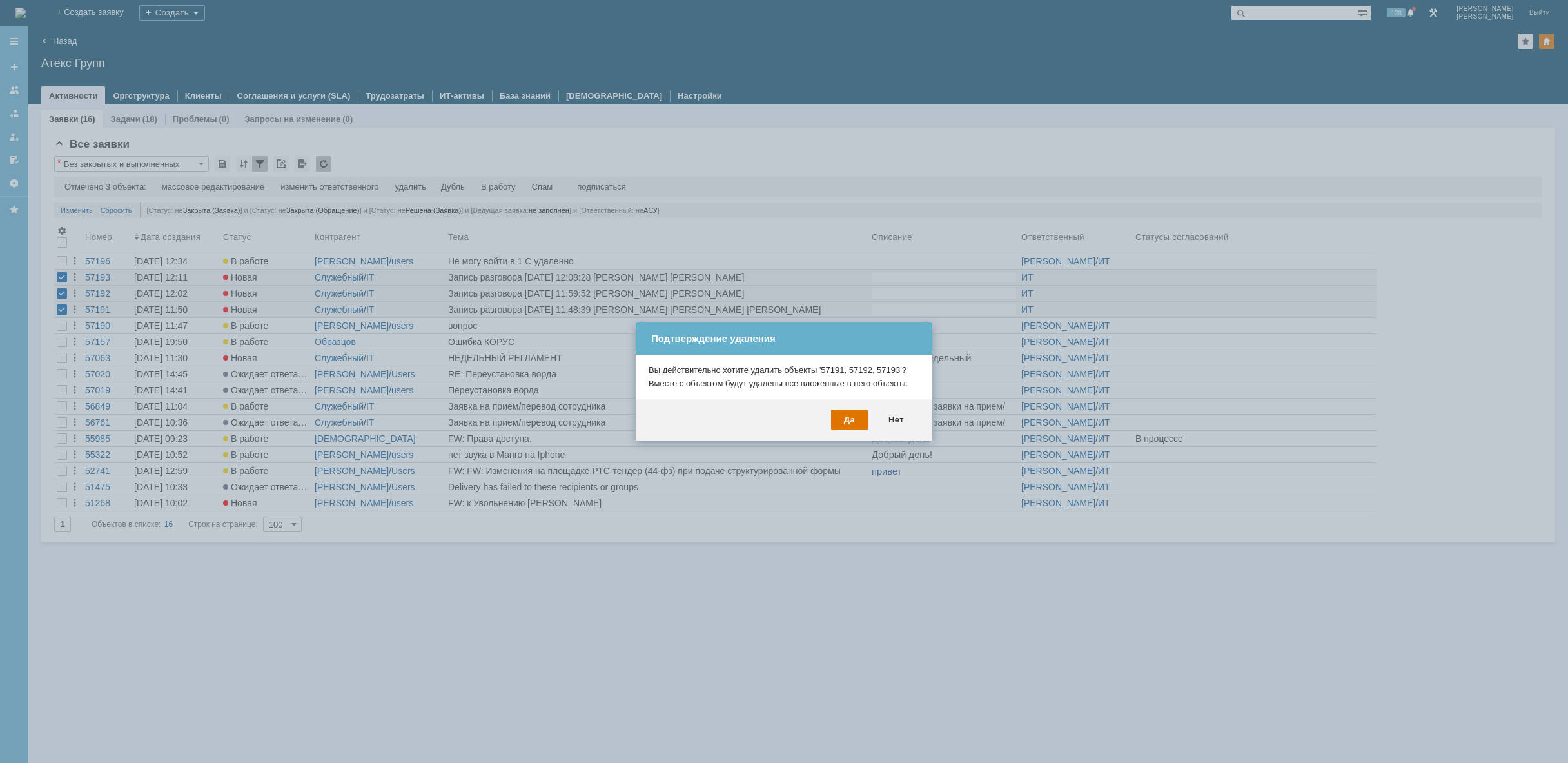
drag, startPoint x: 847, startPoint y: 418, endPoint x: 840, endPoint y: 386, distance: 32.8
click at [846, 417] on div "Да" at bounding box center [850, 420] width 37 height 21
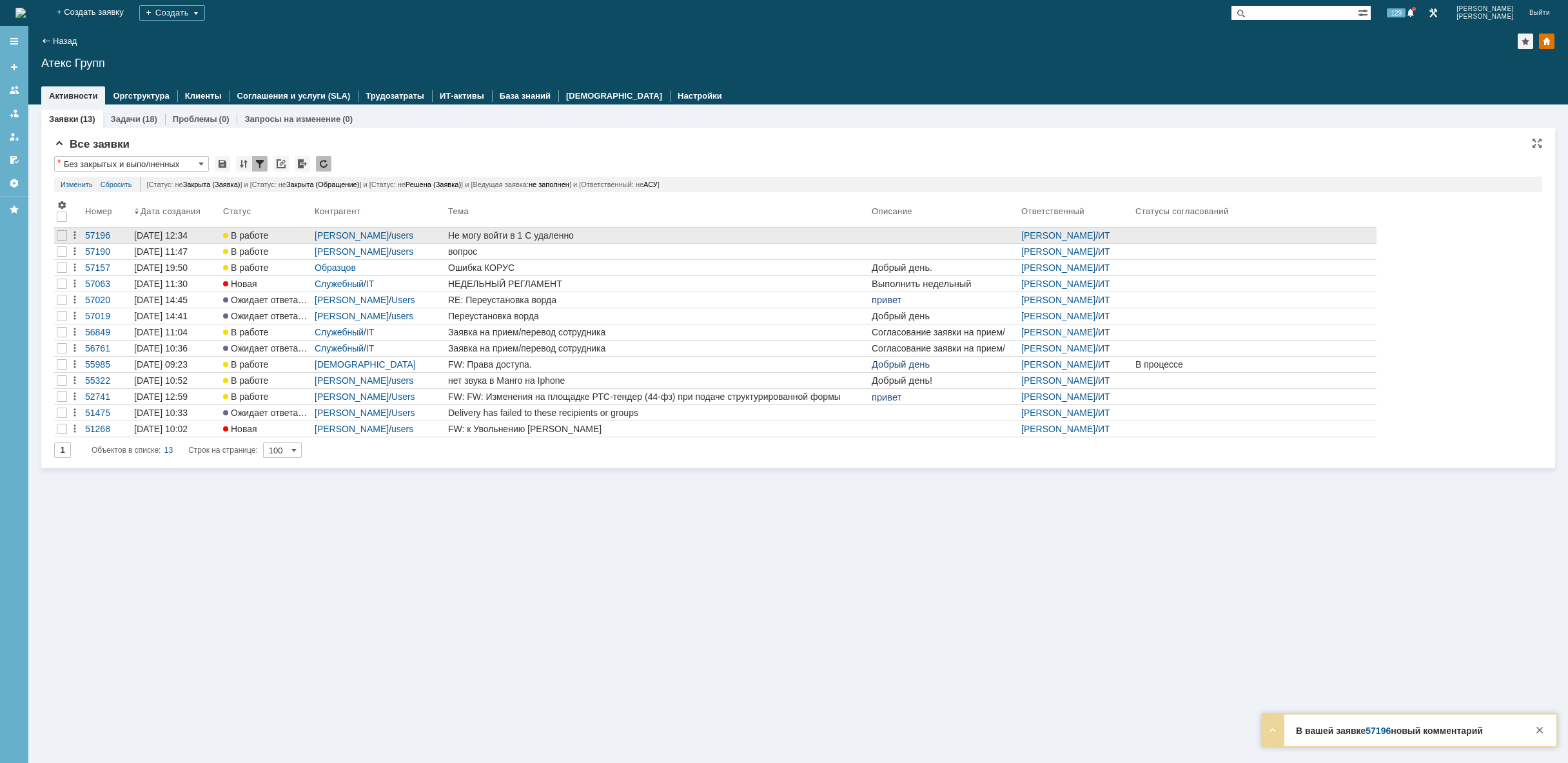
click at [644, 239] on div "Не могу войти в 1 С удаленно" at bounding box center [657, 235] width 418 height 10
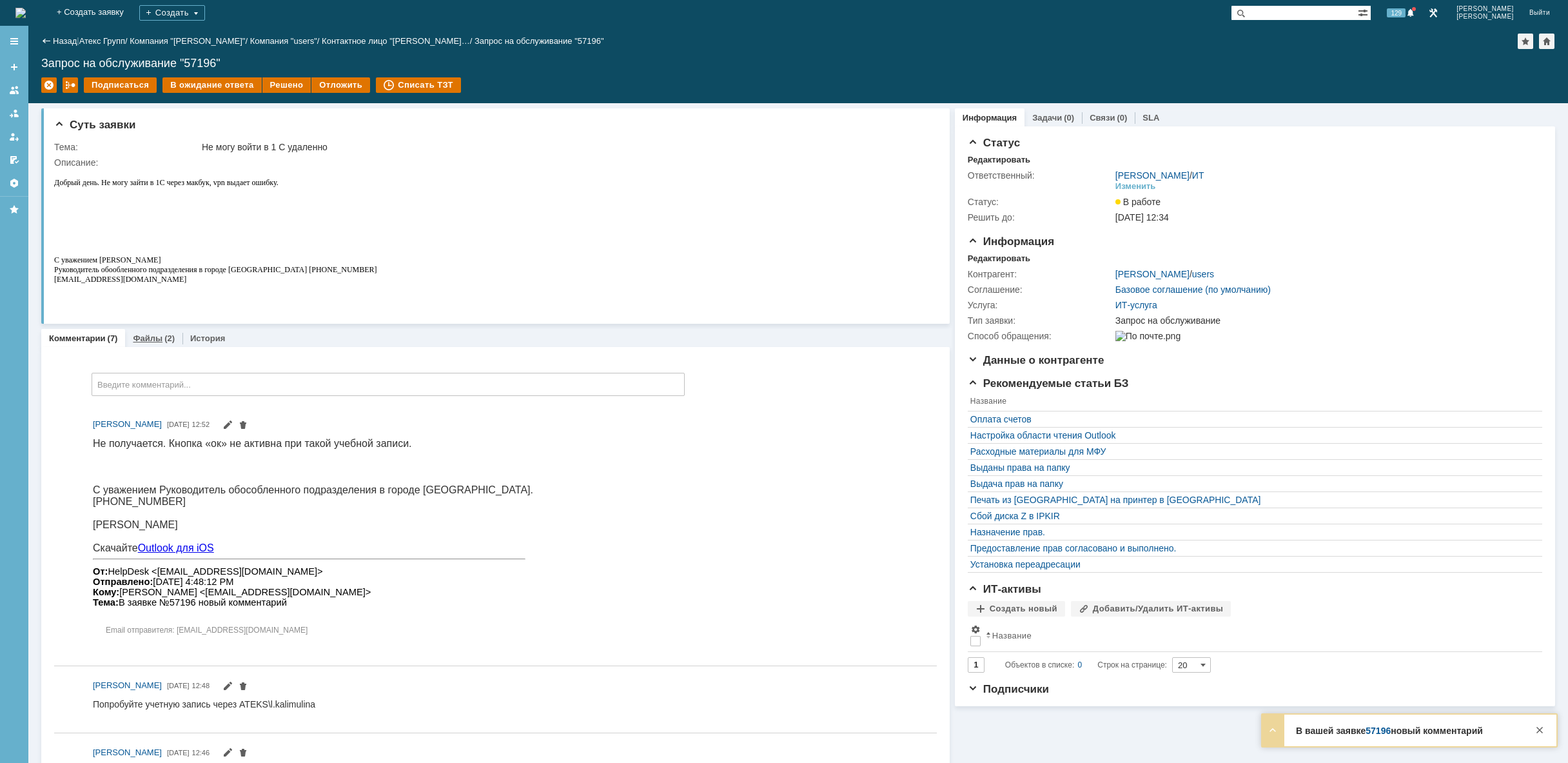
click at [146, 336] on link "Файлы" at bounding box center [147, 338] width 29 height 10
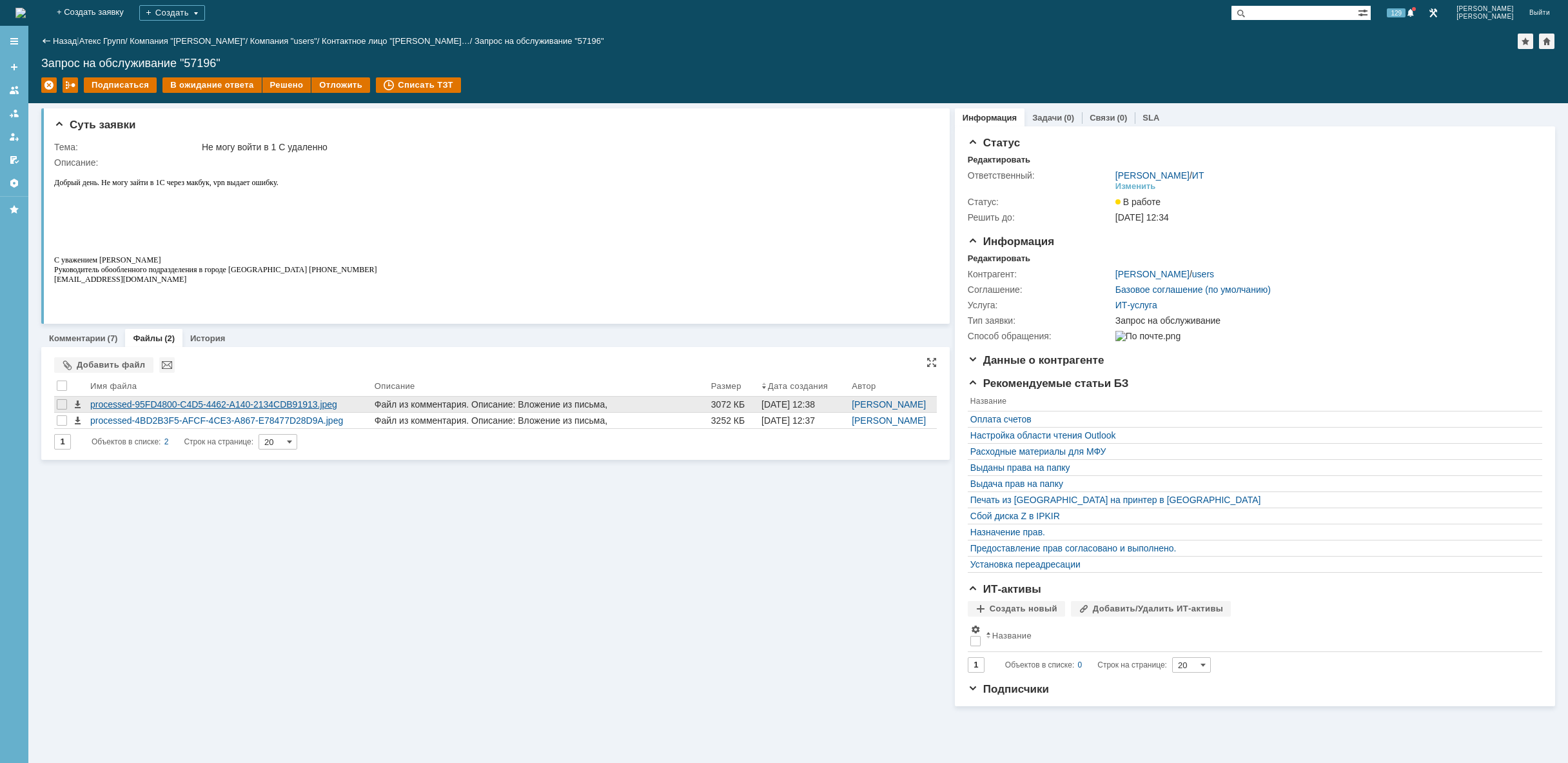
click at [267, 397] on div "processed-95FD4800-C4D5-4462-A140-2134CDB91913.jpeg" at bounding box center [230, 404] width 284 height 16
click at [70, 339] on link "Комментарии" at bounding box center [77, 338] width 57 height 10
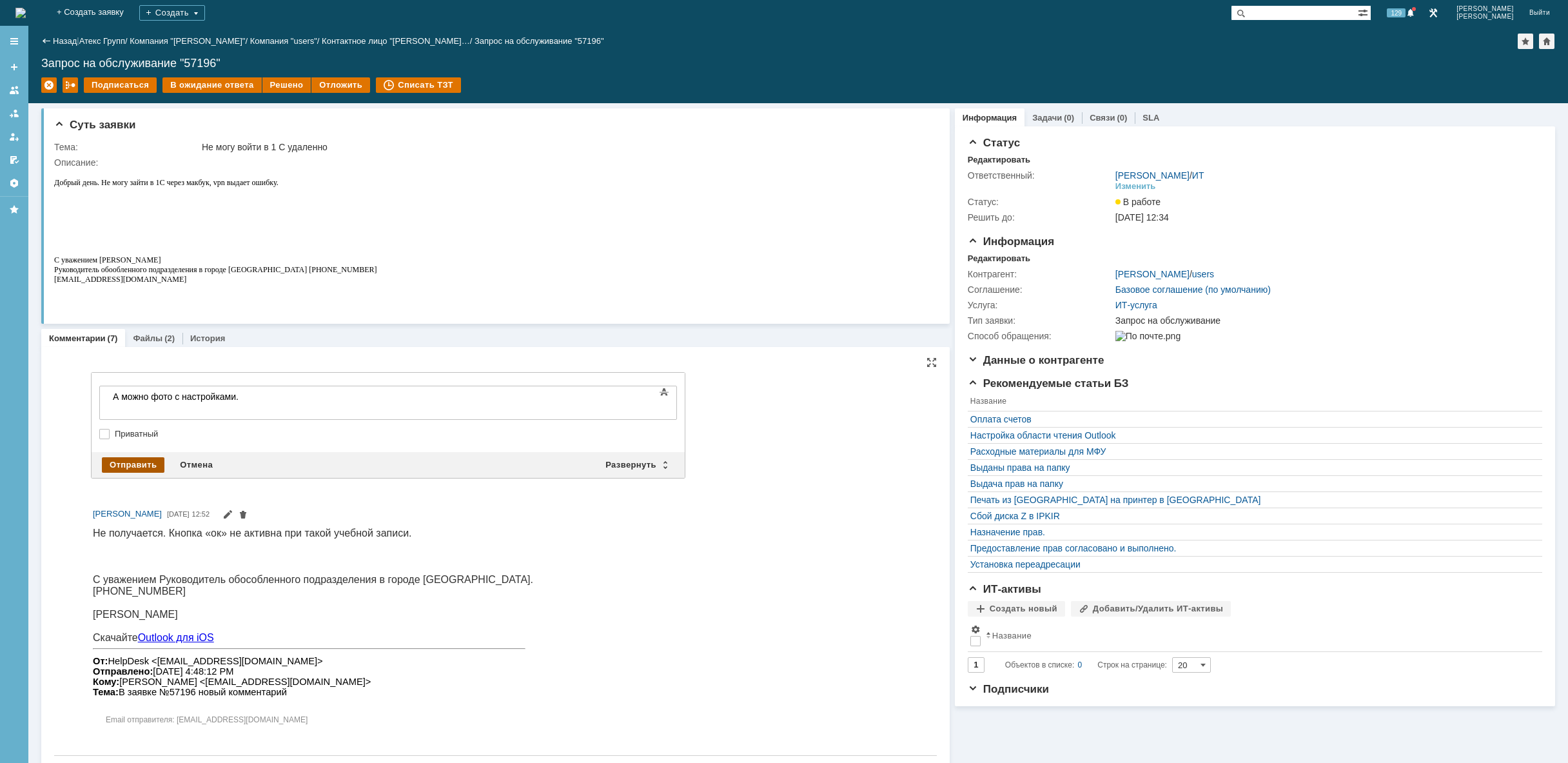
click at [121, 459] on div "Отправить" at bounding box center [133, 465] width 62 height 16
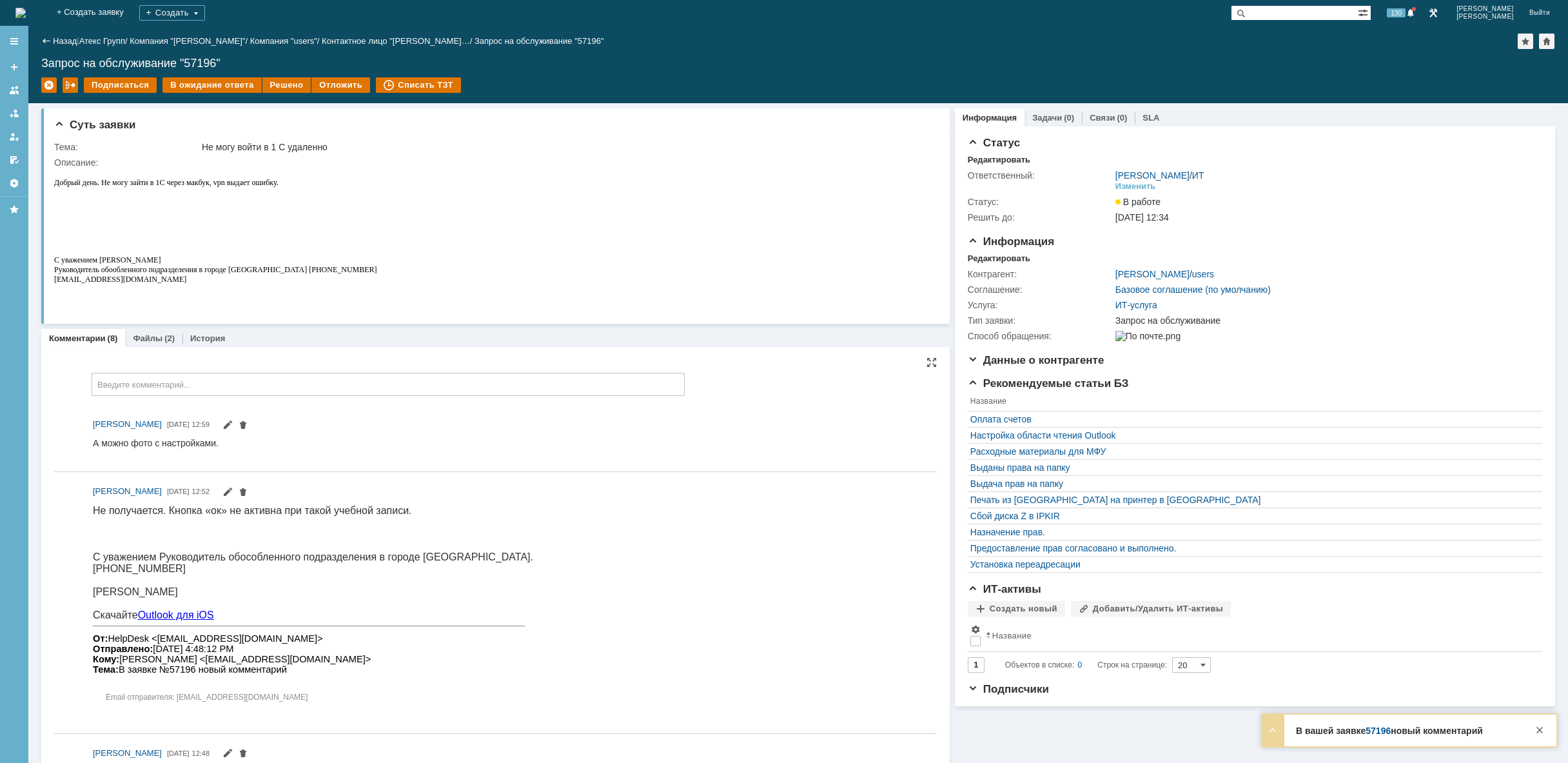
click at [26, 14] on img at bounding box center [21, 12] width 10 height 10
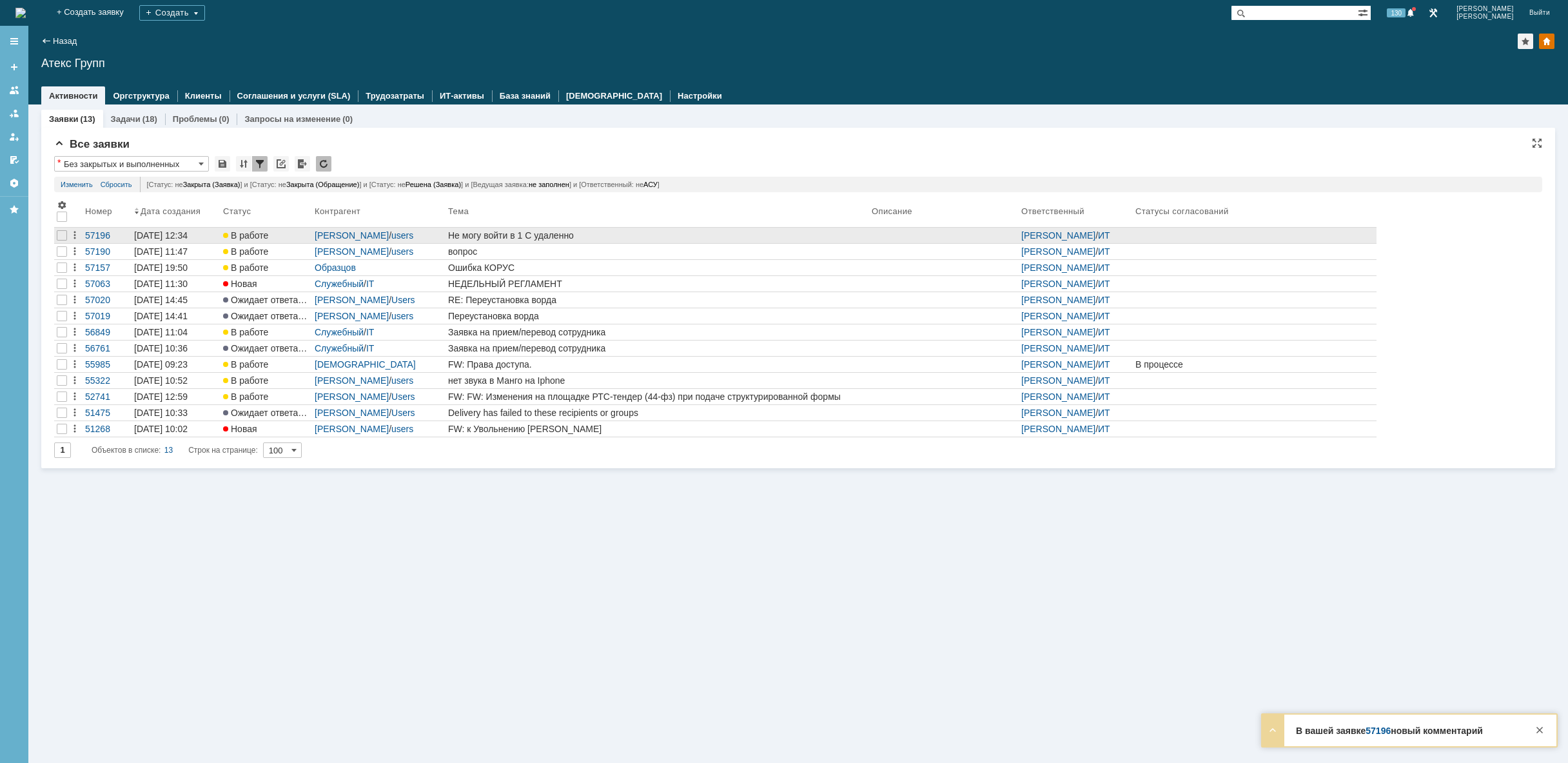
click at [609, 236] on div "Не могу войти в 1 С удаленно" at bounding box center [657, 235] width 418 height 10
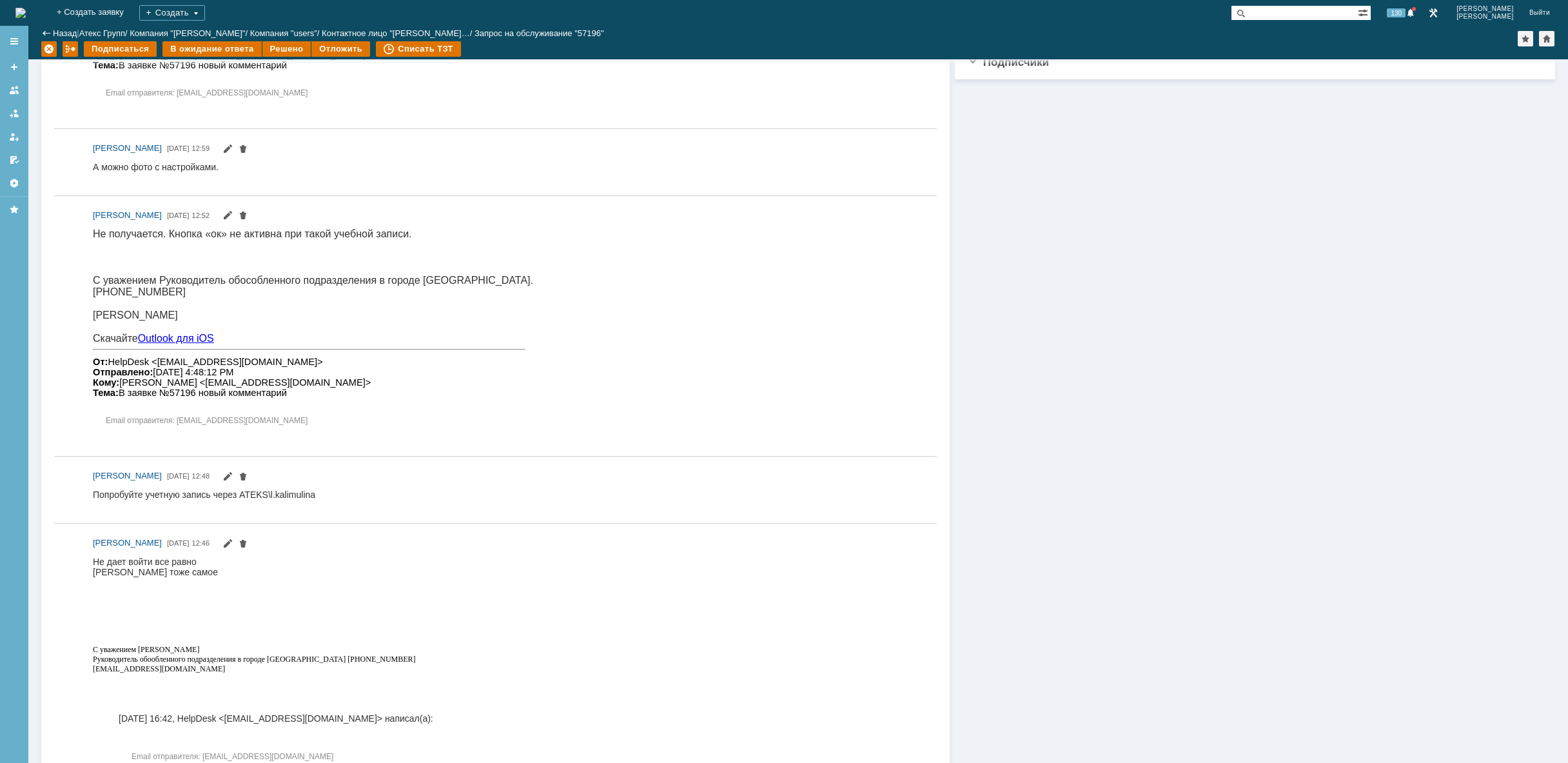
scroll to position [595, 0]
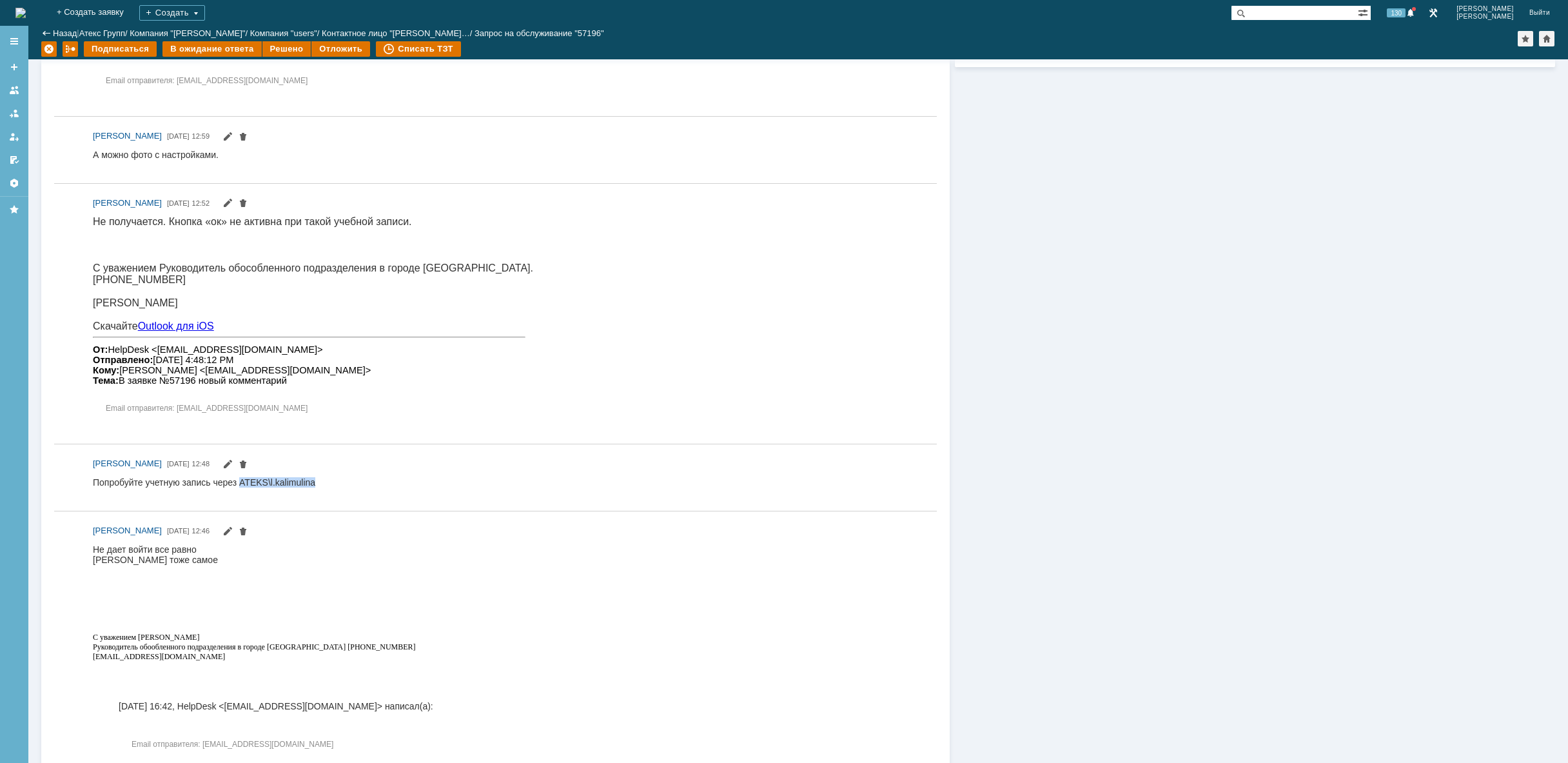
drag, startPoint x: 321, startPoint y: 485, endPoint x: 241, endPoint y: 483, distance: 80.0
click at [241, 483] on html "Попробуйте учетную запись через ATEKS\l.kalimulina" at bounding box center [512, 487] width 838 height 21
copy div "ATEKS\l.kalimulina"
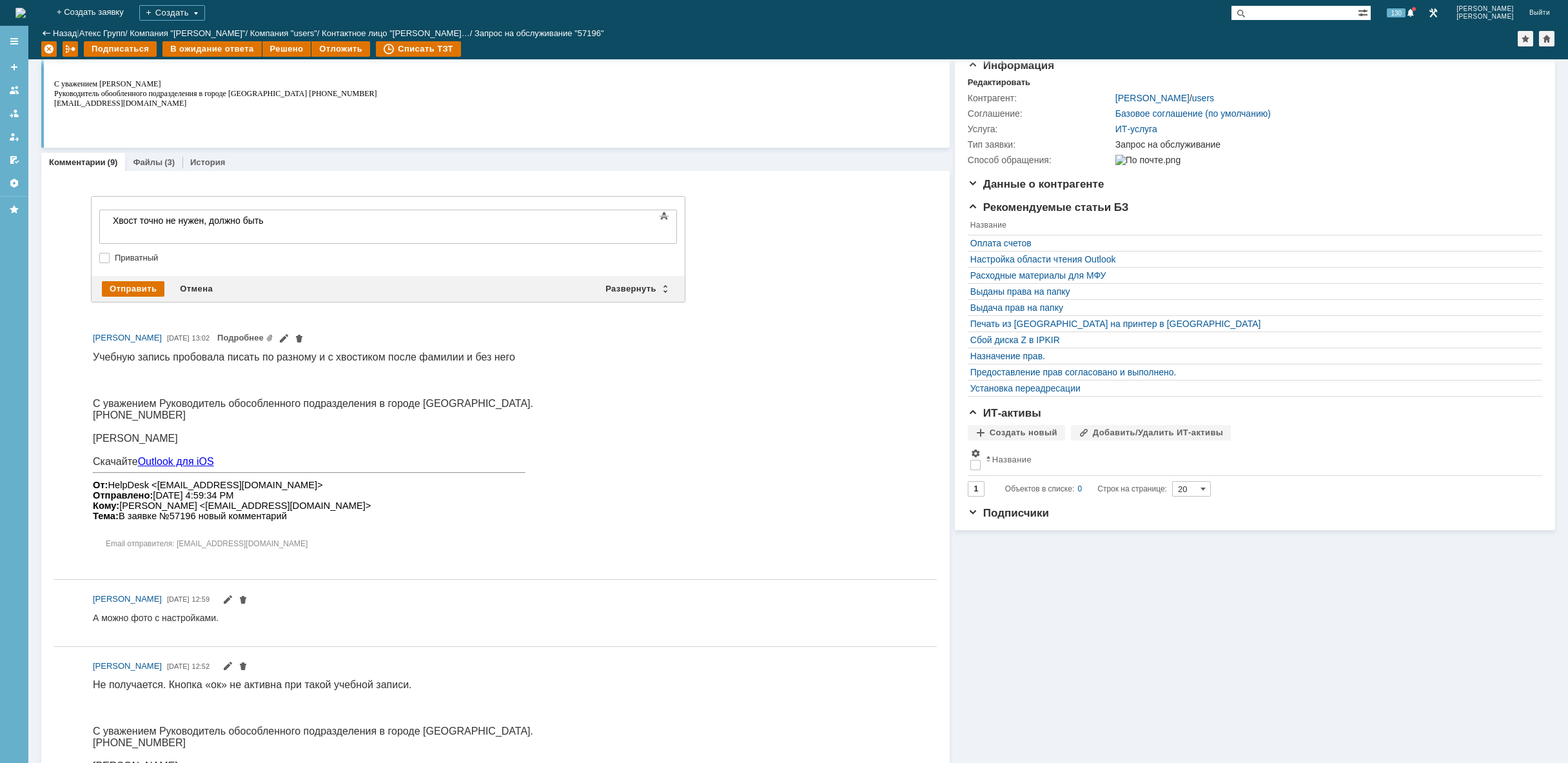
scroll to position [0, 0]
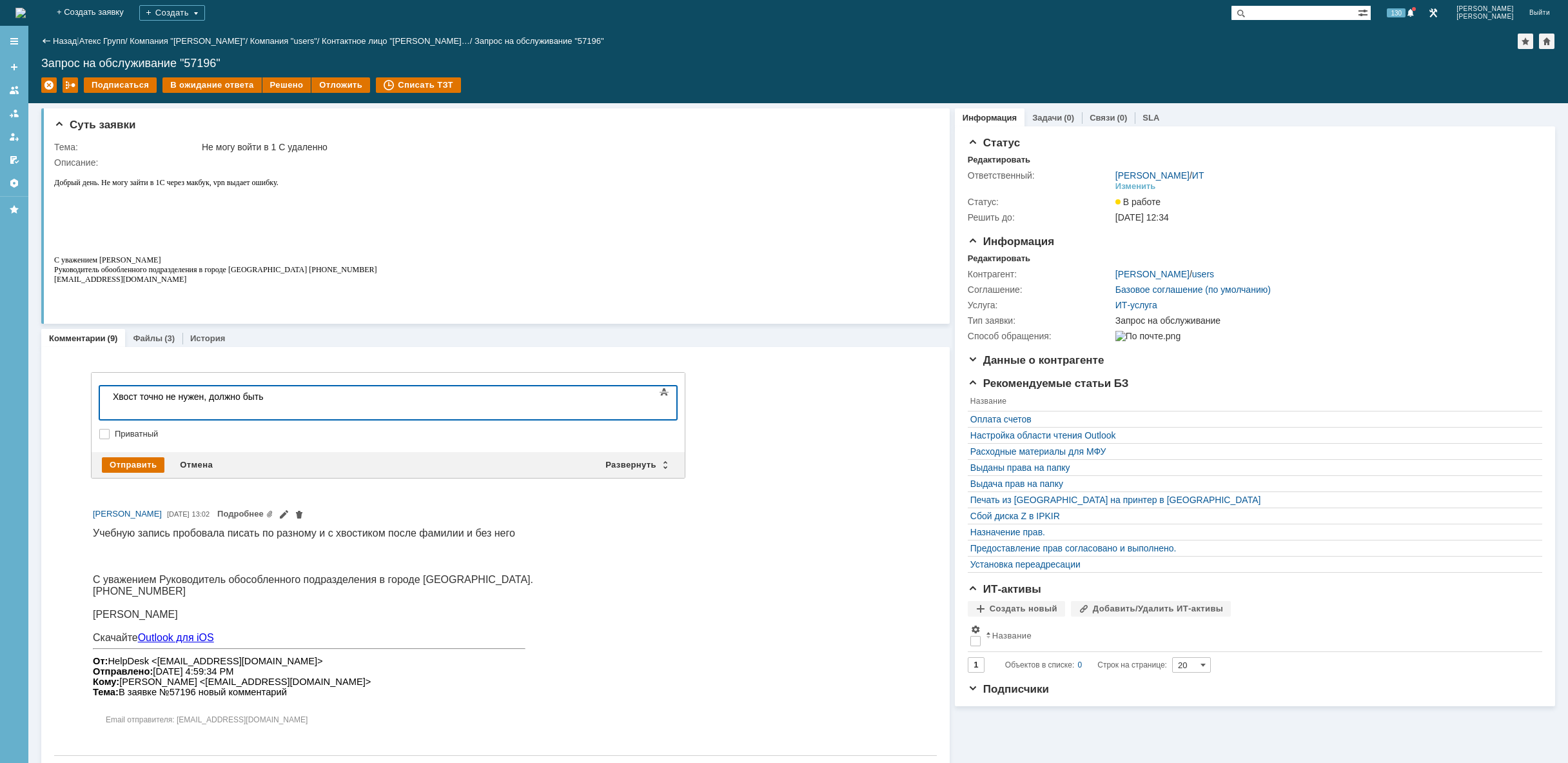
click at [301, 397] on body "Хвост точно не нужен, должно быть" at bounding box center [204, 401] width 193 height 31
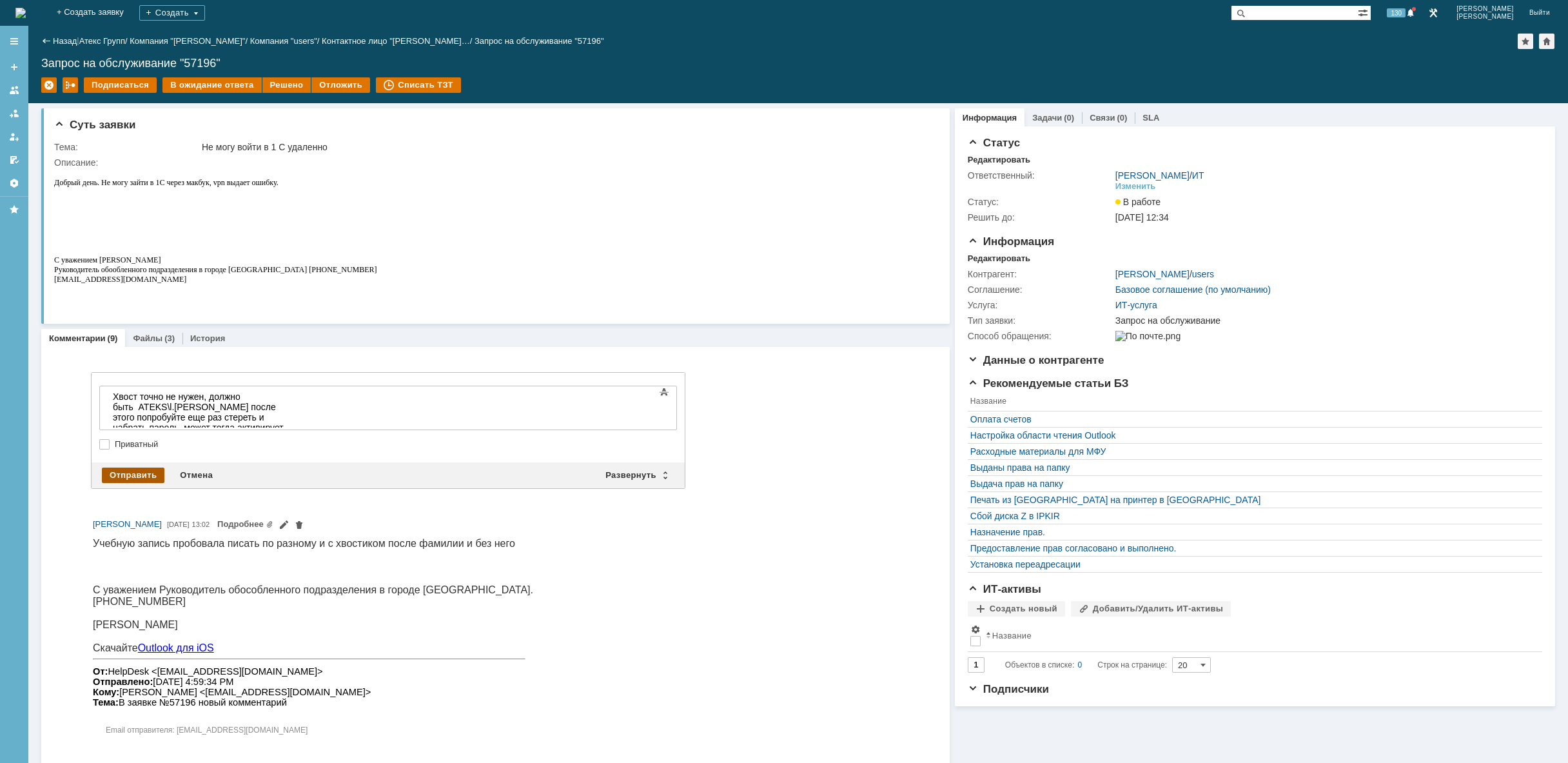
click at [127, 474] on div "Отправить" at bounding box center [133, 475] width 62 height 16
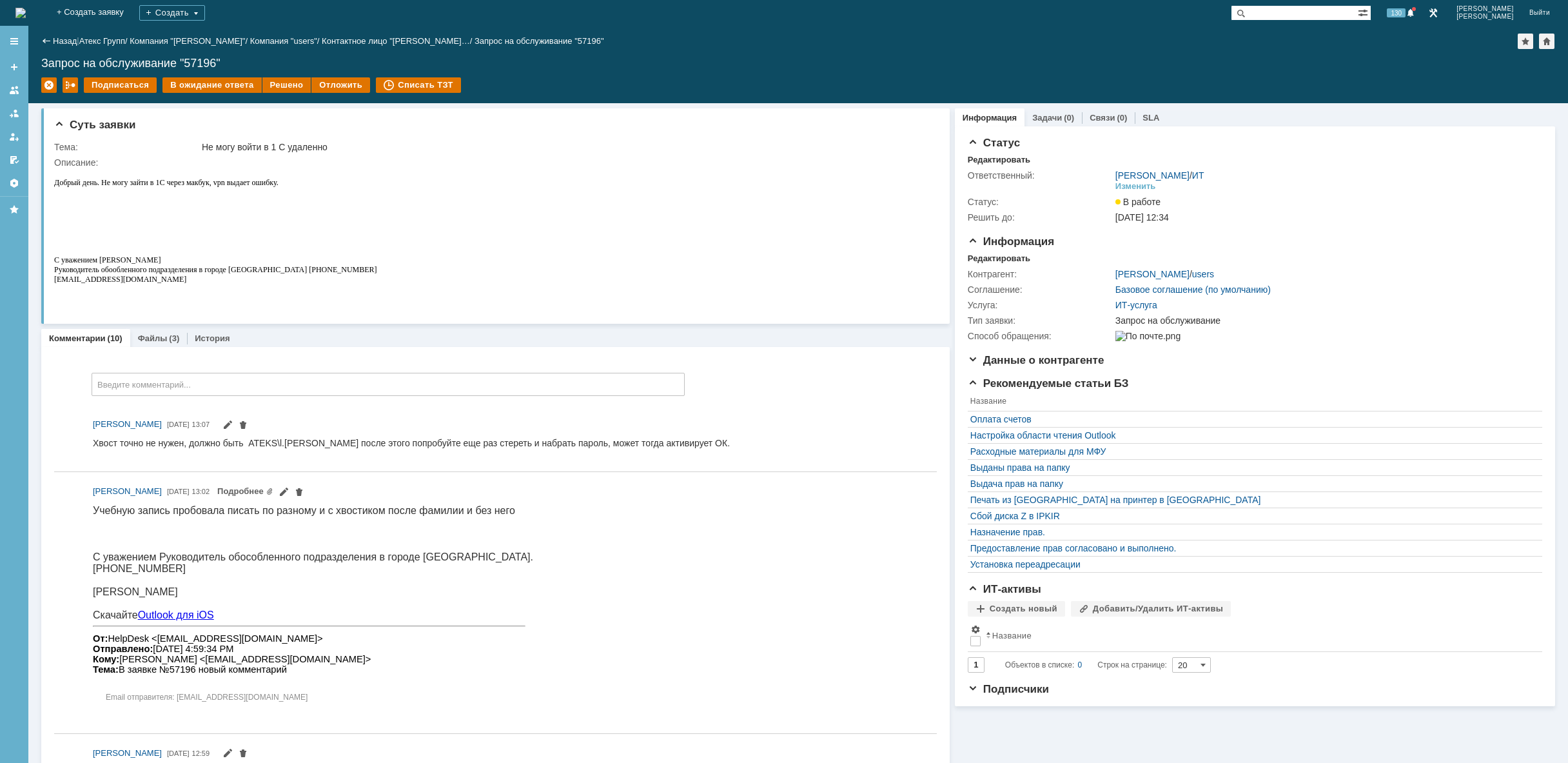
click at [26, 17] on img at bounding box center [21, 12] width 10 height 10
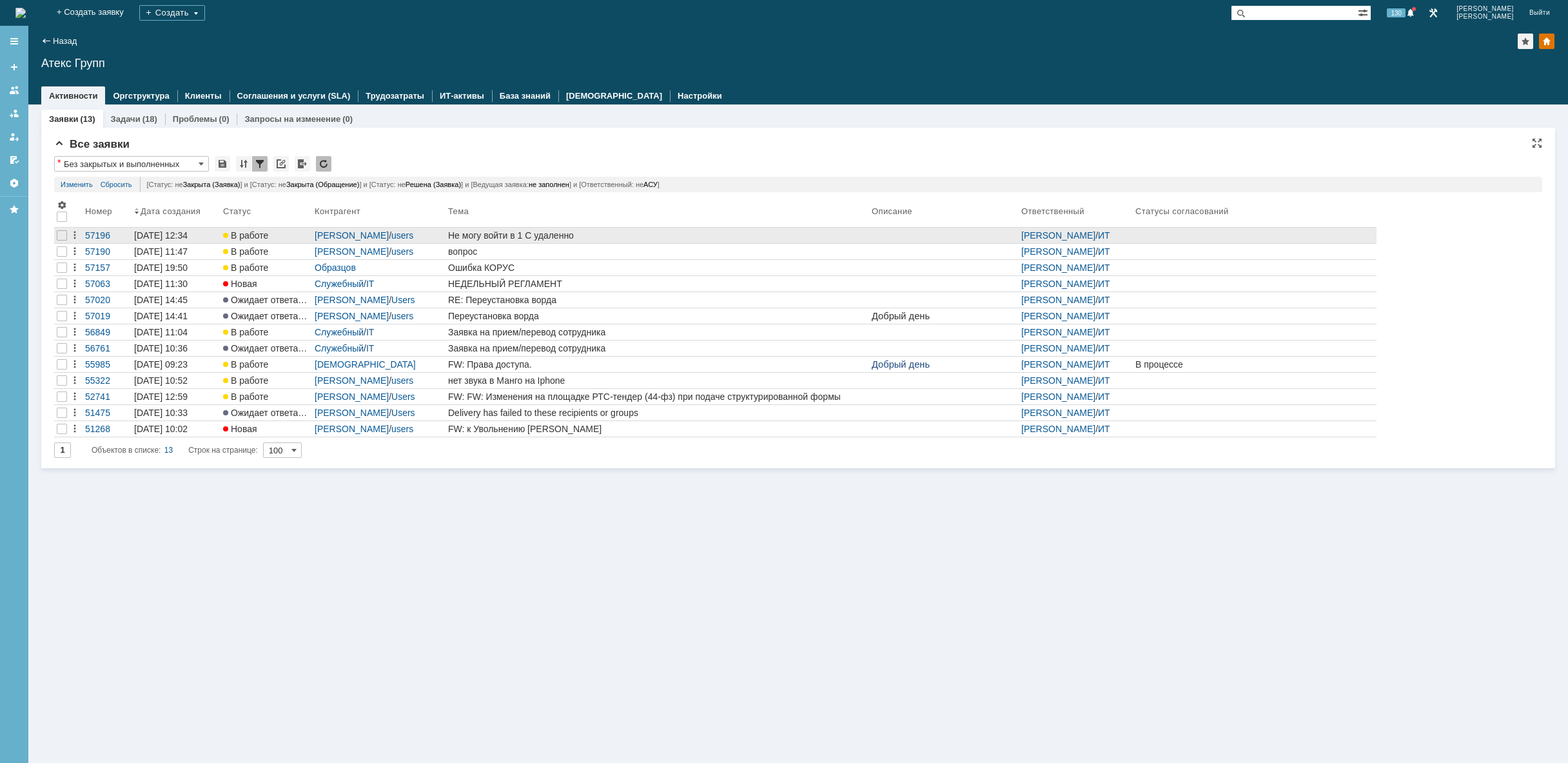
click at [621, 235] on div "Не могу войти в 1 С удаленно" at bounding box center [657, 235] width 418 height 10
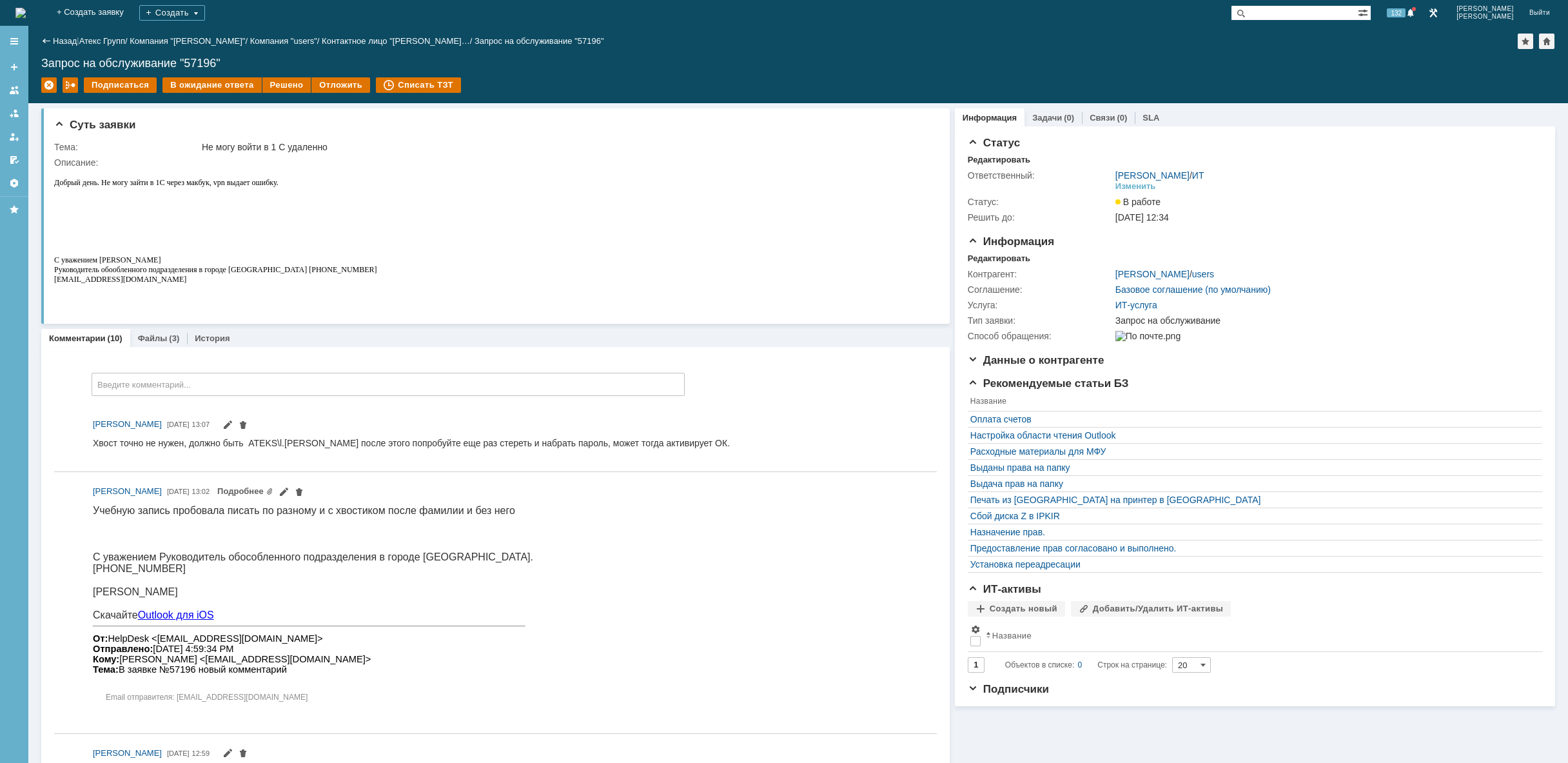
click at [26, 11] on img at bounding box center [21, 12] width 10 height 10
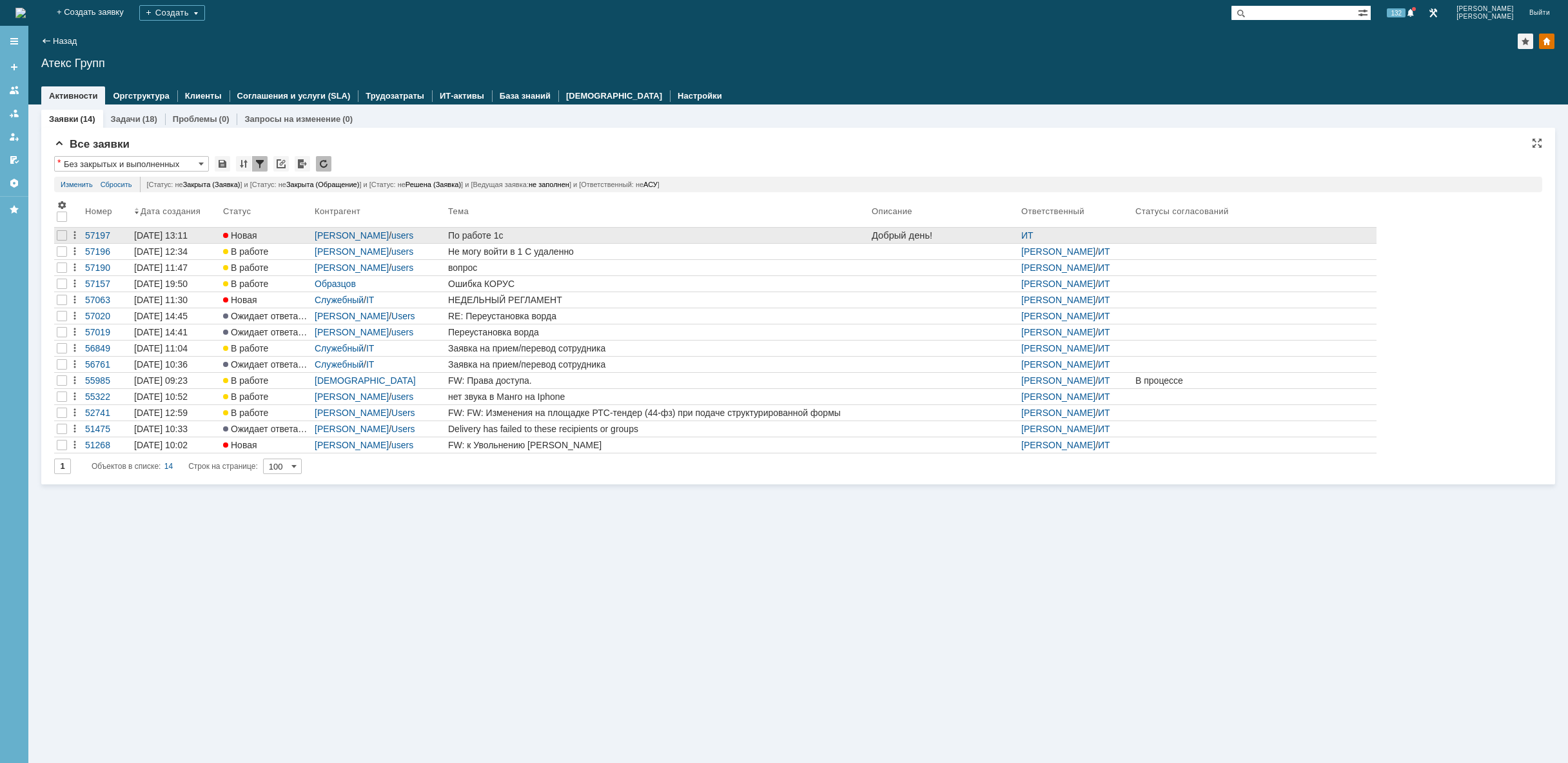
click at [545, 230] on link "По работе 1с" at bounding box center [658, 235] width 424 height 16
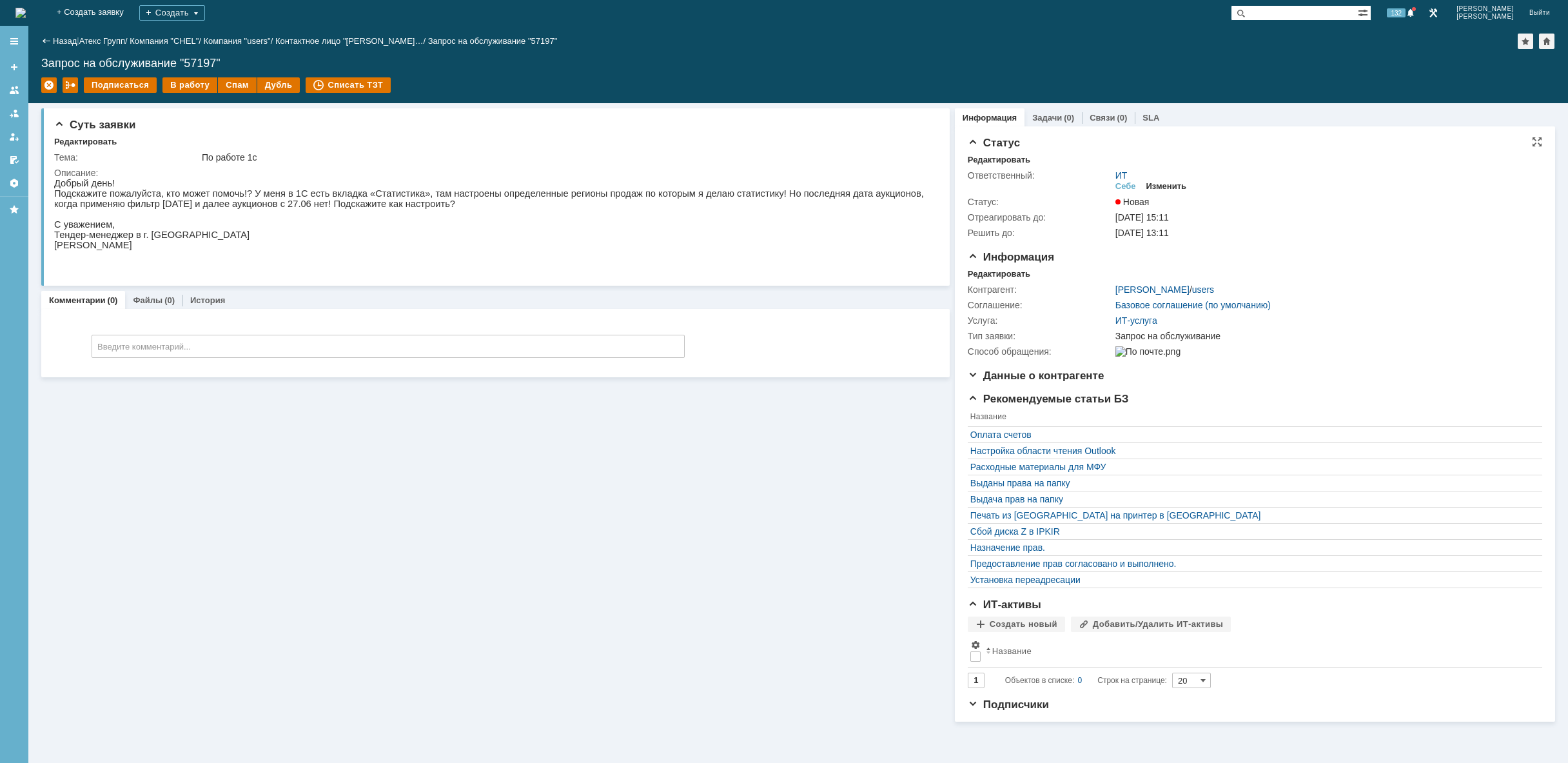
click at [1176, 187] on div "Изменить" at bounding box center [1166, 186] width 40 height 10
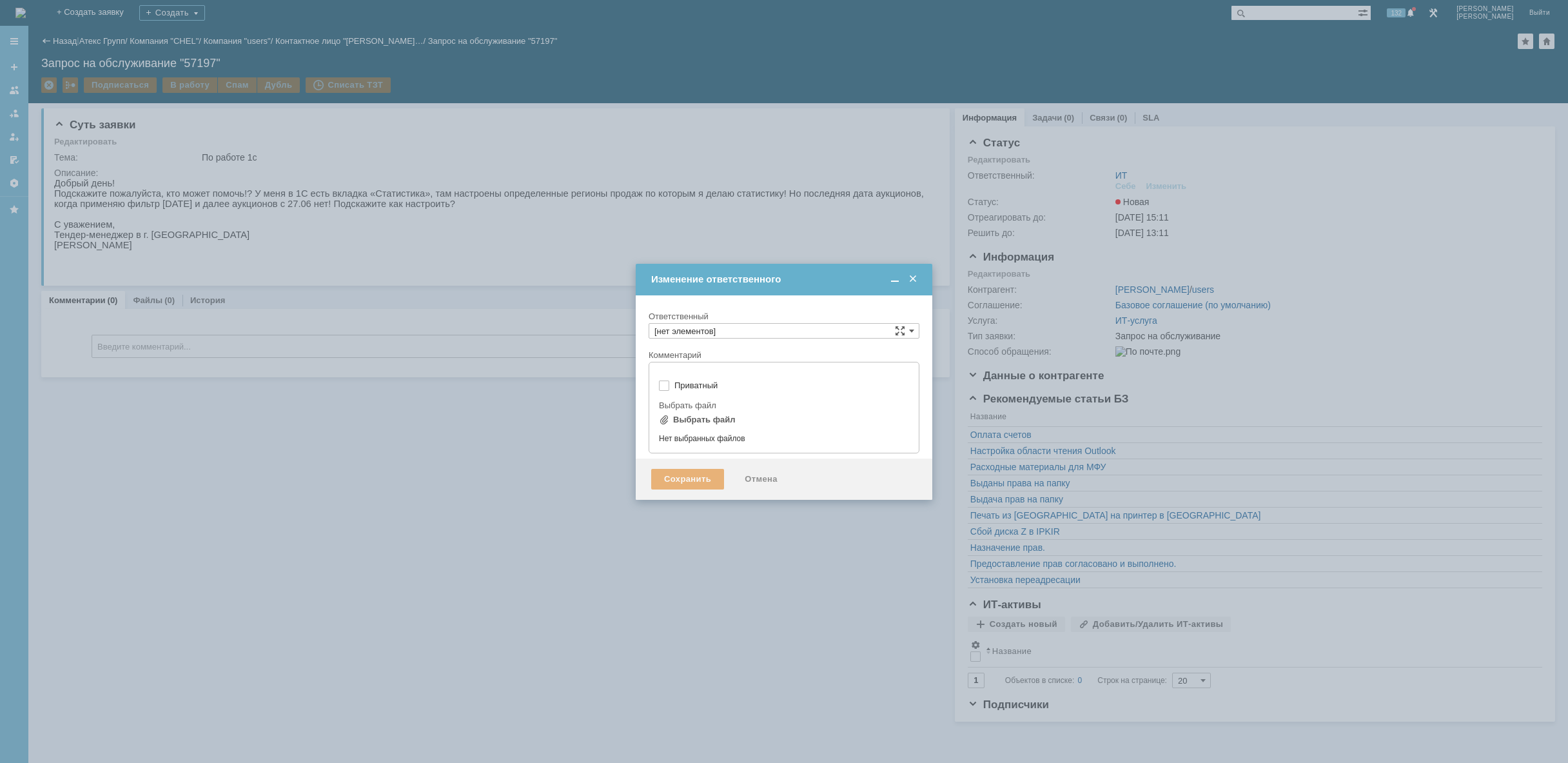
type input "ИТ"
type input "[не указано]"
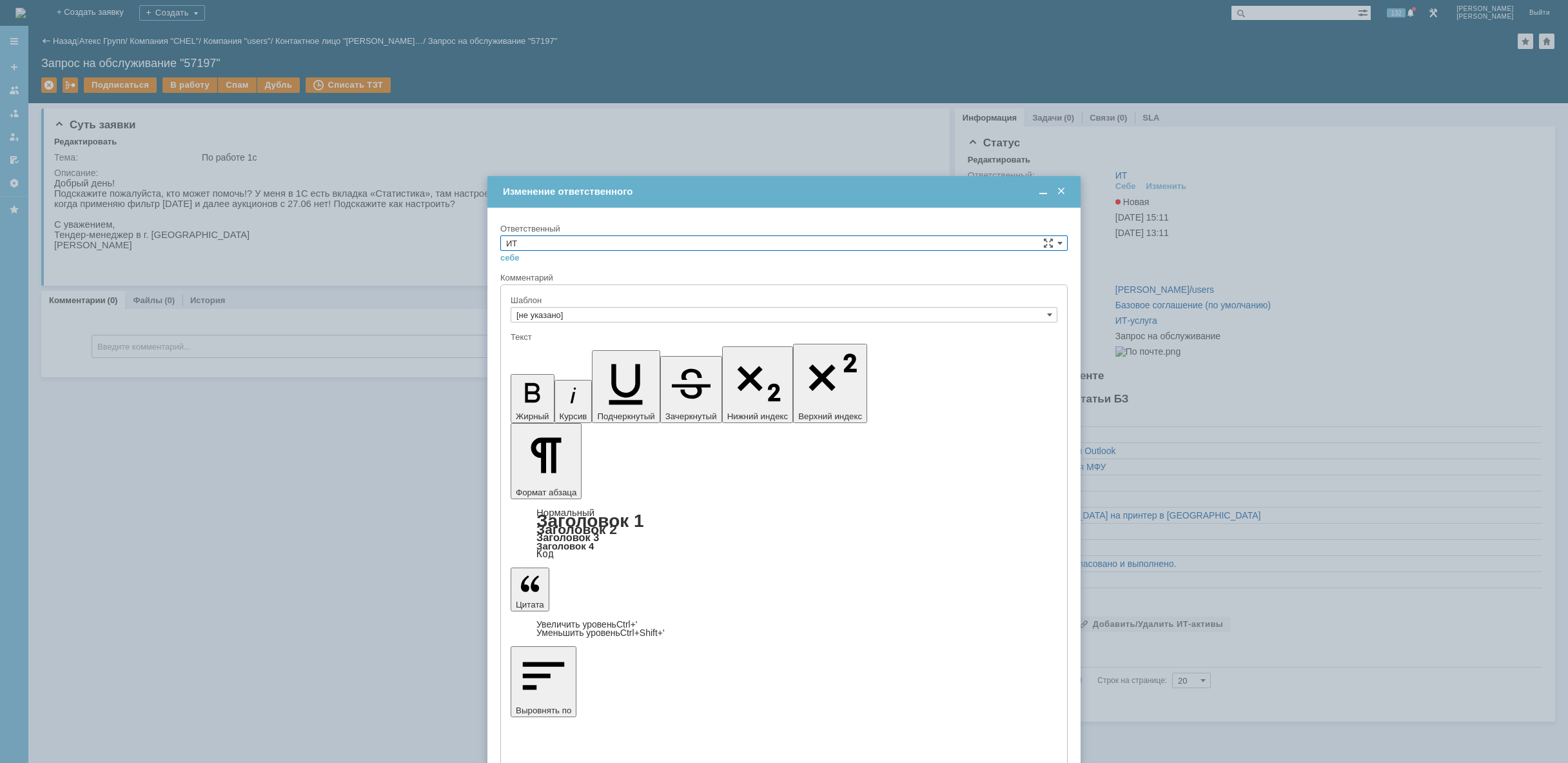
click at [982, 248] on input "ИТ" at bounding box center [784, 243] width 567 height 16
click at [692, 345] on span "АСУ" at bounding box center [783, 349] width 556 height 10
type input "АСУ"
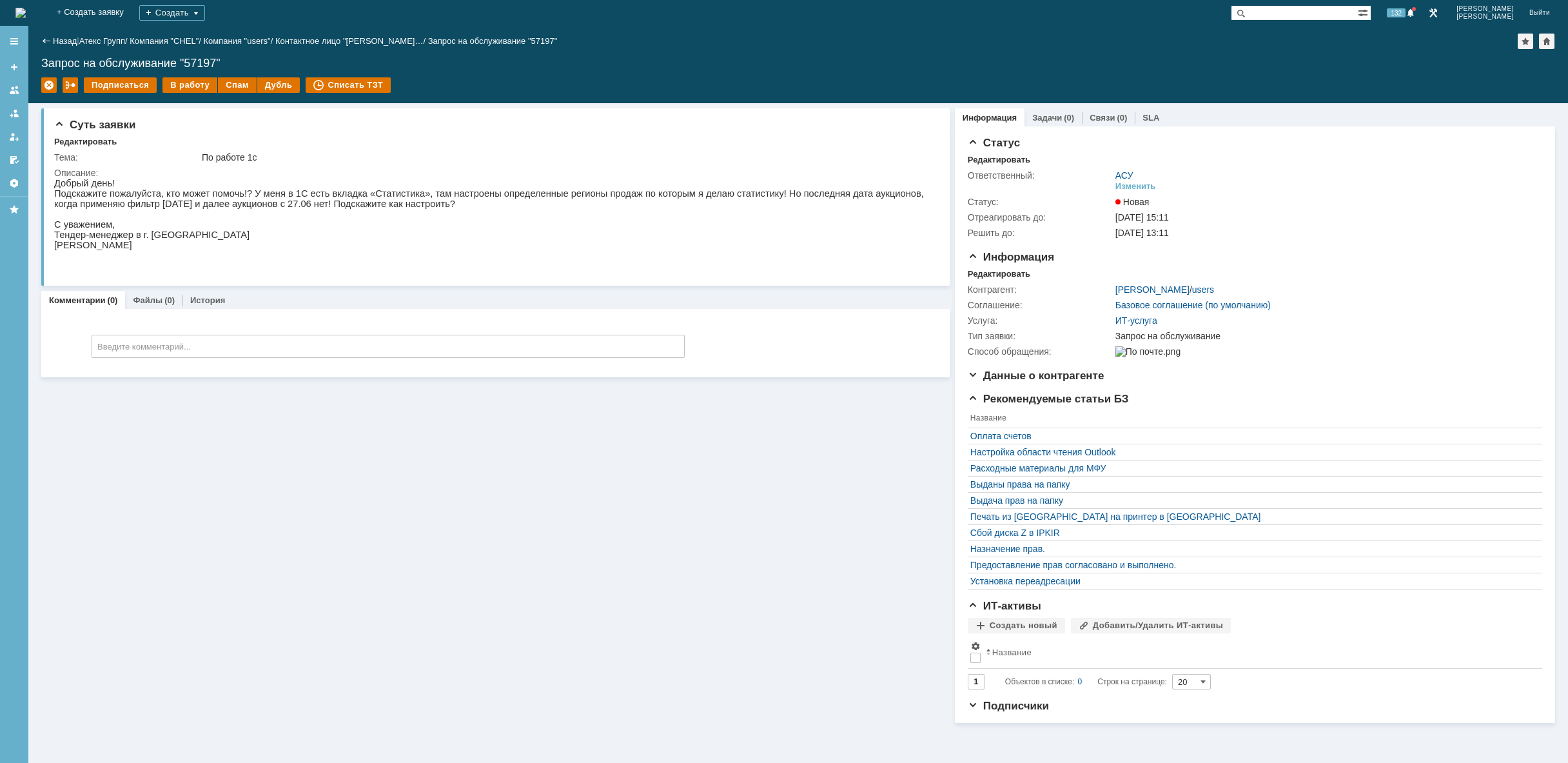
click at [26, 8] on img at bounding box center [21, 12] width 10 height 10
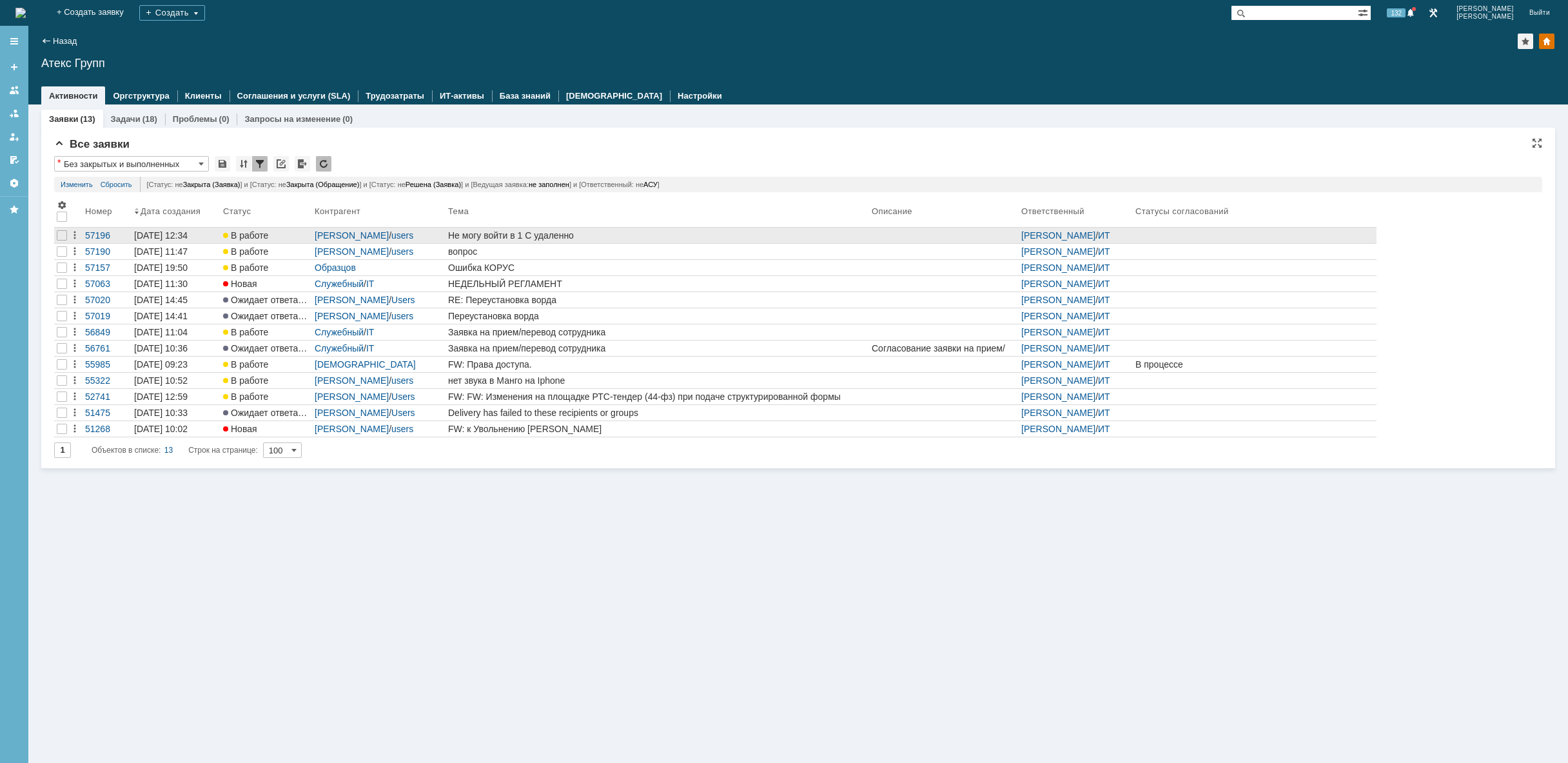
click at [635, 231] on div "Не могу войти в 1 С удаленно" at bounding box center [657, 235] width 418 height 10
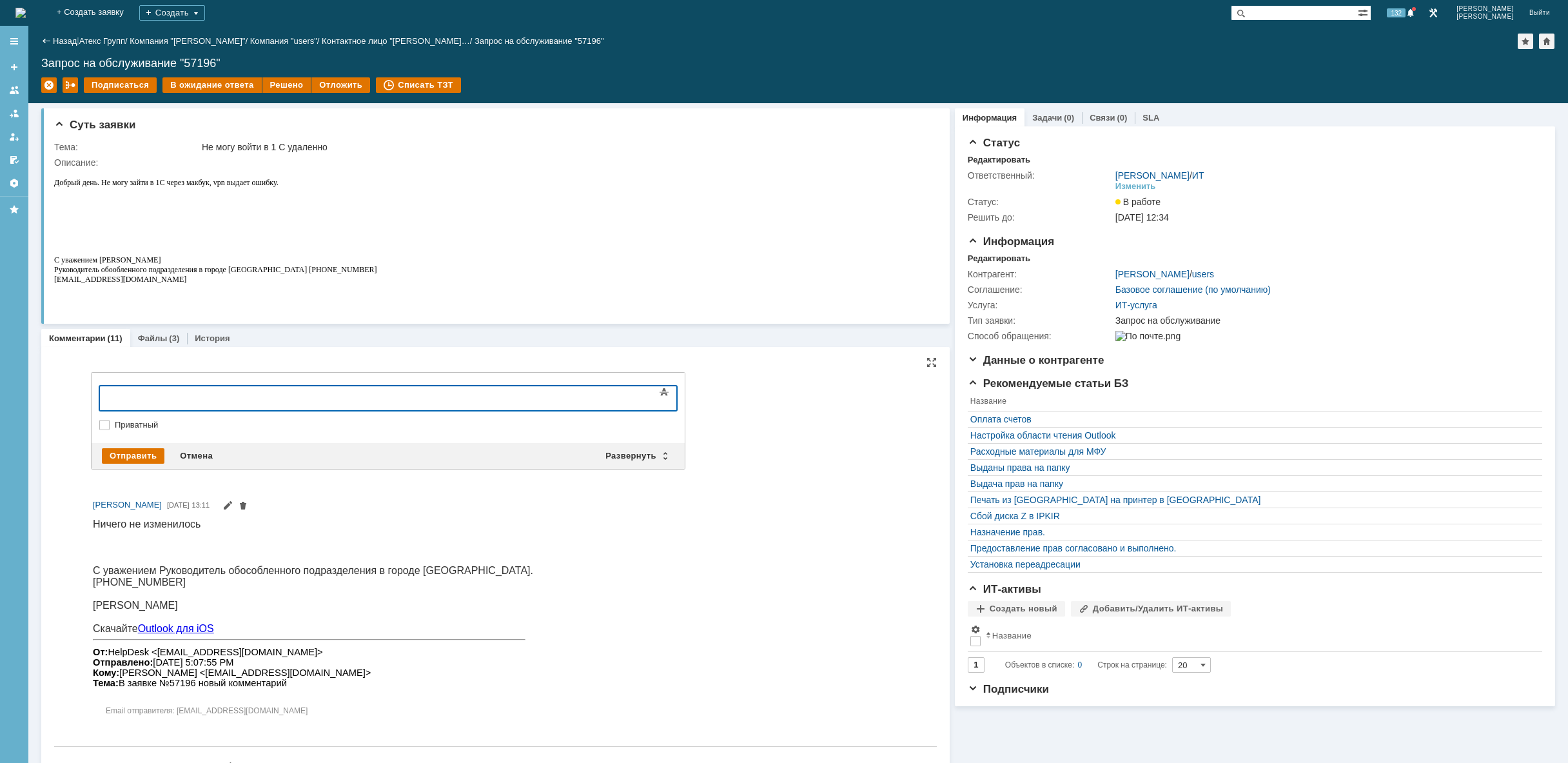
click at [229, 401] on div at bounding box center [204, 396] width 183 height 10
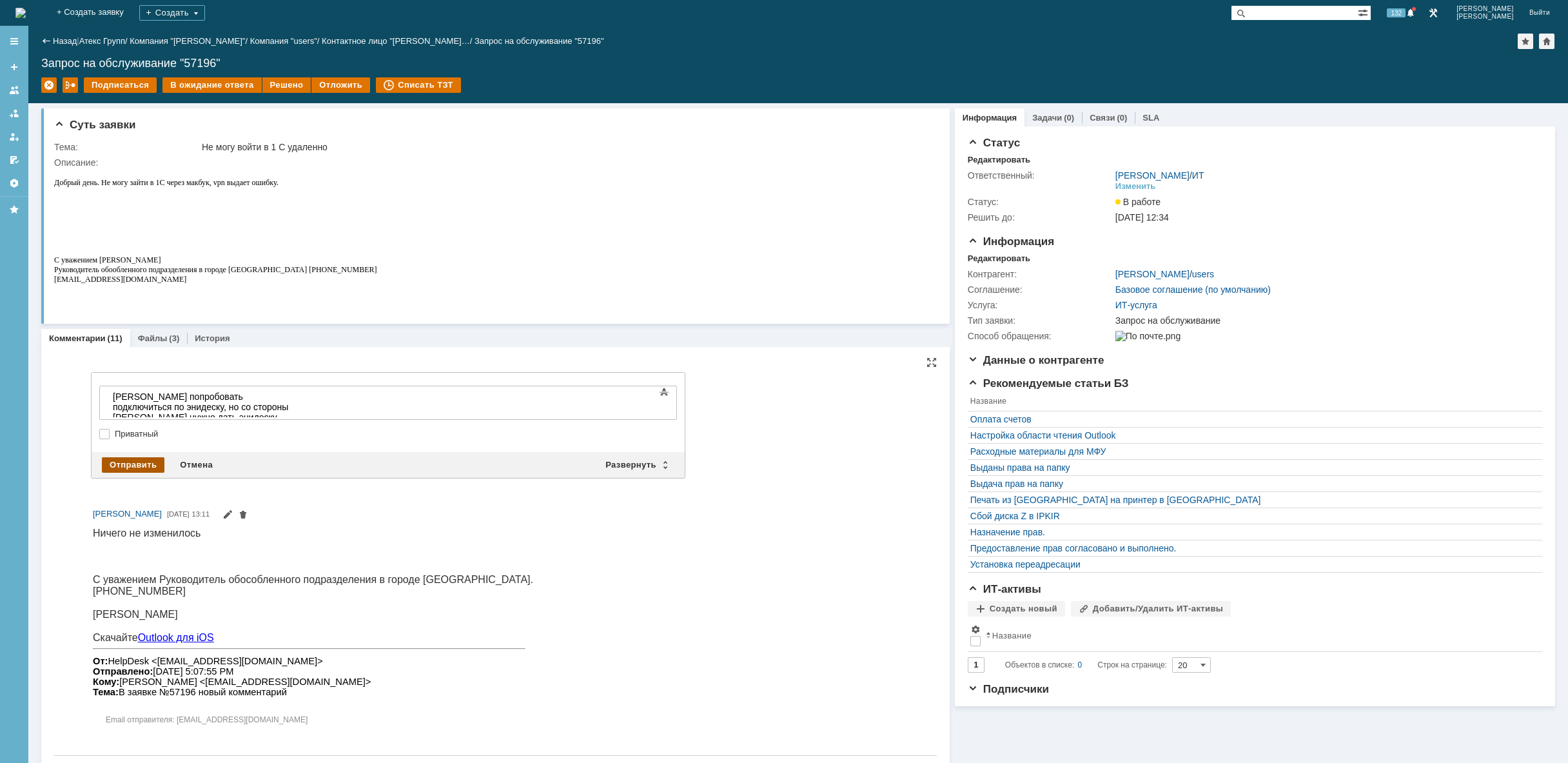
click at [148, 464] on div "Отправить" at bounding box center [133, 465] width 62 height 16
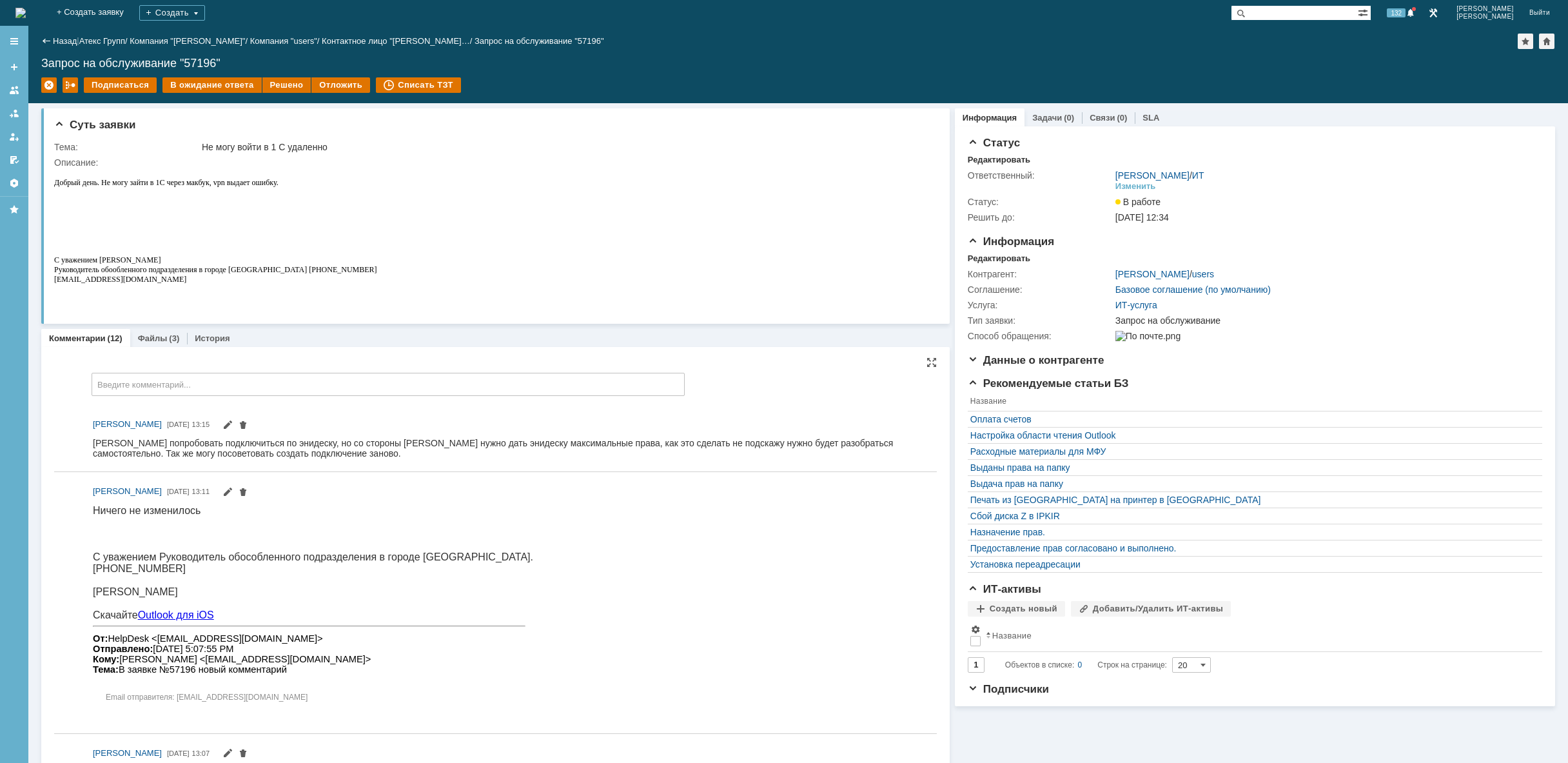
click at [26, 16] on img at bounding box center [21, 12] width 10 height 10
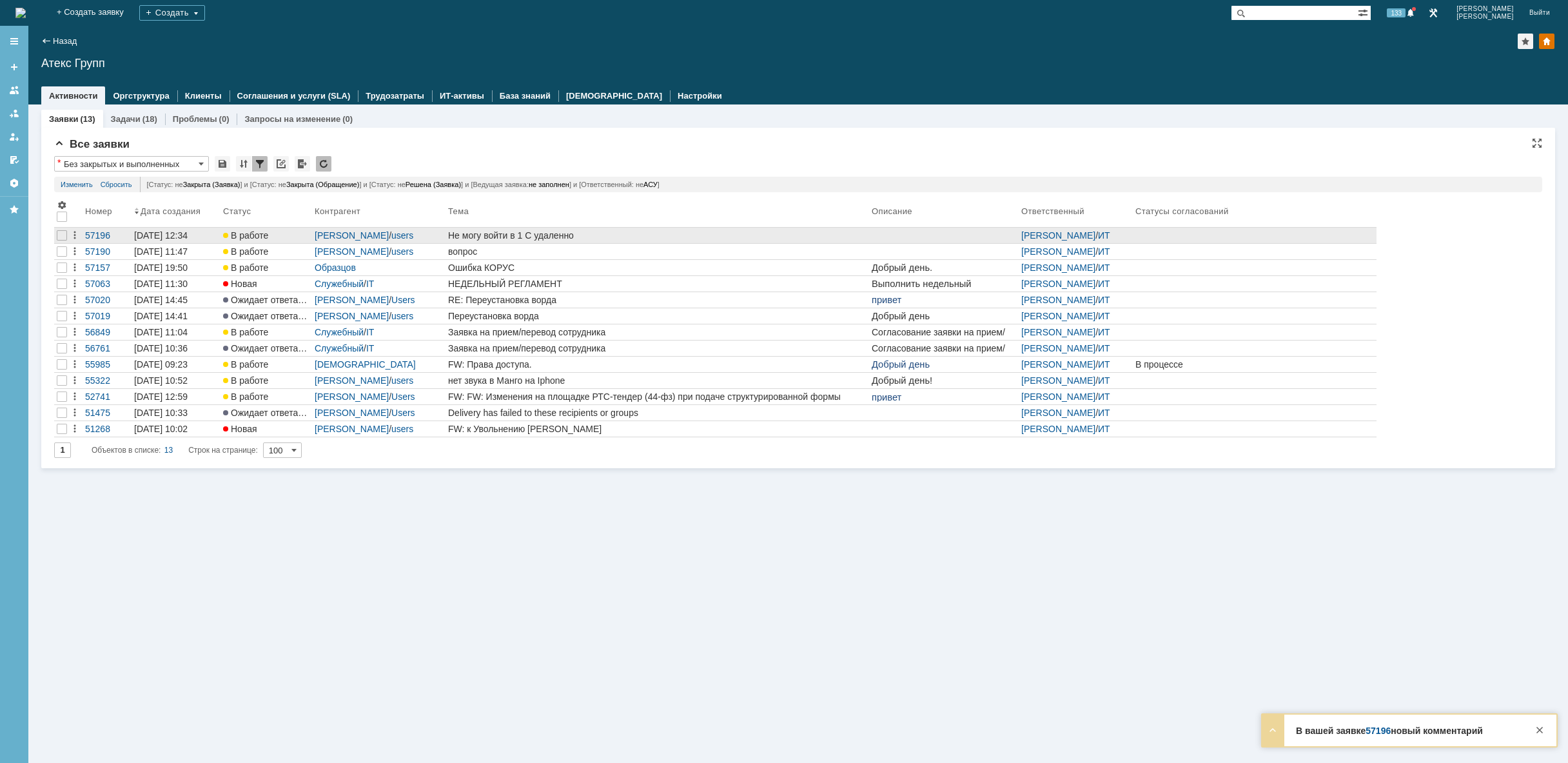
click at [681, 239] on div "Не могу войти в 1 С удаленно" at bounding box center [657, 235] width 418 height 10
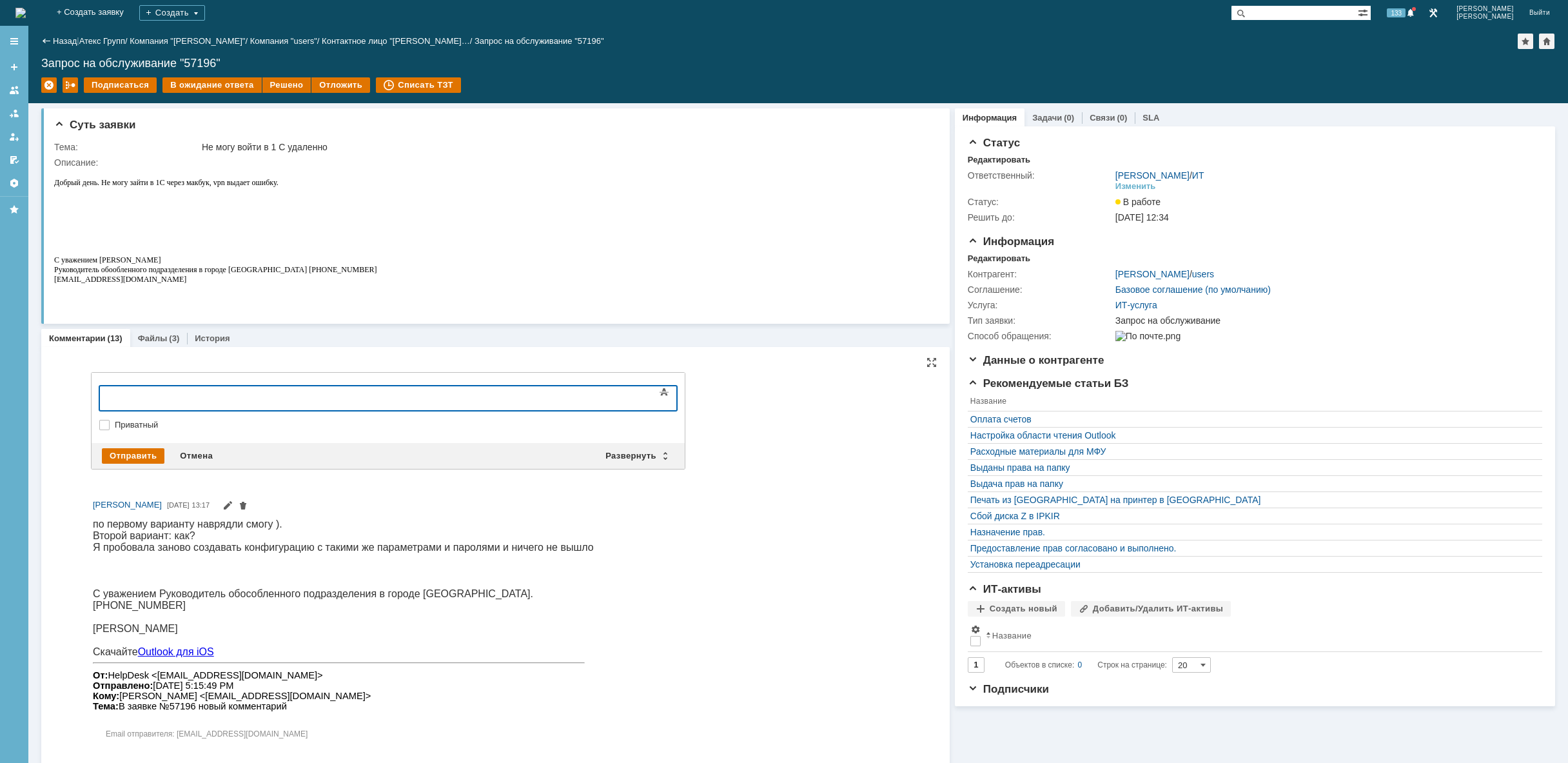
click at [301, 391] on body at bounding box center [204, 397] width 193 height 22
click at [144, 455] on div "Отправить" at bounding box center [133, 455] width 62 height 16
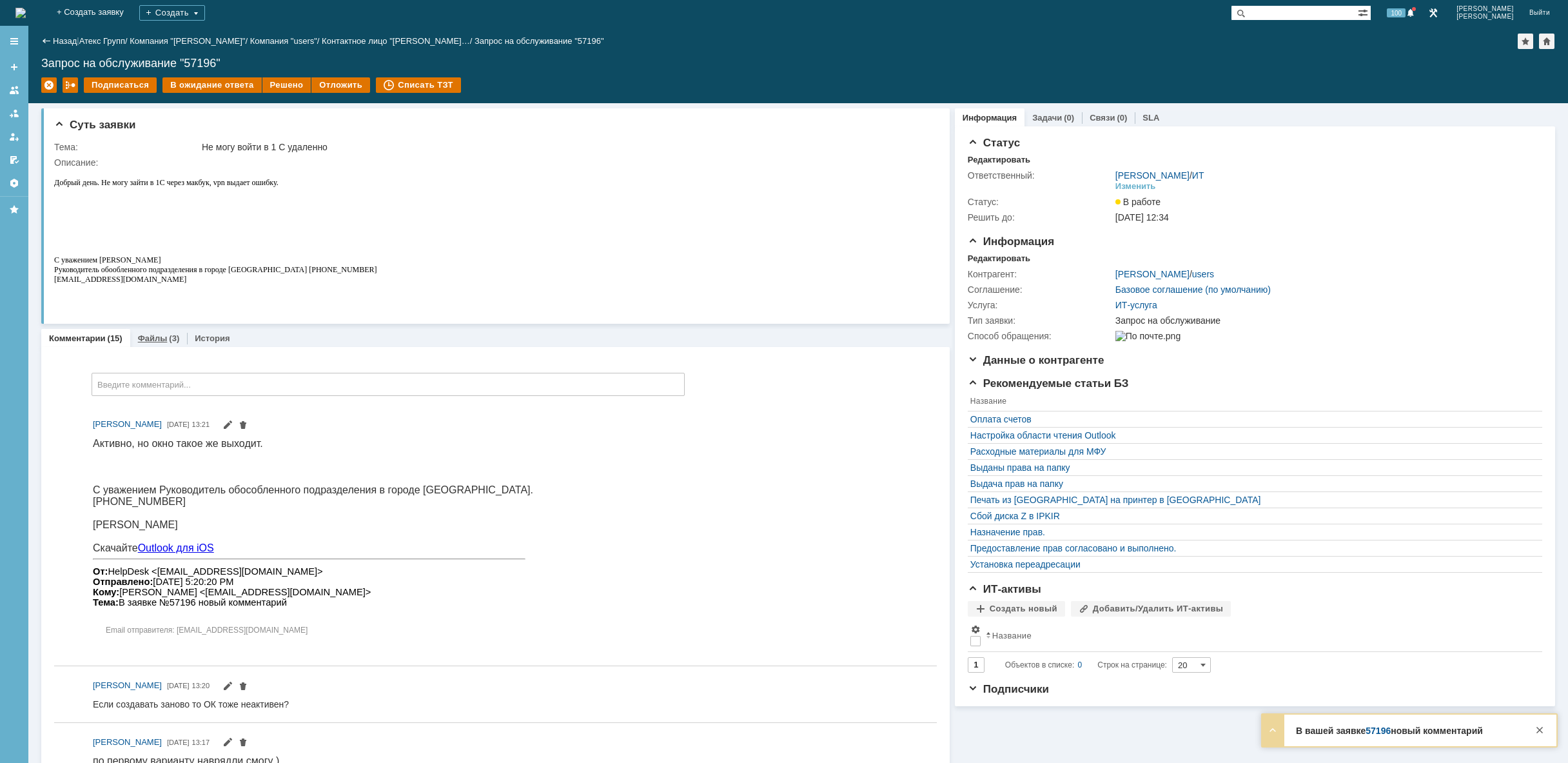
click at [152, 341] on link "Файлы" at bounding box center [152, 338] width 29 height 10
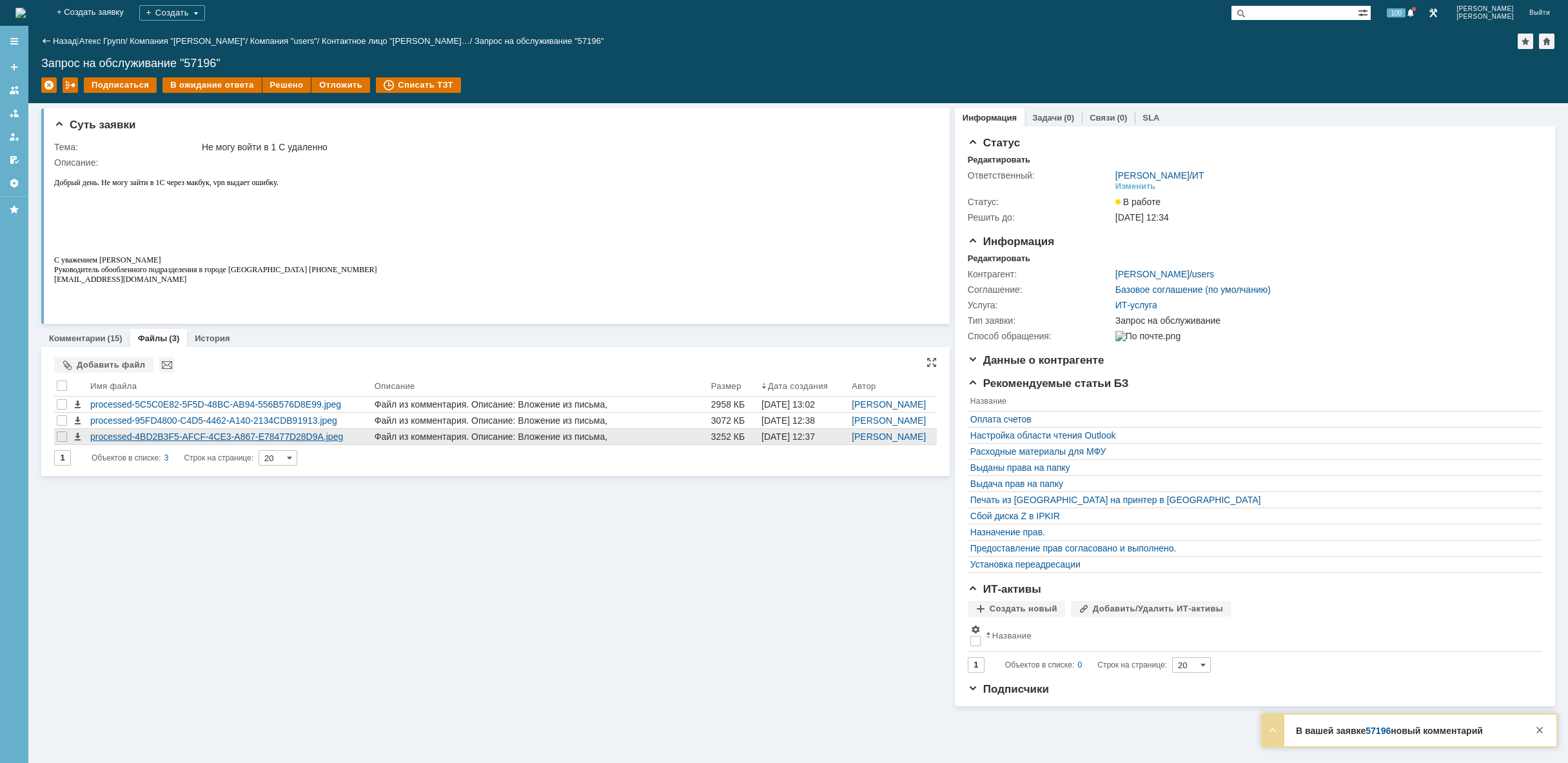
click at [198, 440] on div "processed-4BD2B3F5-AFCF-4CE3-A867-E78477D28D9A.jpeg" at bounding box center [230, 436] width 279 height 10
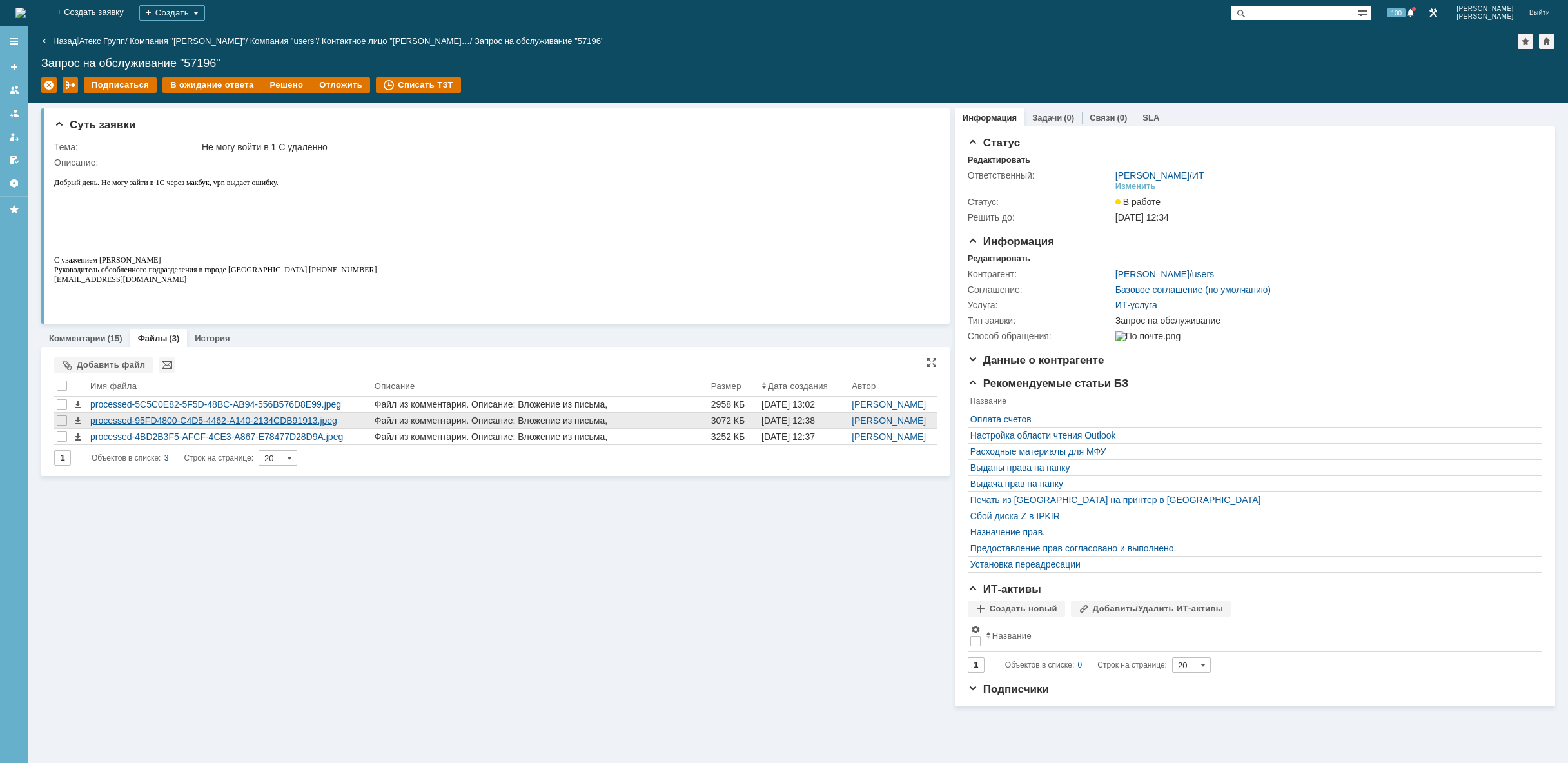
click at [204, 421] on div "processed-95FD4800-C4D5-4462-A140-2134CDB91913.jpeg" at bounding box center [230, 420] width 279 height 10
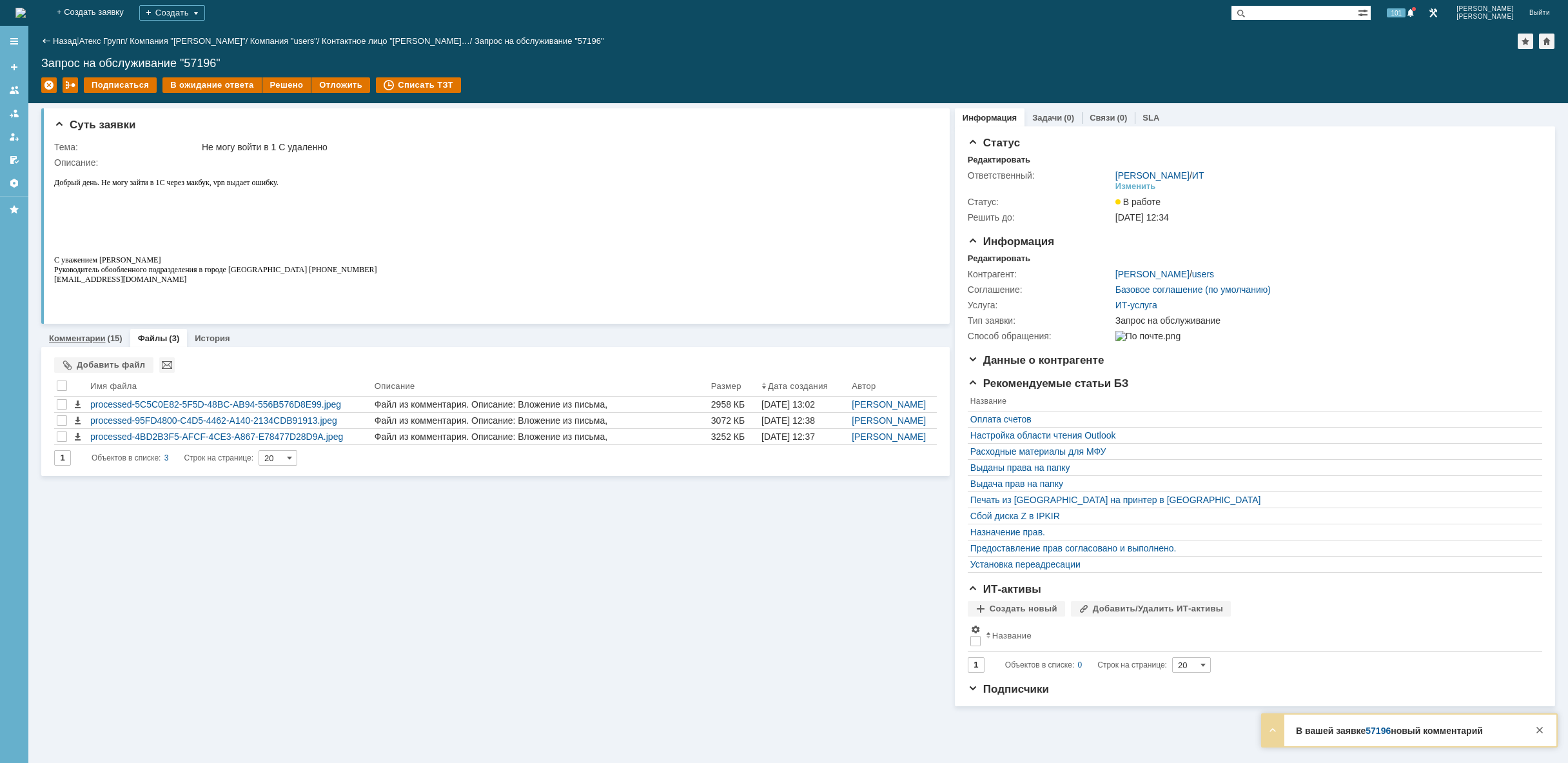
click at [105, 340] on div "Комментарии (15)" at bounding box center [86, 338] width 74 height 8
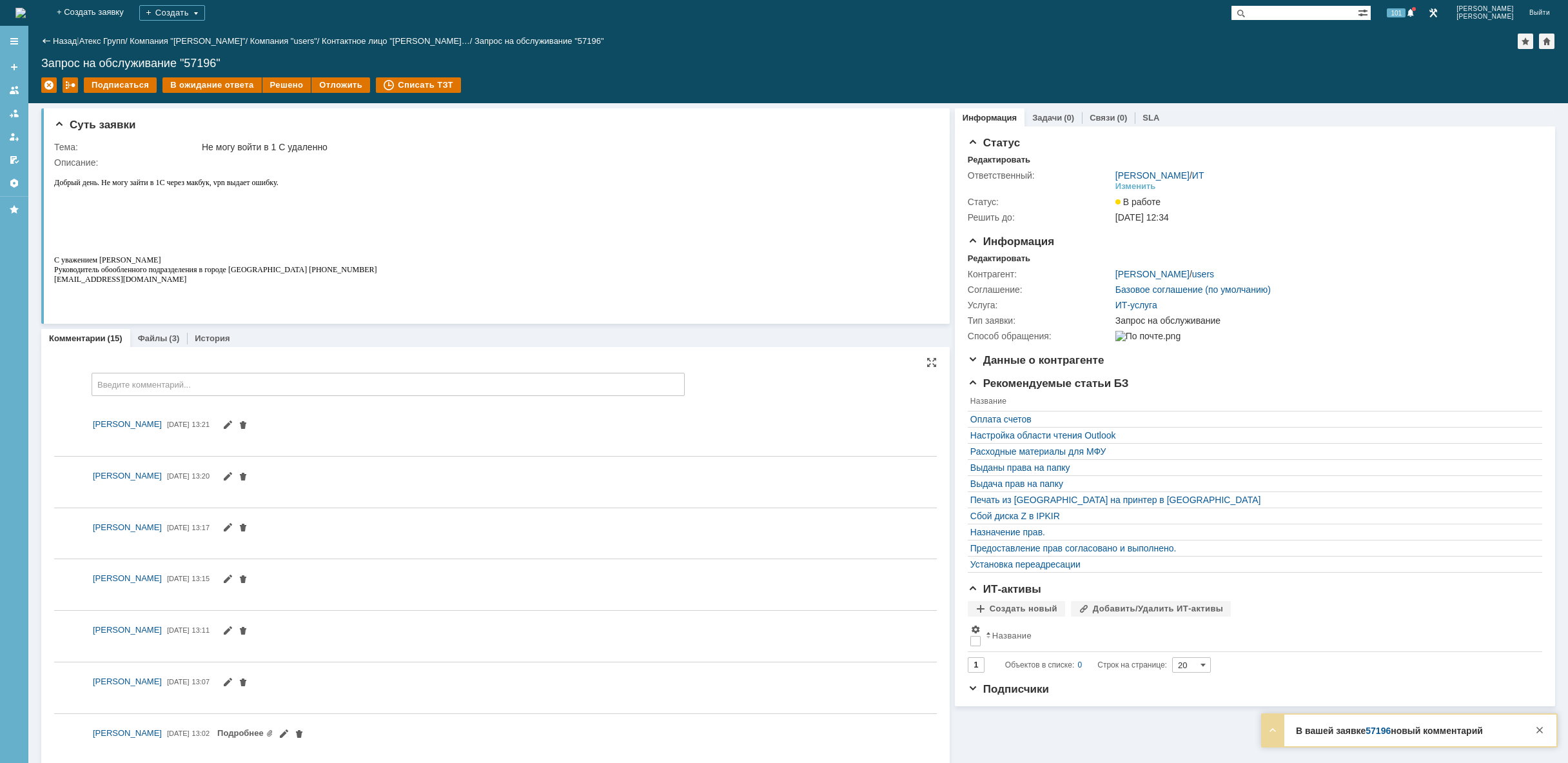
click at [178, 425] on span "[DATE]" at bounding box center [178, 424] width 23 height 8
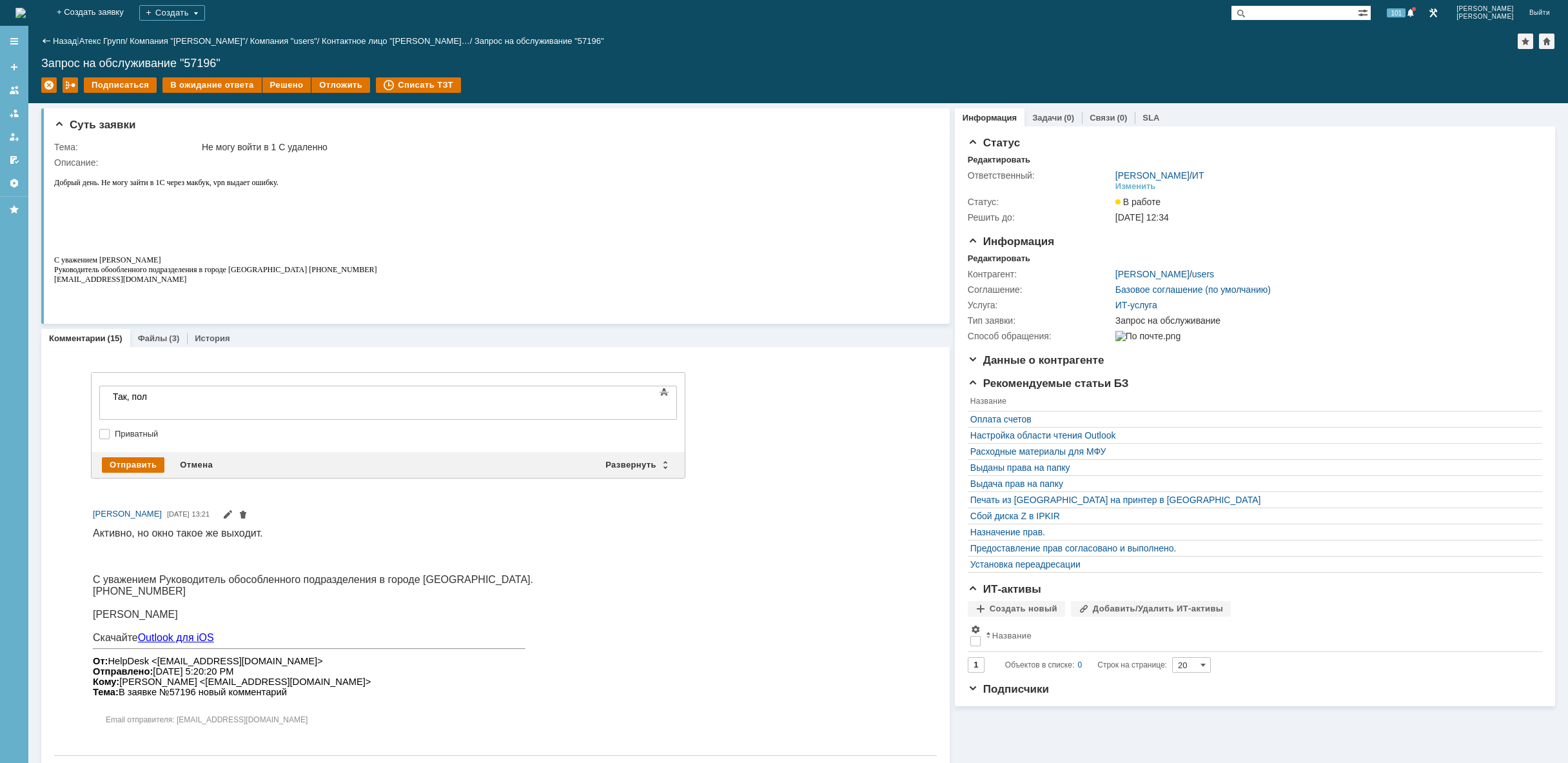
click at [26, 10] on img at bounding box center [21, 12] width 10 height 10
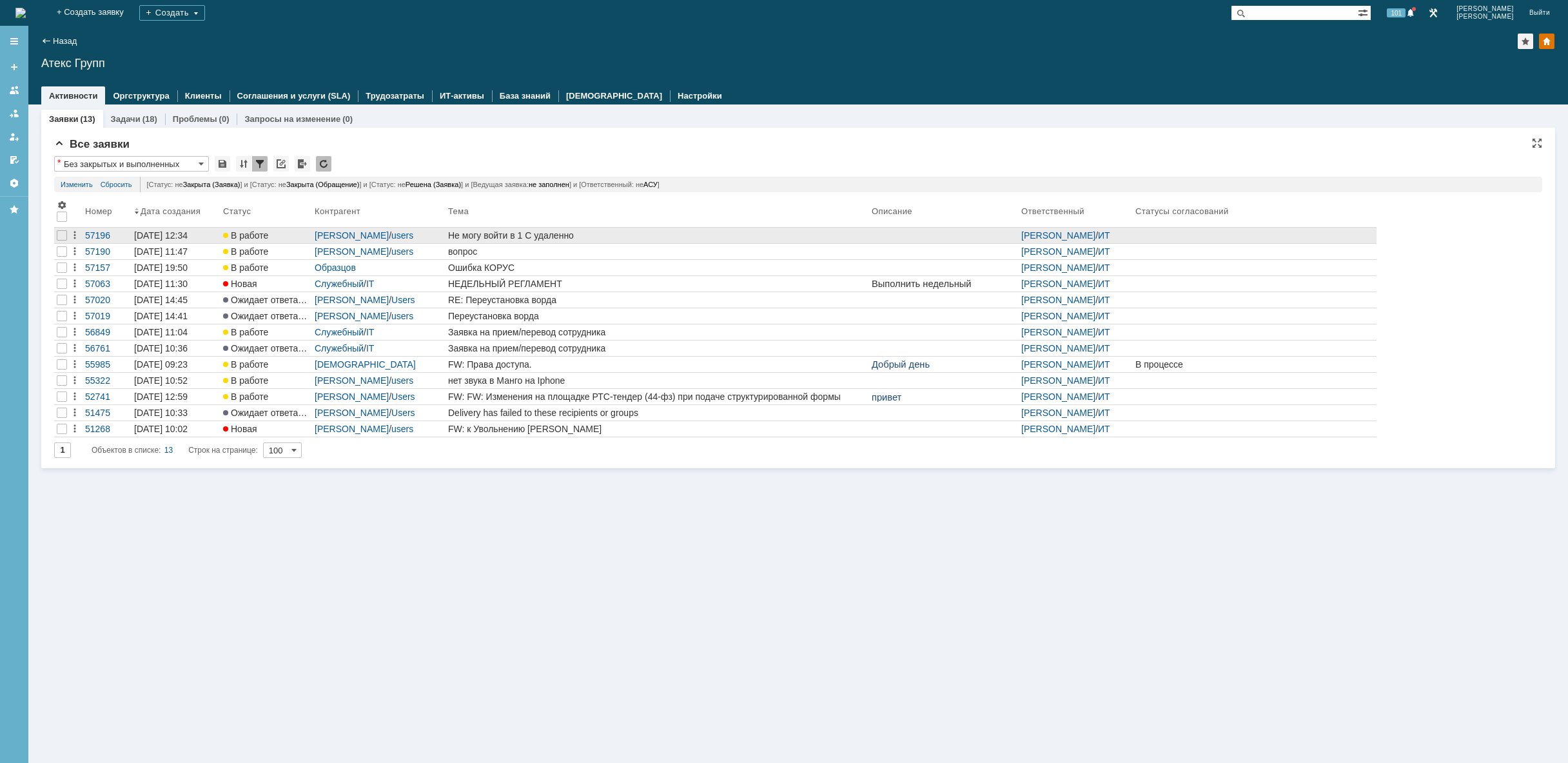
click at [595, 234] on div "Не могу войти в 1 С удаленно" at bounding box center [657, 235] width 418 height 10
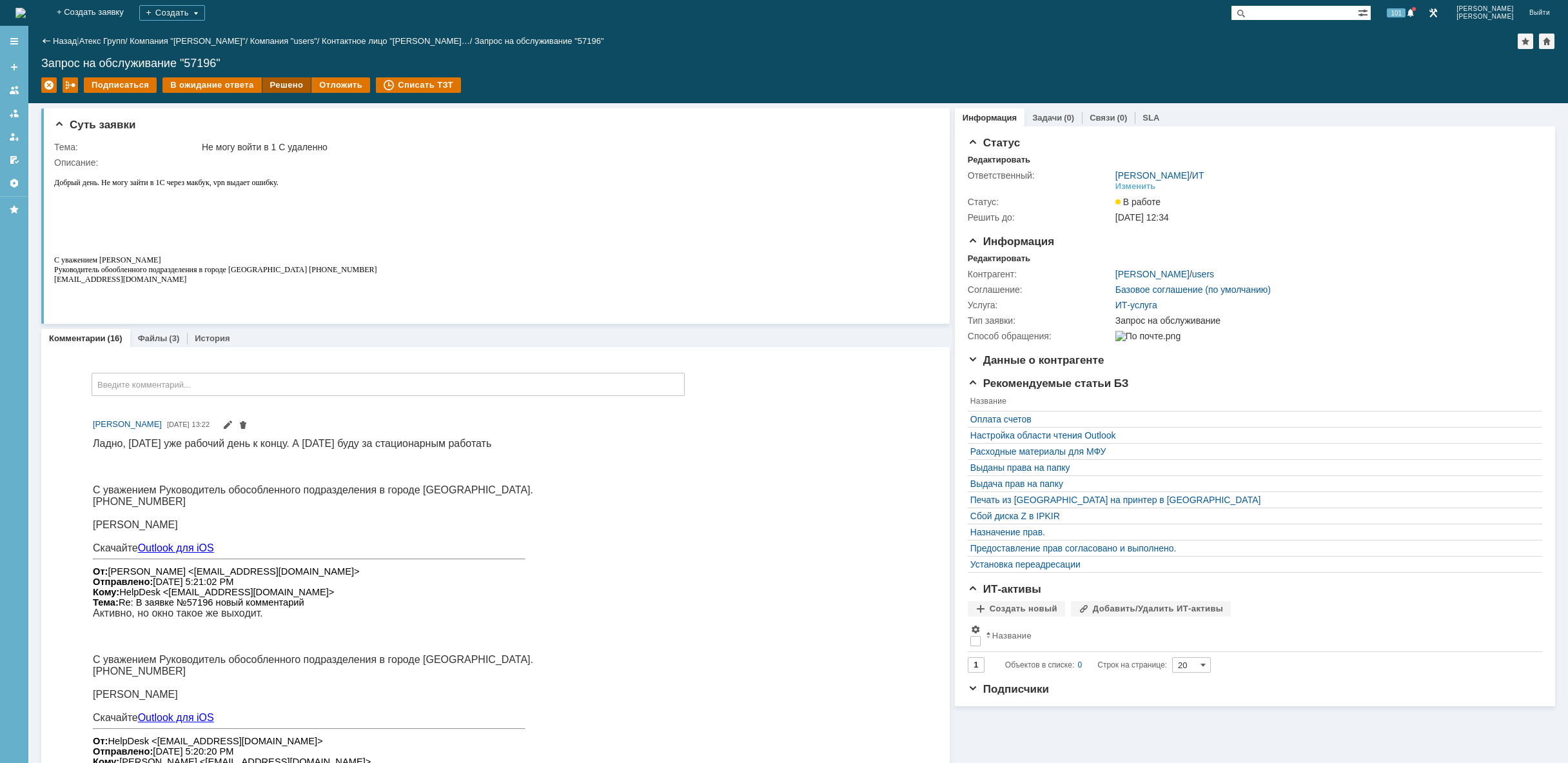
click at [271, 80] on div "Решено" at bounding box center [287, 85] width 49 height 16
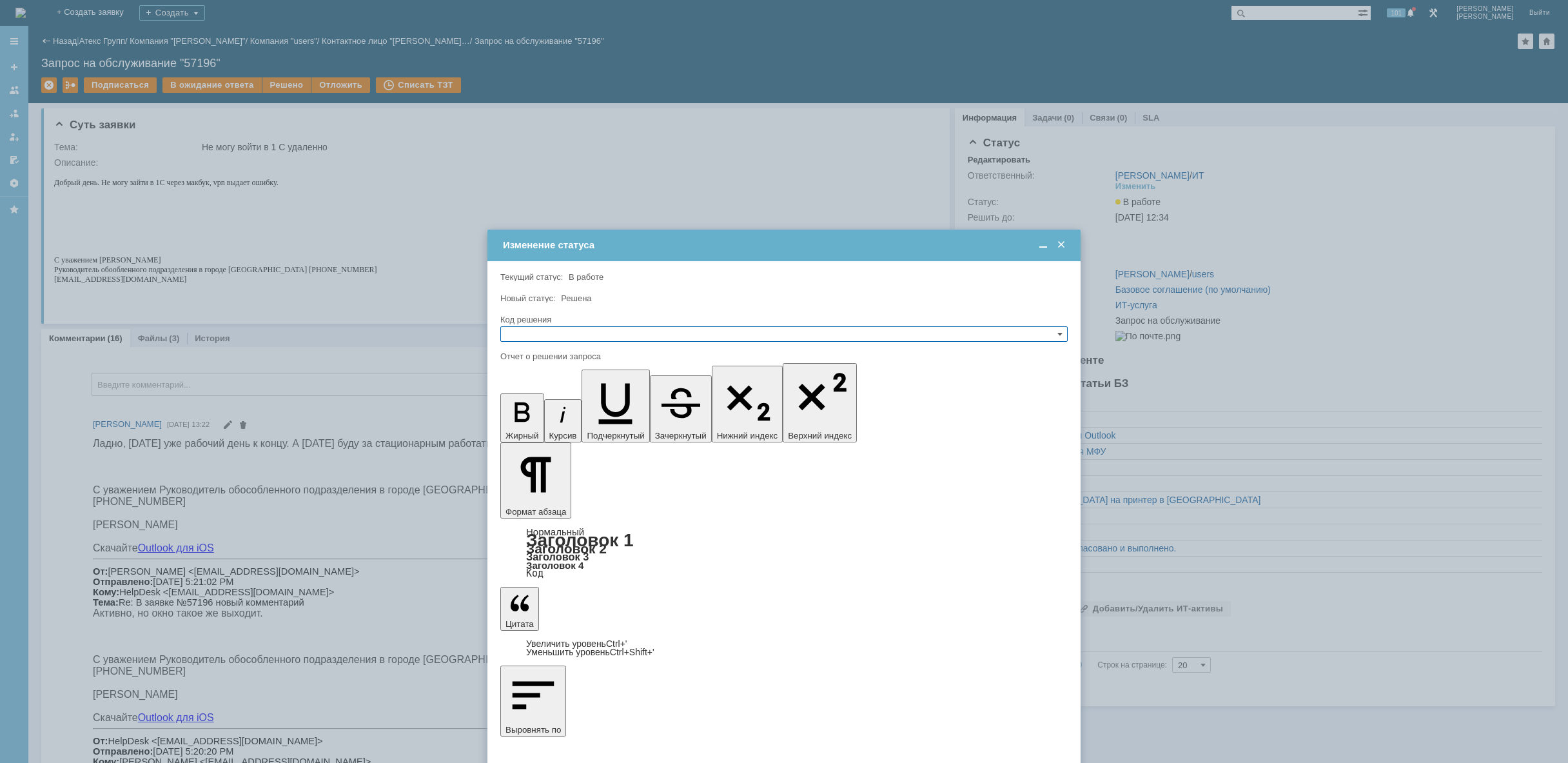
click at [555, 338] on input "text" at bounding box center [784, 334] width 567 height 16
click at [456, 211] on div at bounding box center [784, 382] width 1568 height 763
click at [559, 334] on input "text" at bounding box center [784, 334] width 567 height 16
click at [571, 401] on span "Решено" at bounding box center [783, 396] width 556 height 10
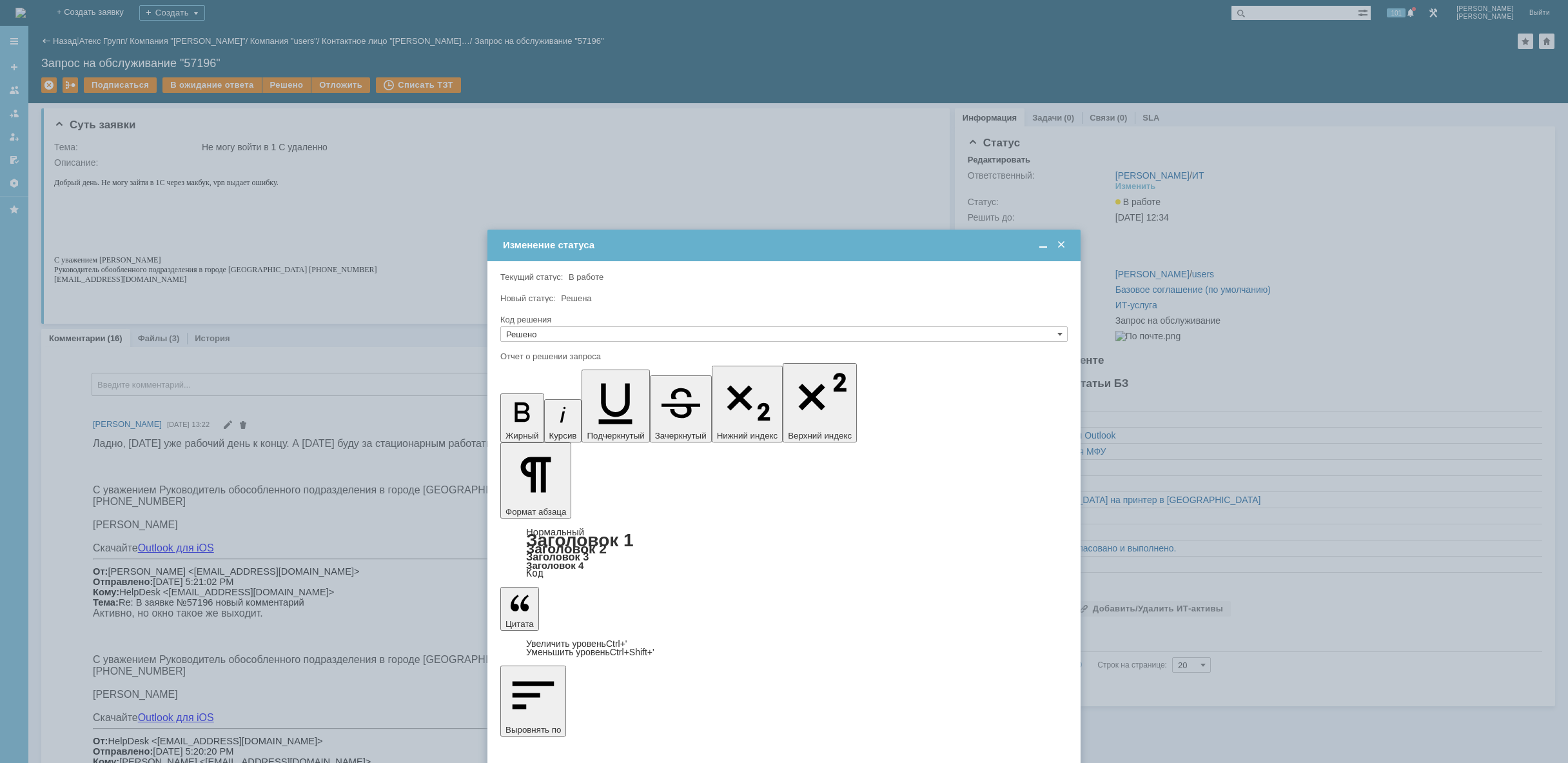
click at [545, 332] on input "Решено" at bounding box center [784, 334] width 567 height 16
click at [550, 351] on span "[не указано]" at bounding box center [783, 351] width 556 height 10
type input "[не указано]"
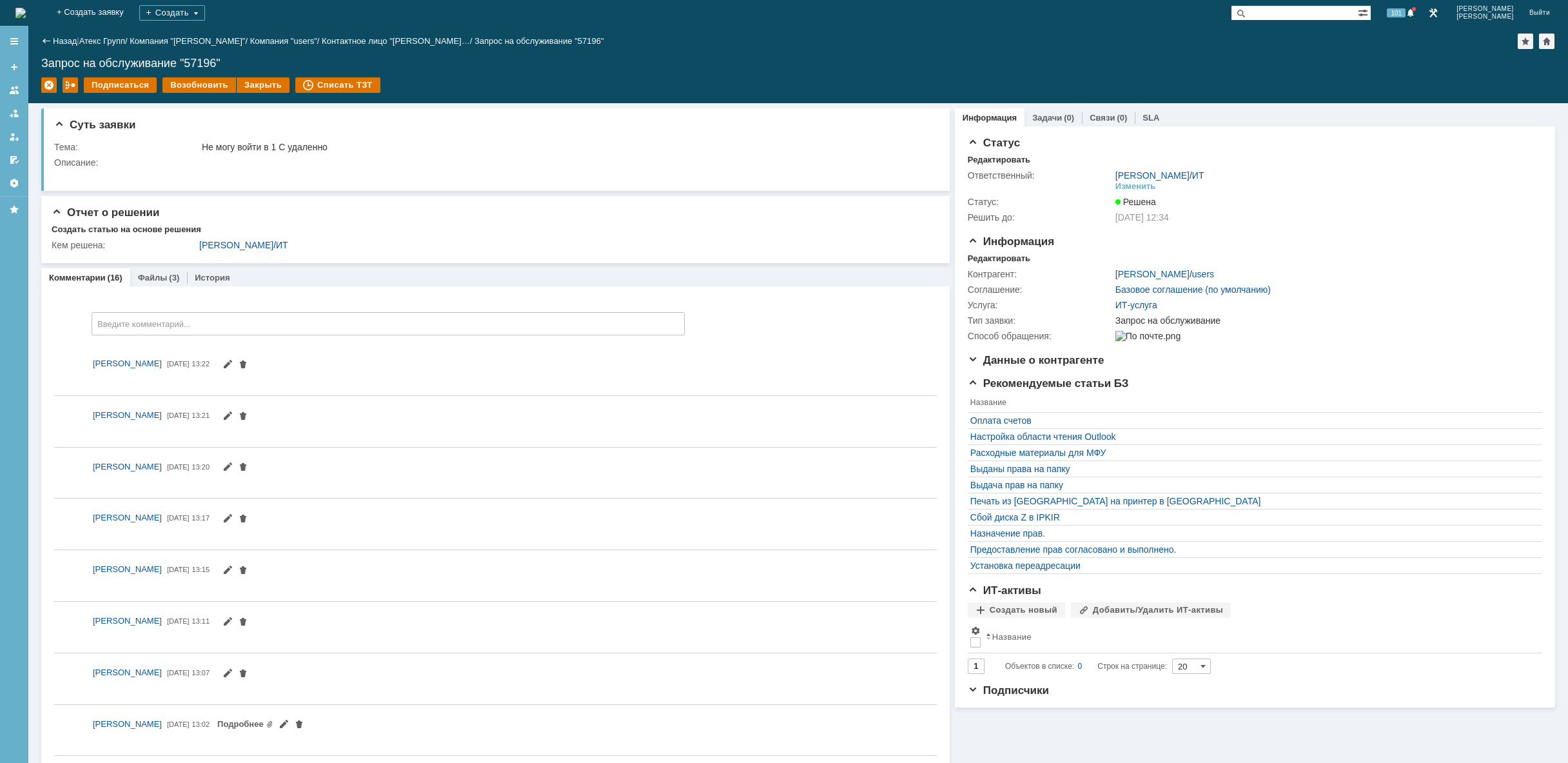
click at [26, 10] on img at bounding box center [21, 12] width 10 height 10
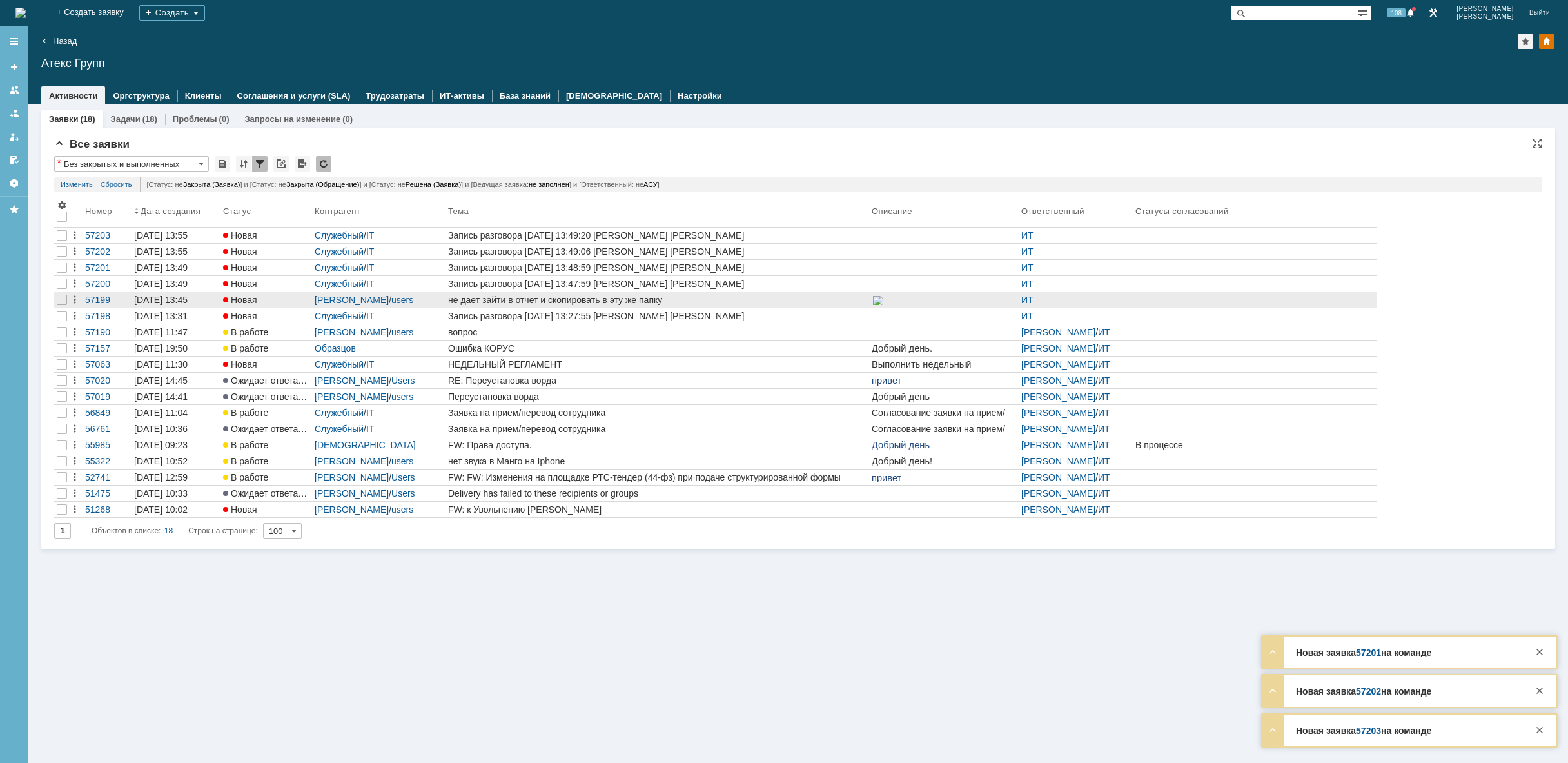
click at [479, 304] on div "не дает зайти в отчет и скопировать в эту же папку" at bounding box center [657, 299] width 418 height 10
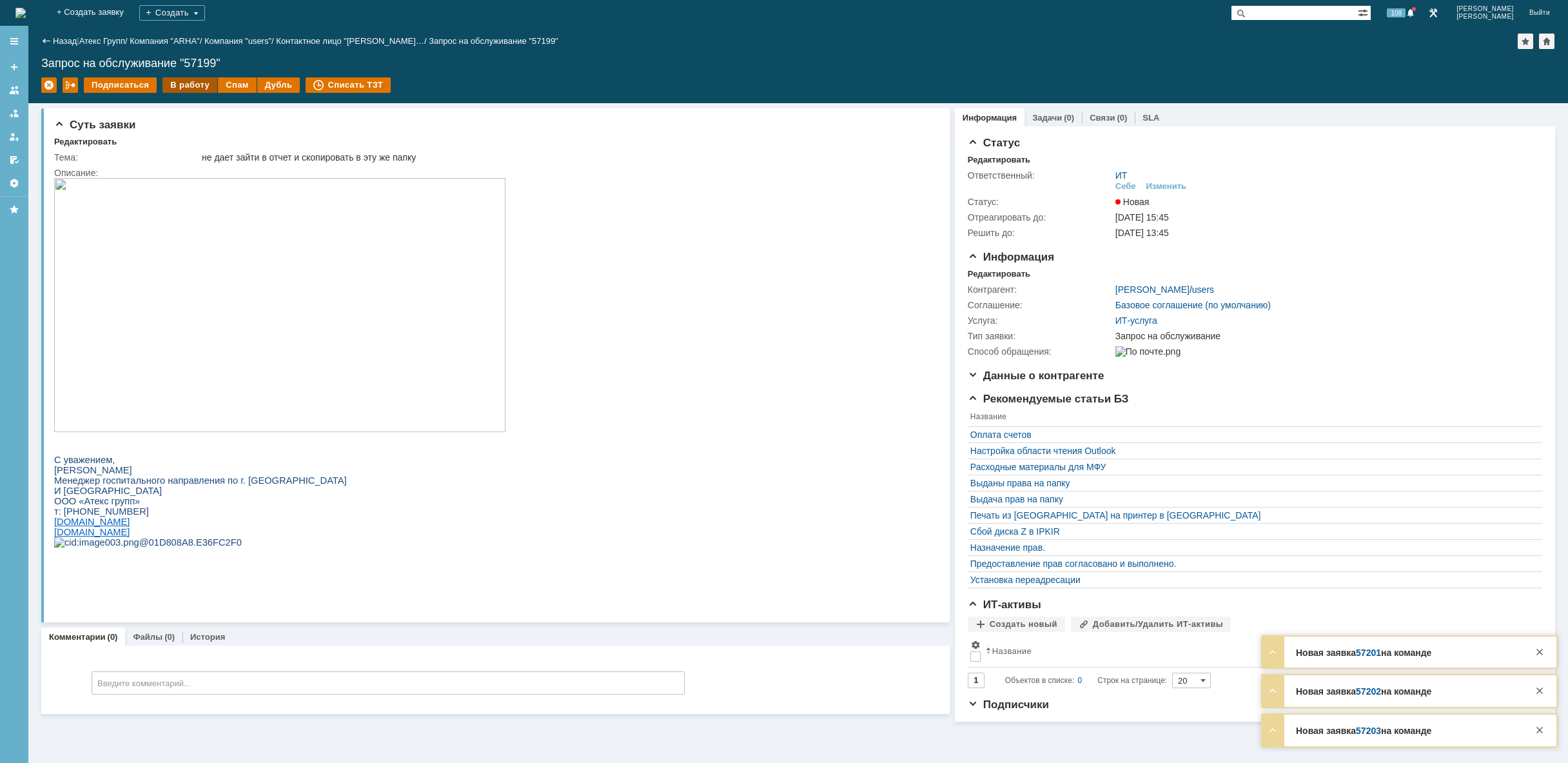
click at [188, 85] on div "В работу" at bounding box center [190, 85] width 55 height 16
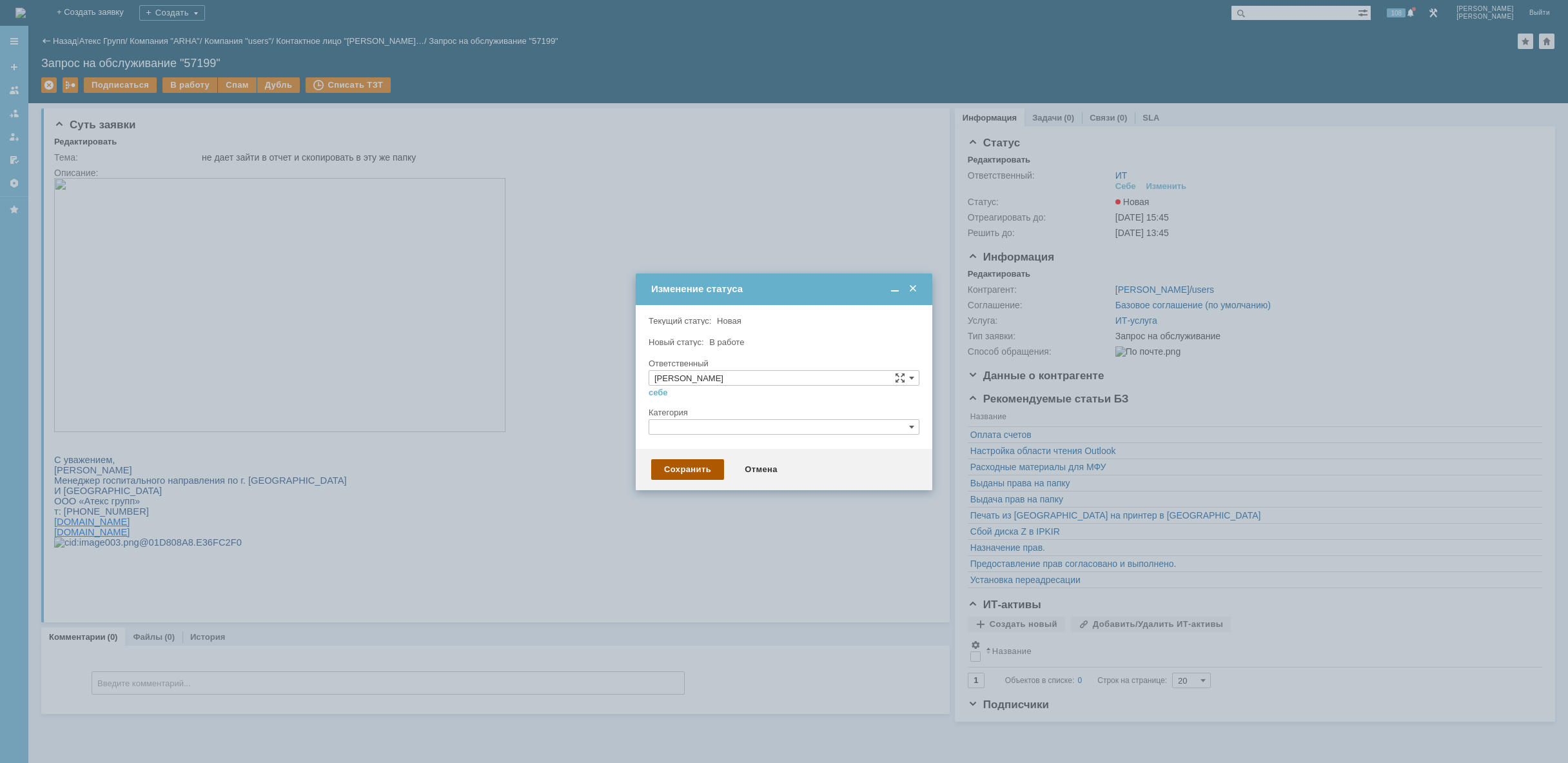
click at [695, 466] on div "Сохранить" at bounding box center [688, 470] width 73 height 21
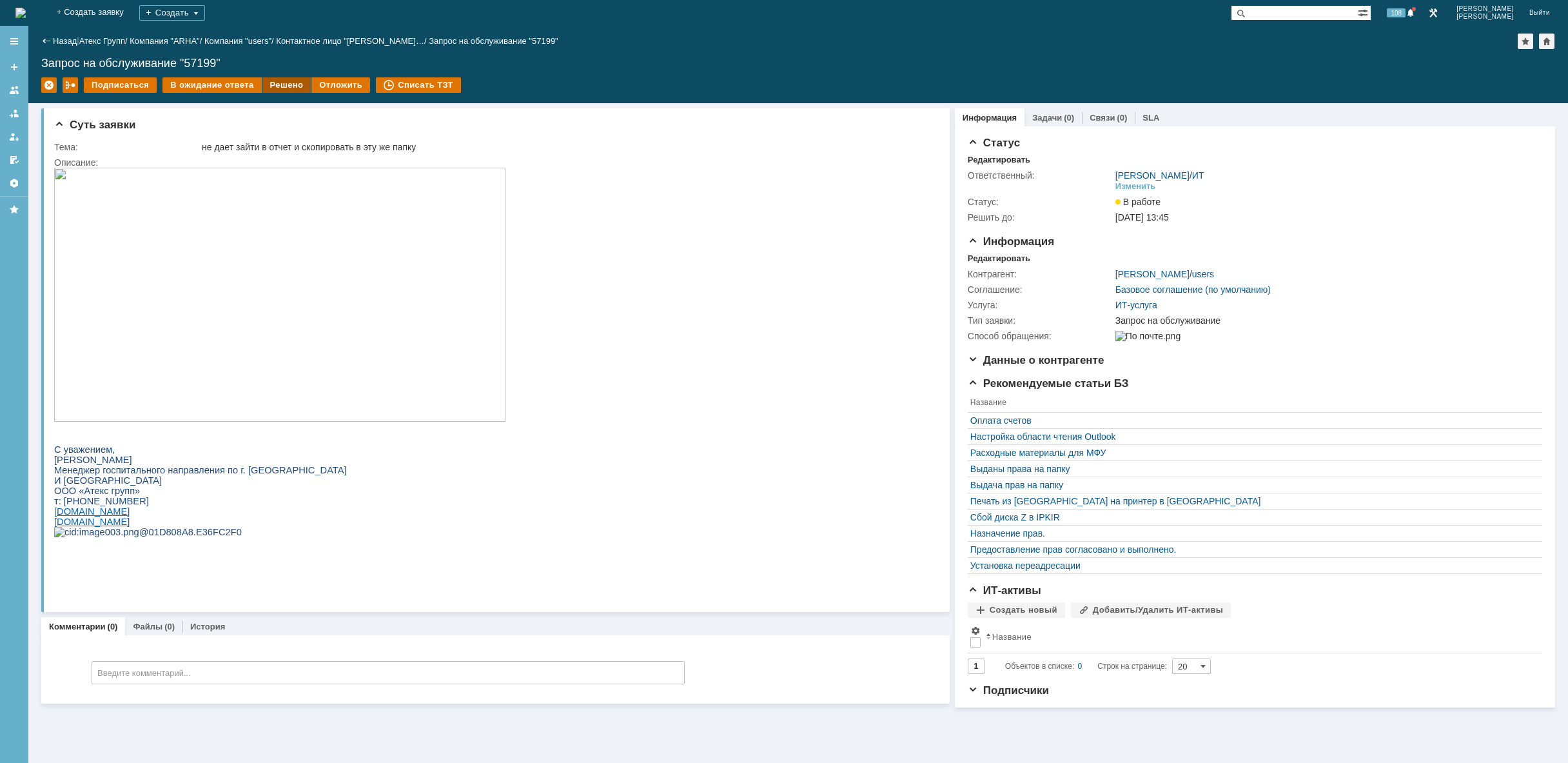
click at [276, 92] on div "Решено" at bounding box center [287, 85] width 49 height 16
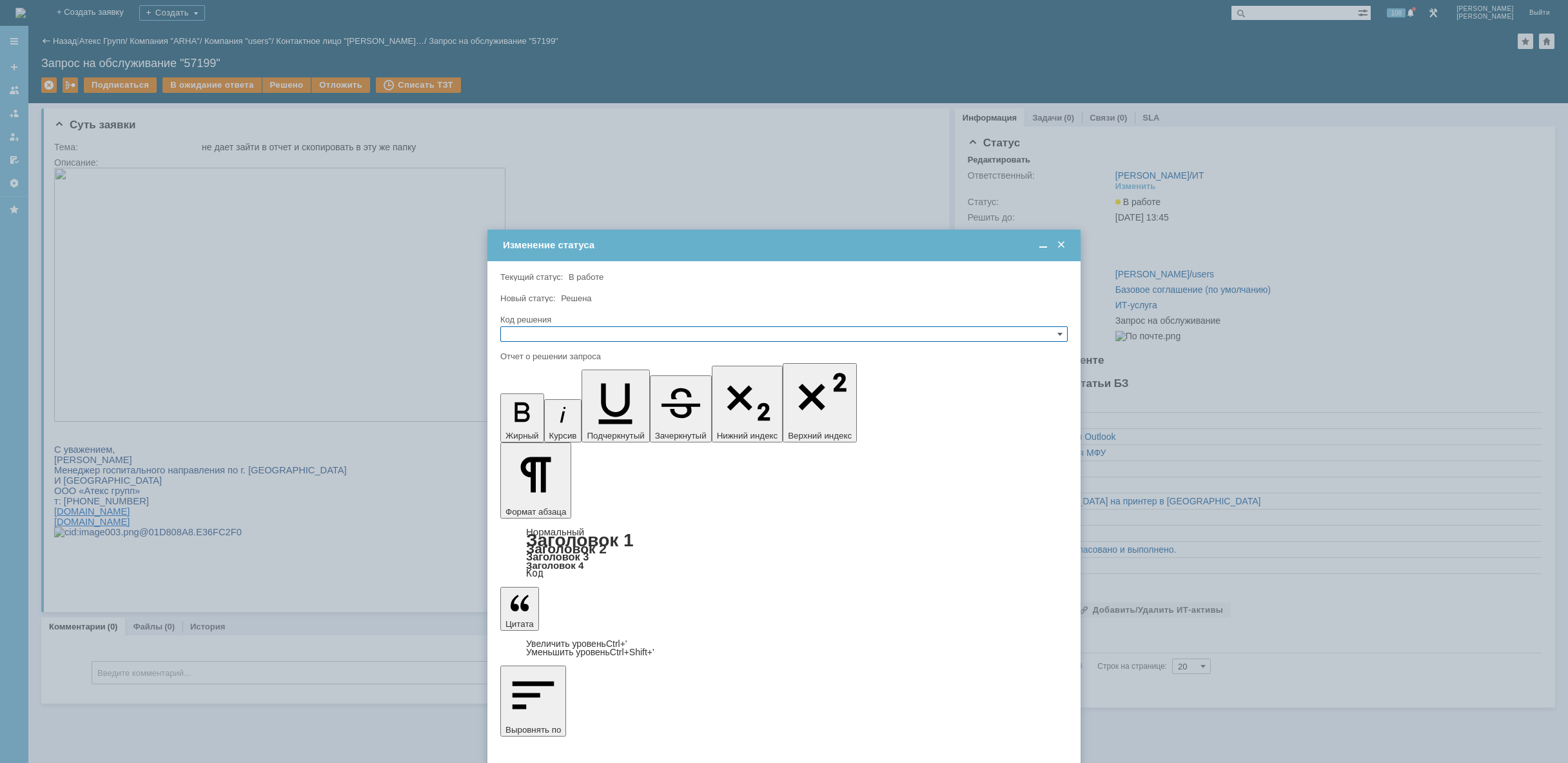
click at [548, 329] on input "text" at bounding box center [784, 334] width 567 height 16
click at [559, 395] on span "Решено" at bounding box center [783, 396] width 556 height 10
type input "Решено"
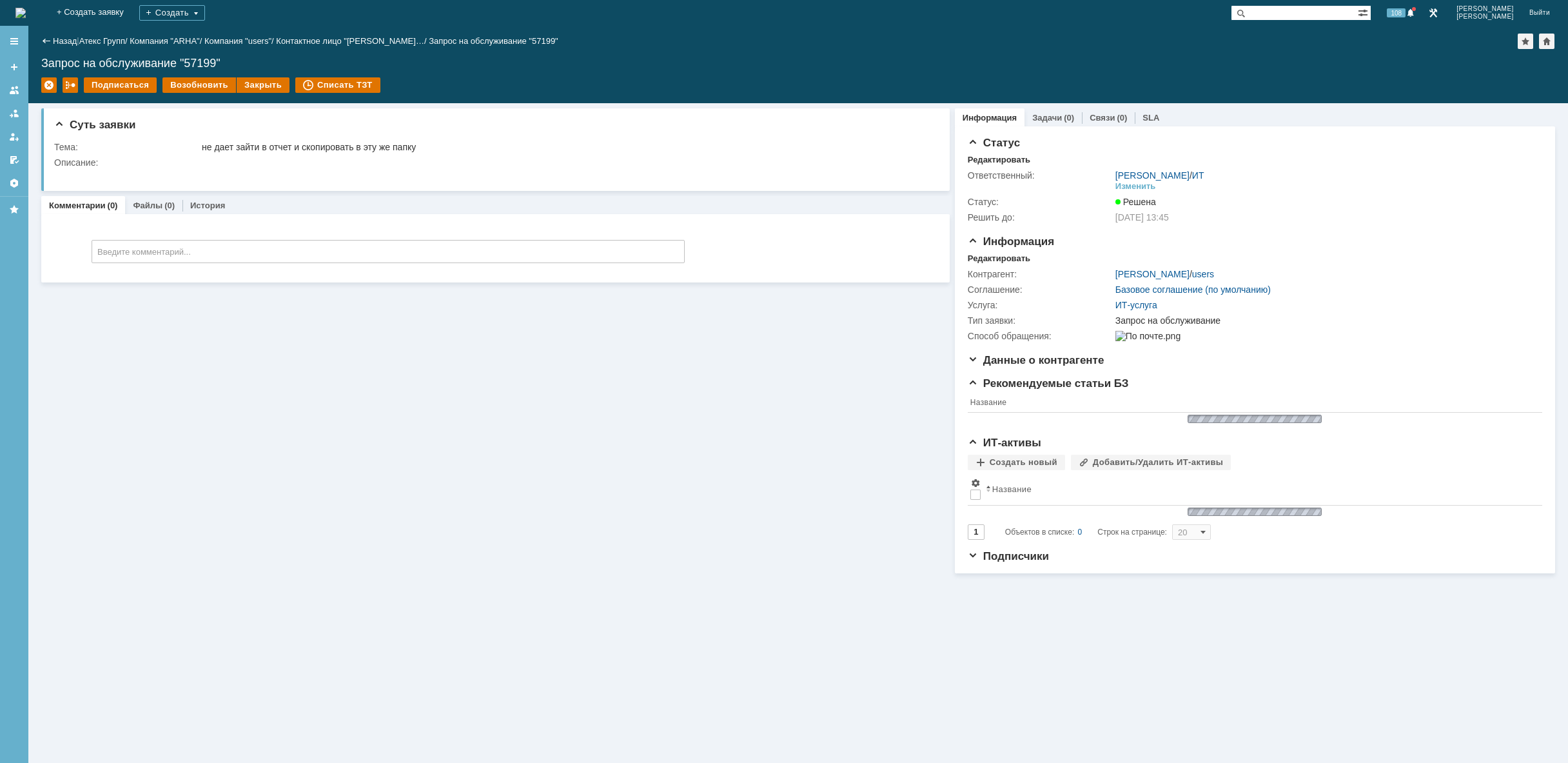
click at [26, 12] on img at bounding box center [21, 12] width 10 height 10
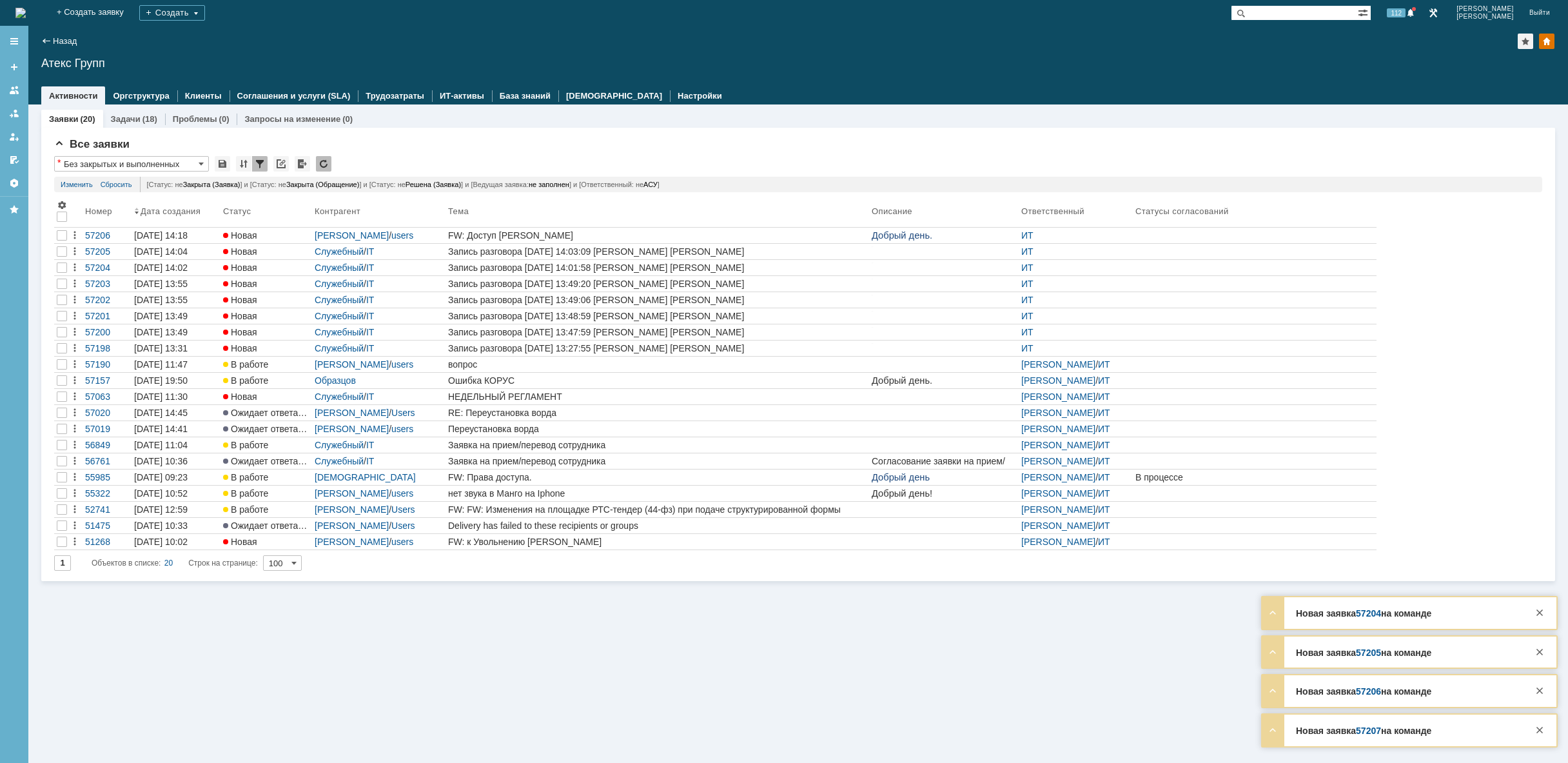
click at [26, 3] on div "На домашнюю" at bounding box center [21, 13] width 10 height 26
click at [26, 8] on img at bounding box center [21, 12] width 10 height 10
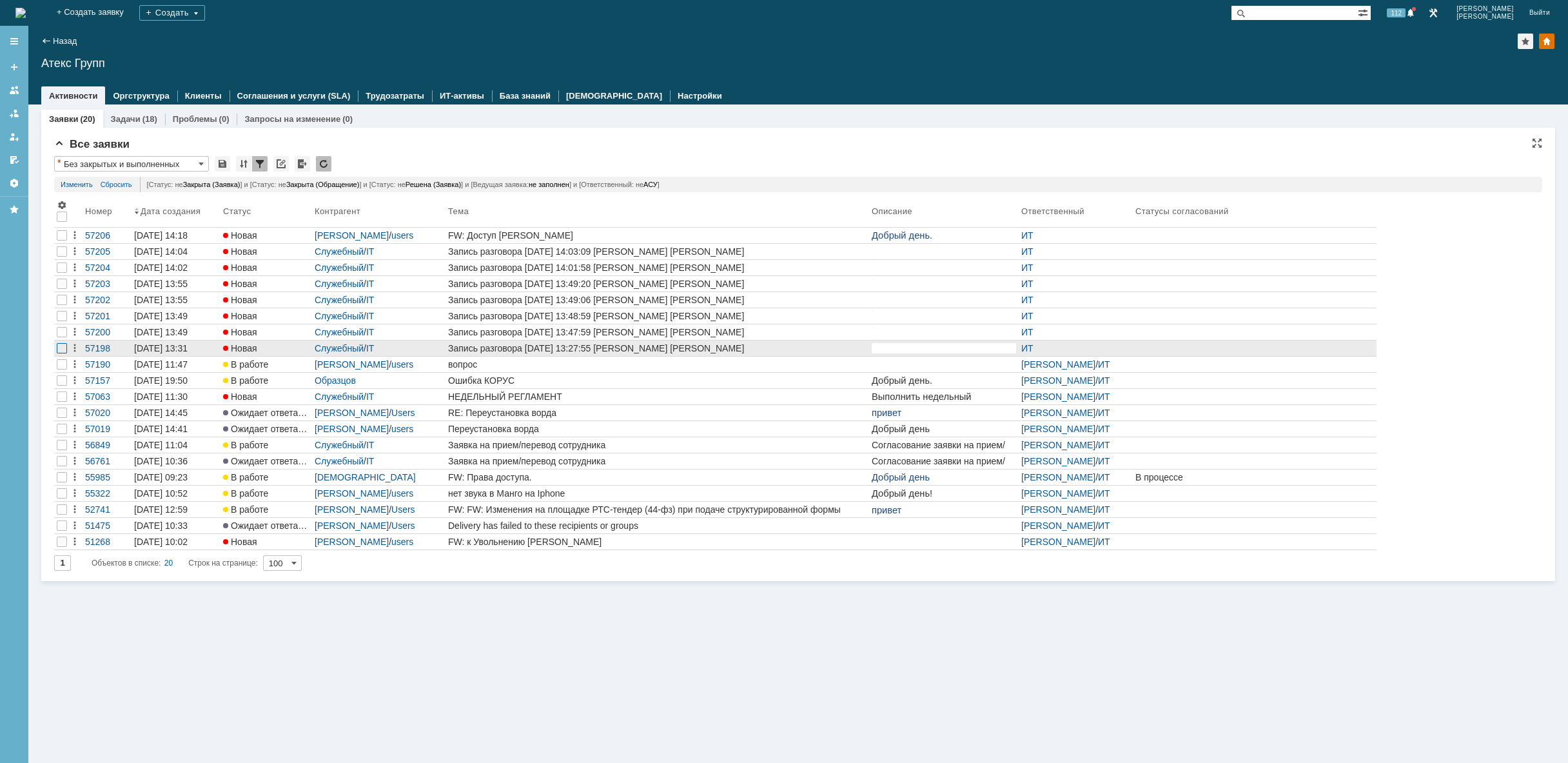
click at [66, 256] on div at bounding box center [62, 251] width 10 height 10
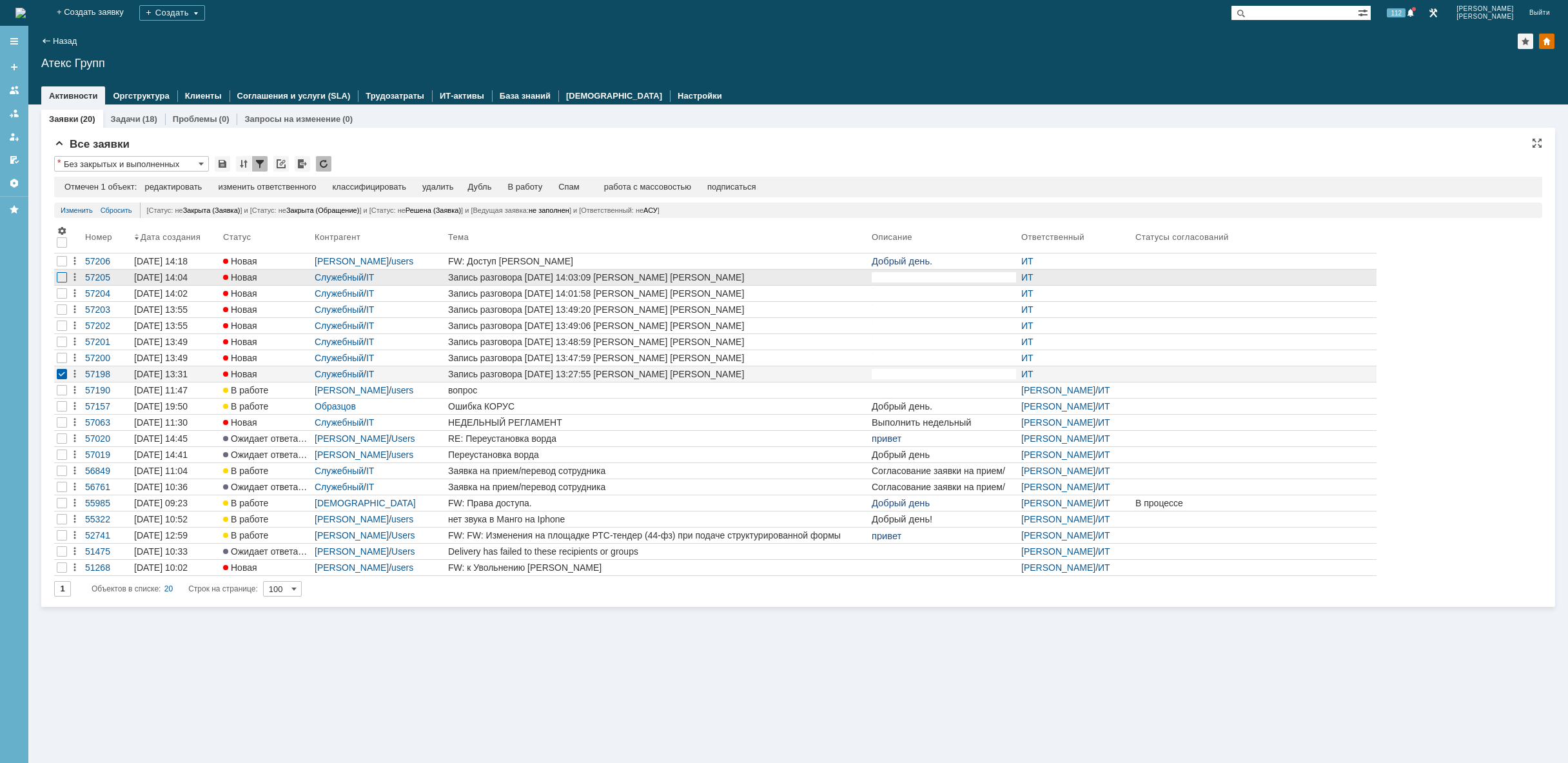
click at [61, 280] on div at bounding box center [62, 277] width 10 height 10
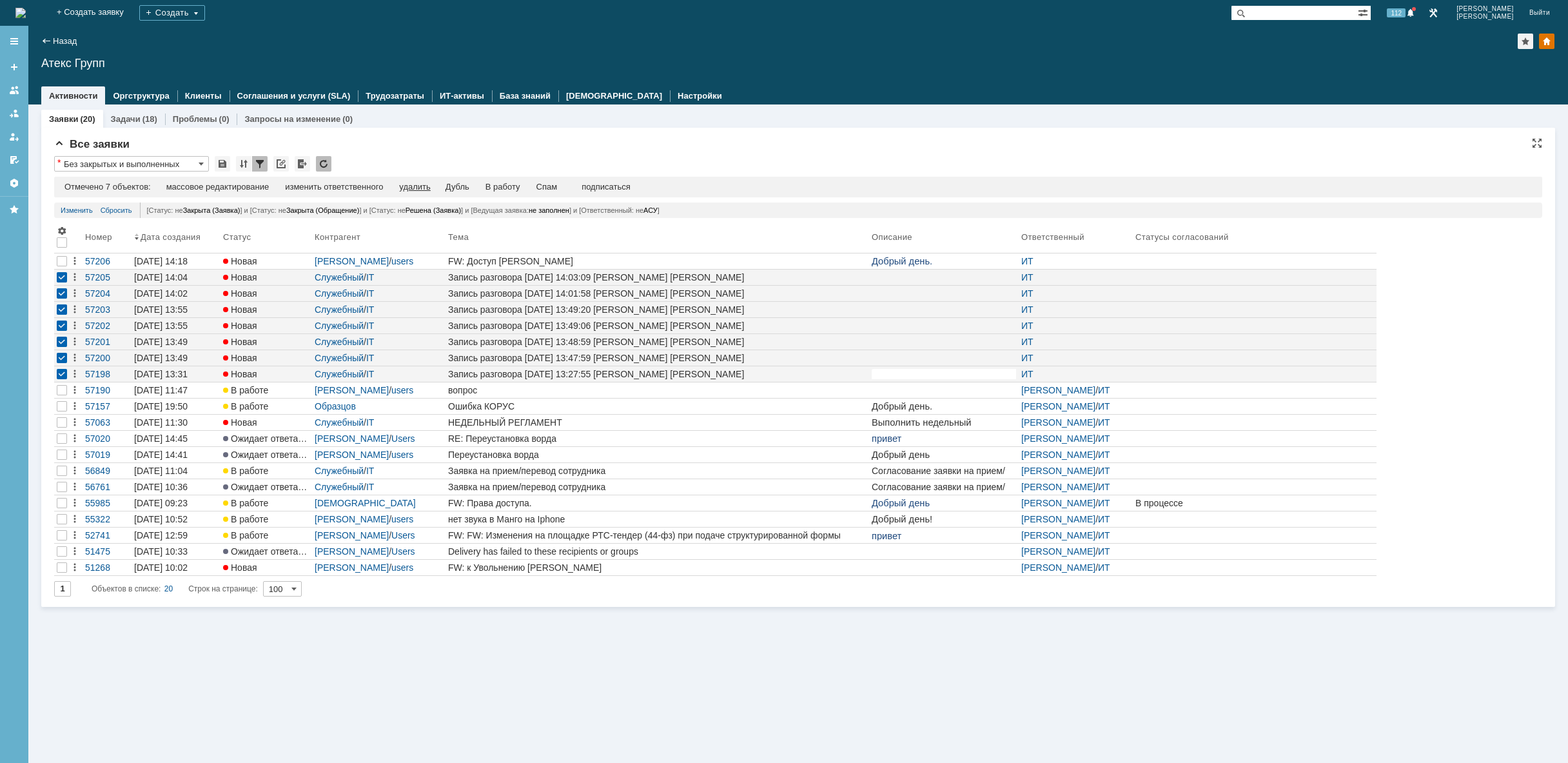
click at [416, 187] on div "удалить" at bounding box center [414, 187] width 31 height 10
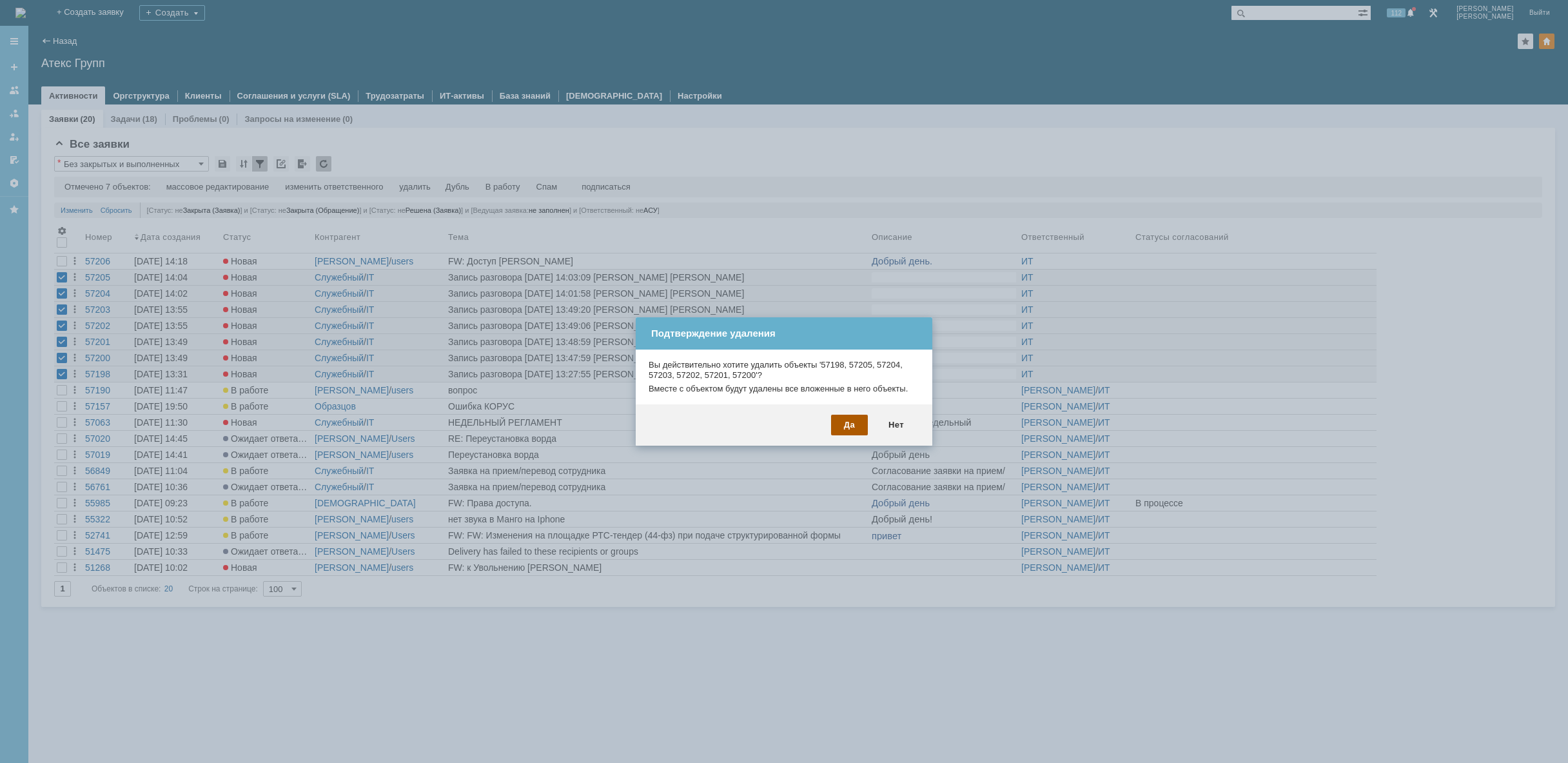
click at [848, 423] on div "Да" at bounding box center [850, 425] width 37 height 21
